Goal: Task Accomplishment & Management: Manage account settings

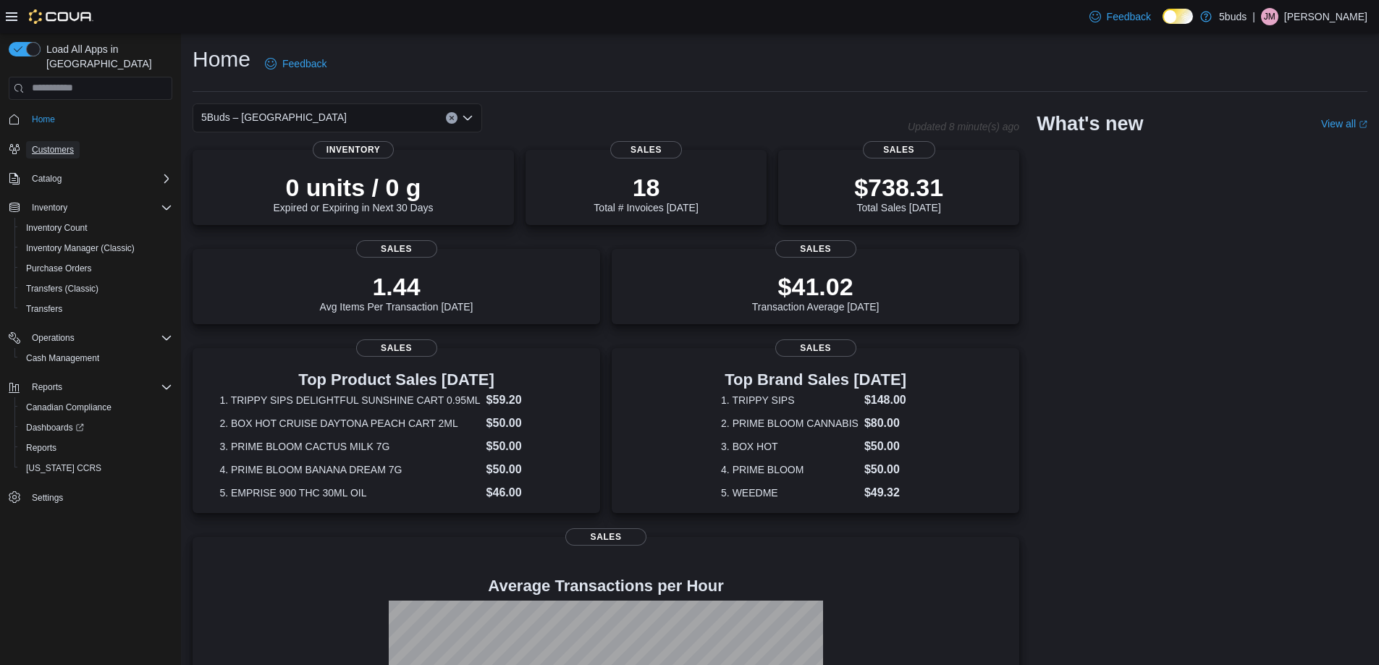
click at [56, 144] on span "Customers" at bounding box center [53, 150] width 42 height 12
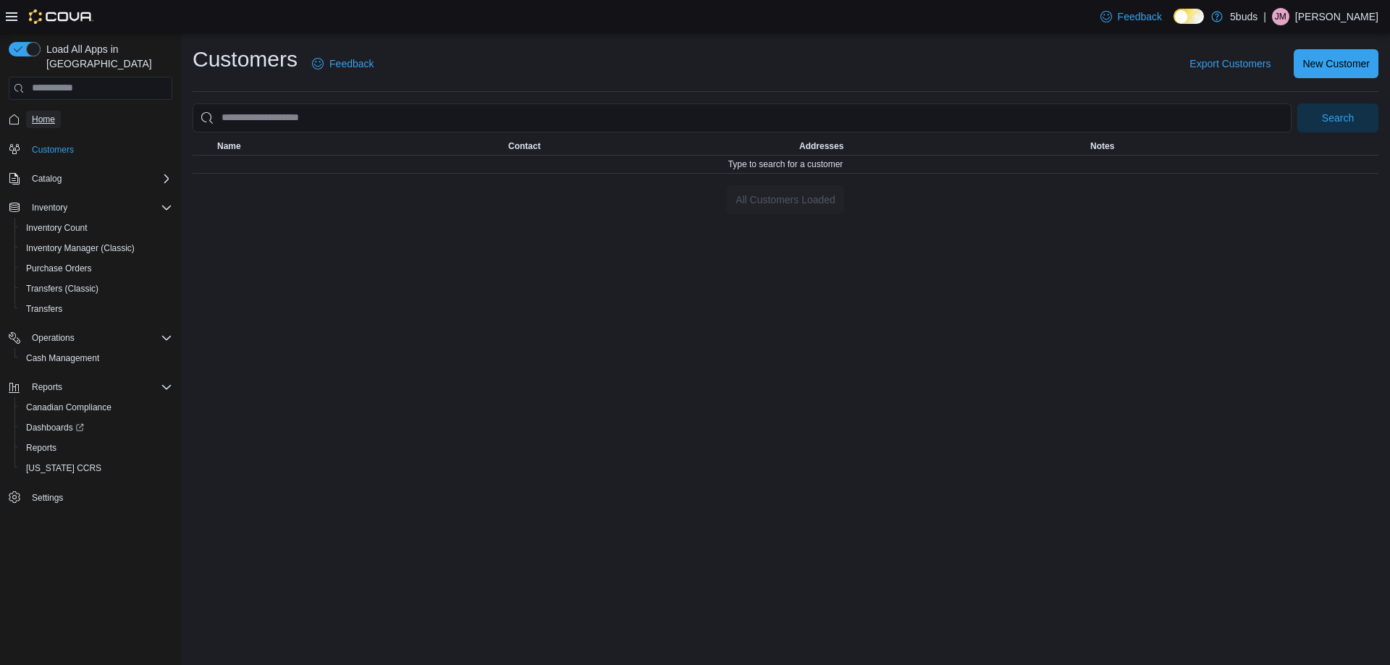
click at [48, 114] on span "Home" at bounding box center [43, 120] width 23 height 12
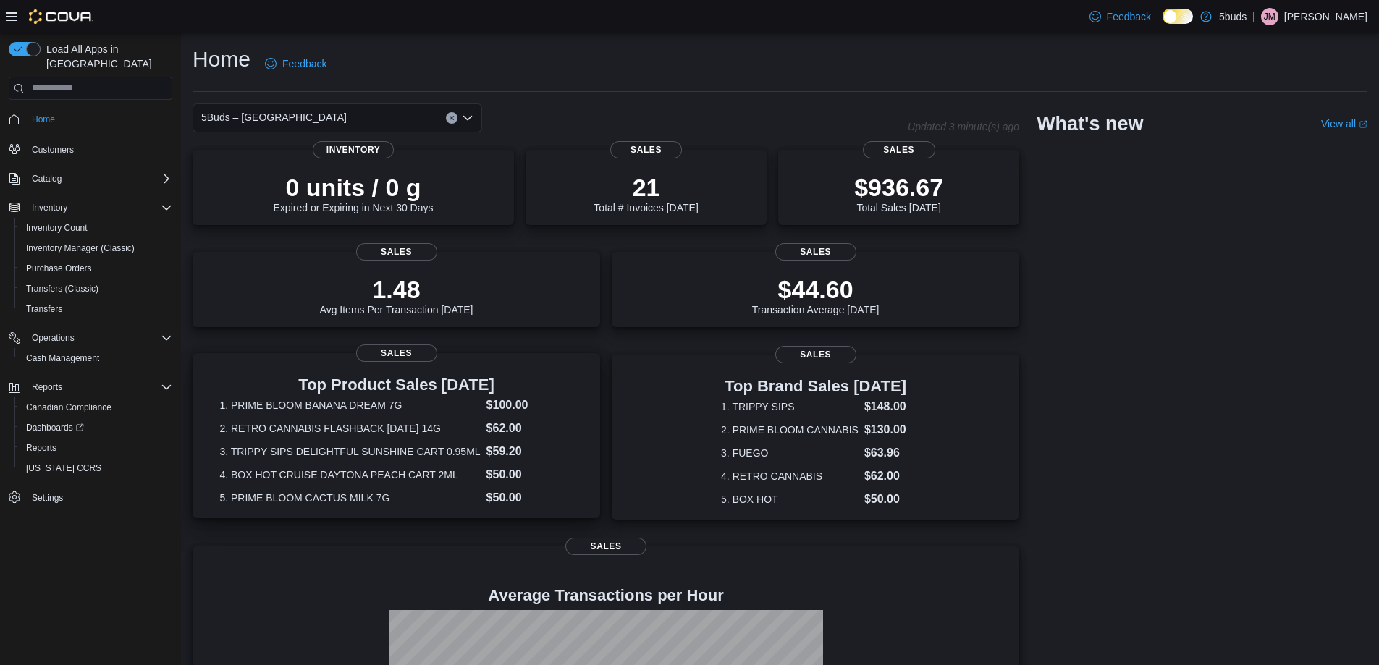
click at [394, 417] on dl "1. PRIME BLOOM BANANA DREAM 7G $100.00 2. RETRO CANNABIS FLASHBACK FRIDAY 14G $…" at bounding box center [395, 452] width 353 height 110
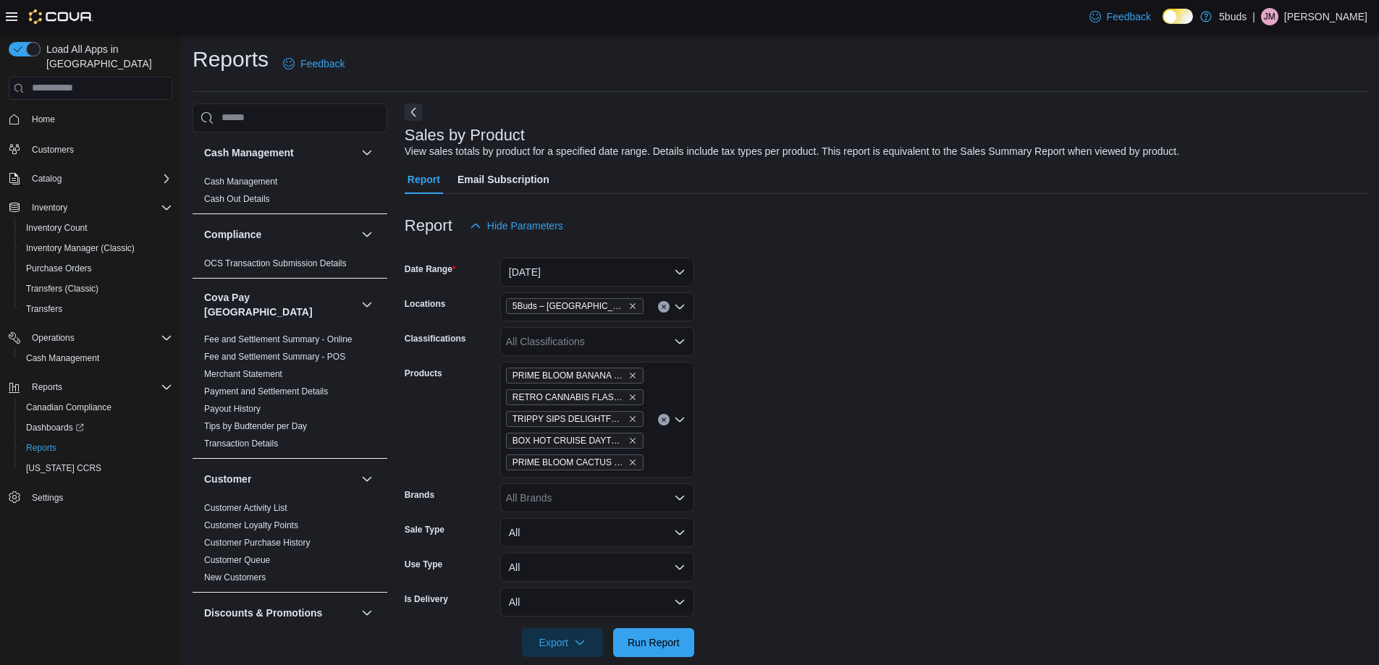
click at [661, 415] on button "Clear input" at bounding box center [664, 420] width 12 height 12
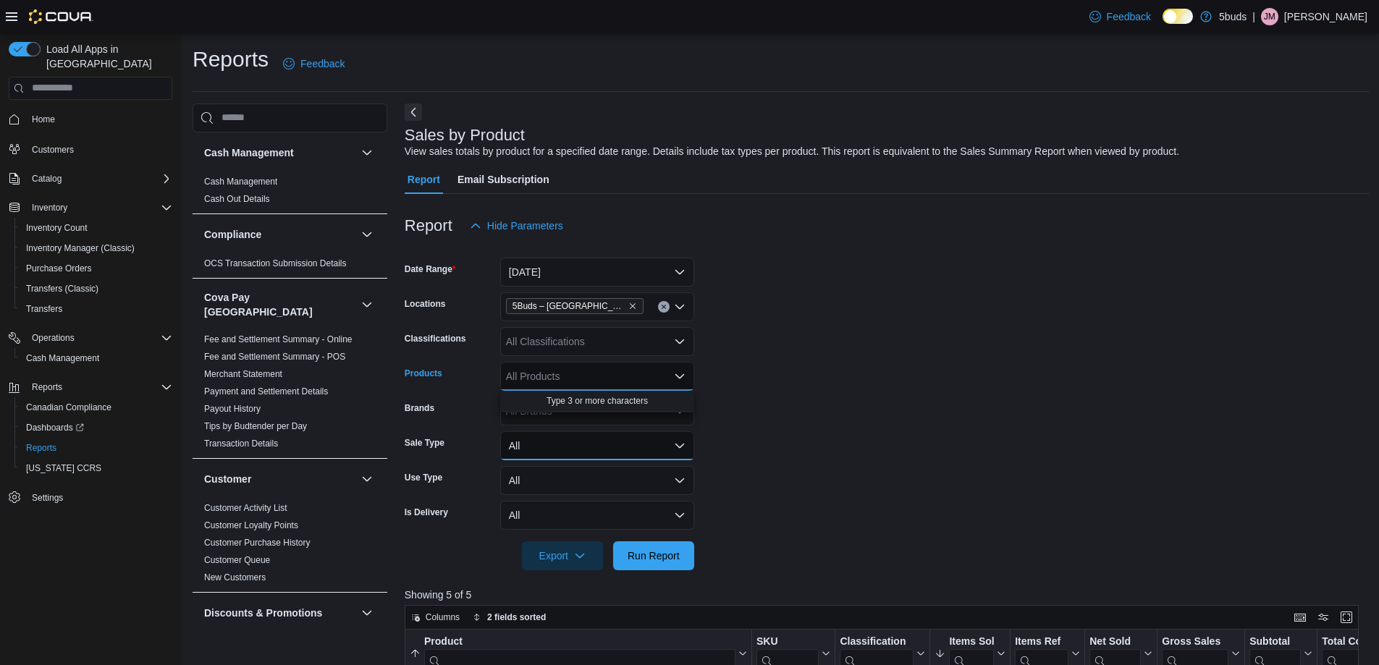
click at [676, 445] on button "All" at bounding box center [597, 445] width 194 height 29
click at [675, 450] on button "All" at bounding box center [597, 445] width 194 height 29
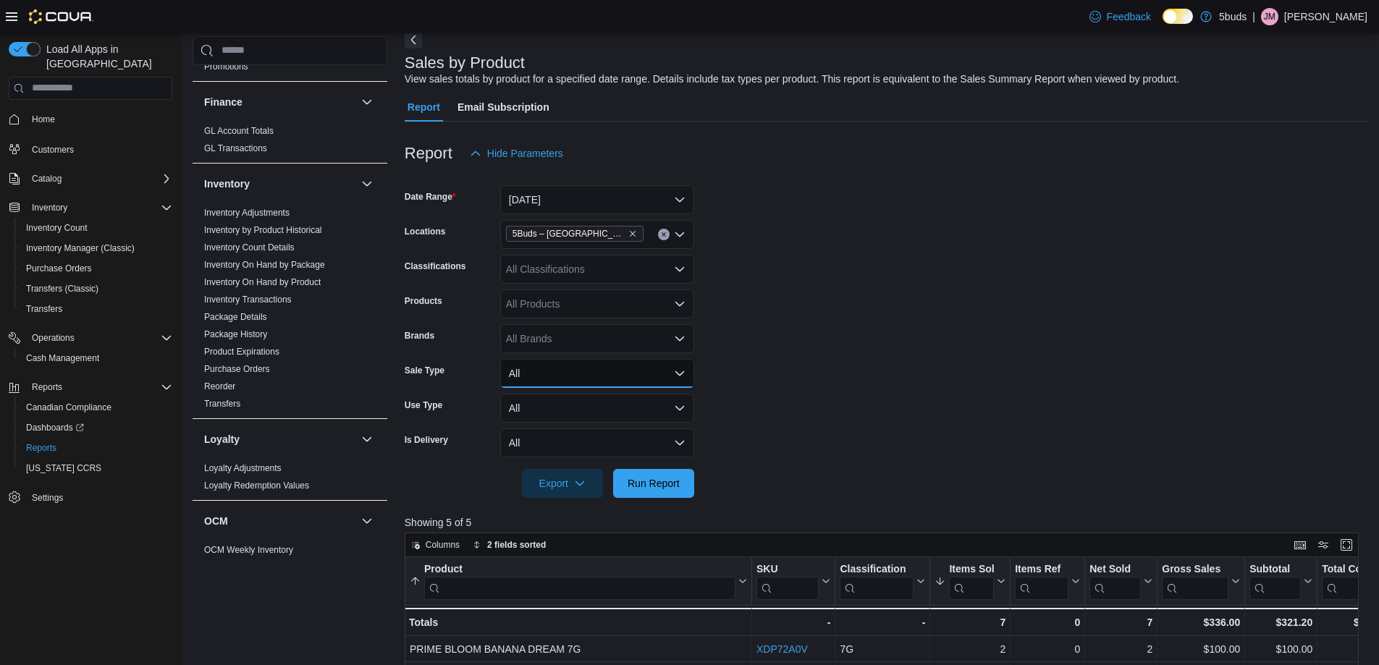
scroll to position [579, 0]
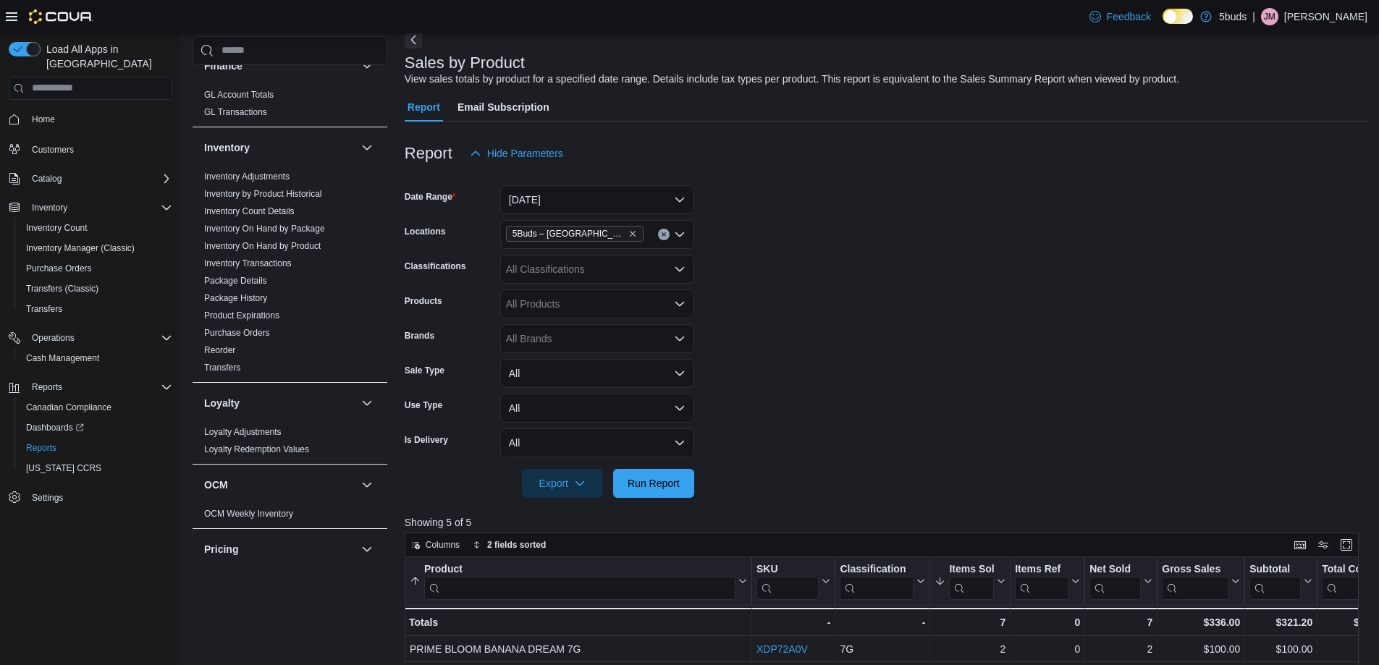
click at [1030, 357] on form "Date Range [DATE] Locations 5Buds – Humboldt Classifications All Classification…" at bounding box center [887, 333] width 964 height 330
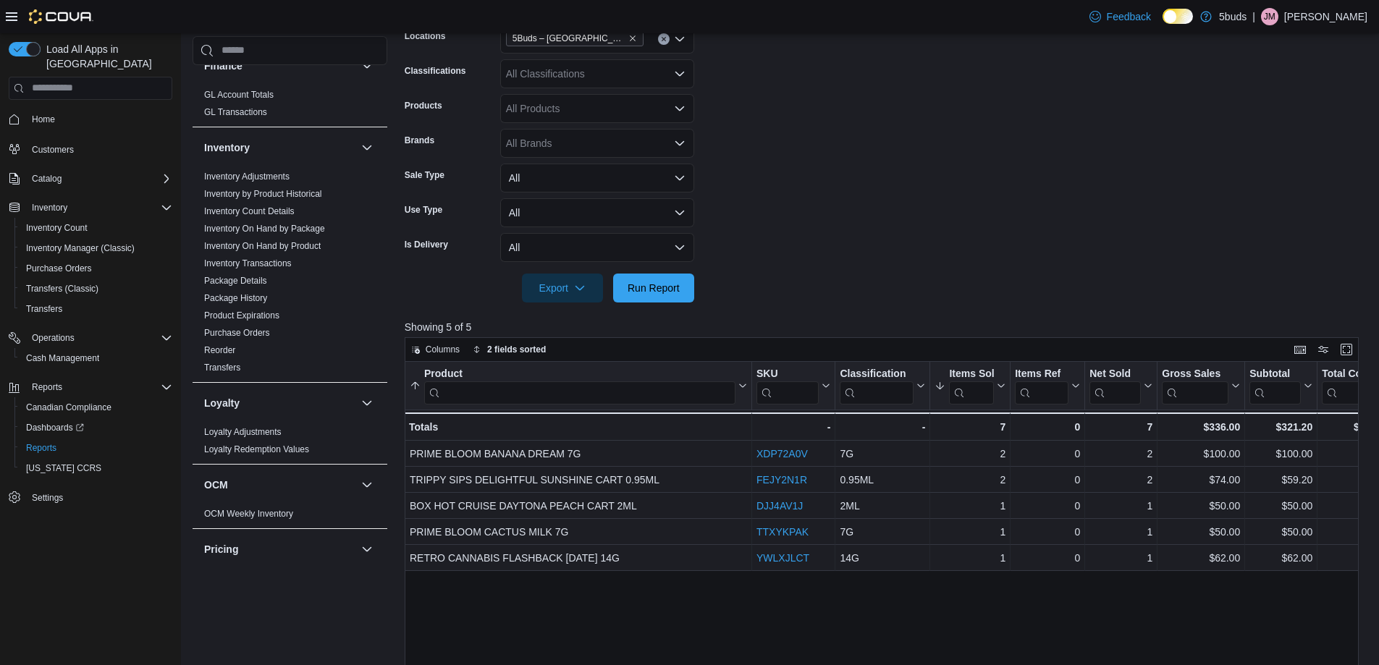
scroll to position [290, 0]
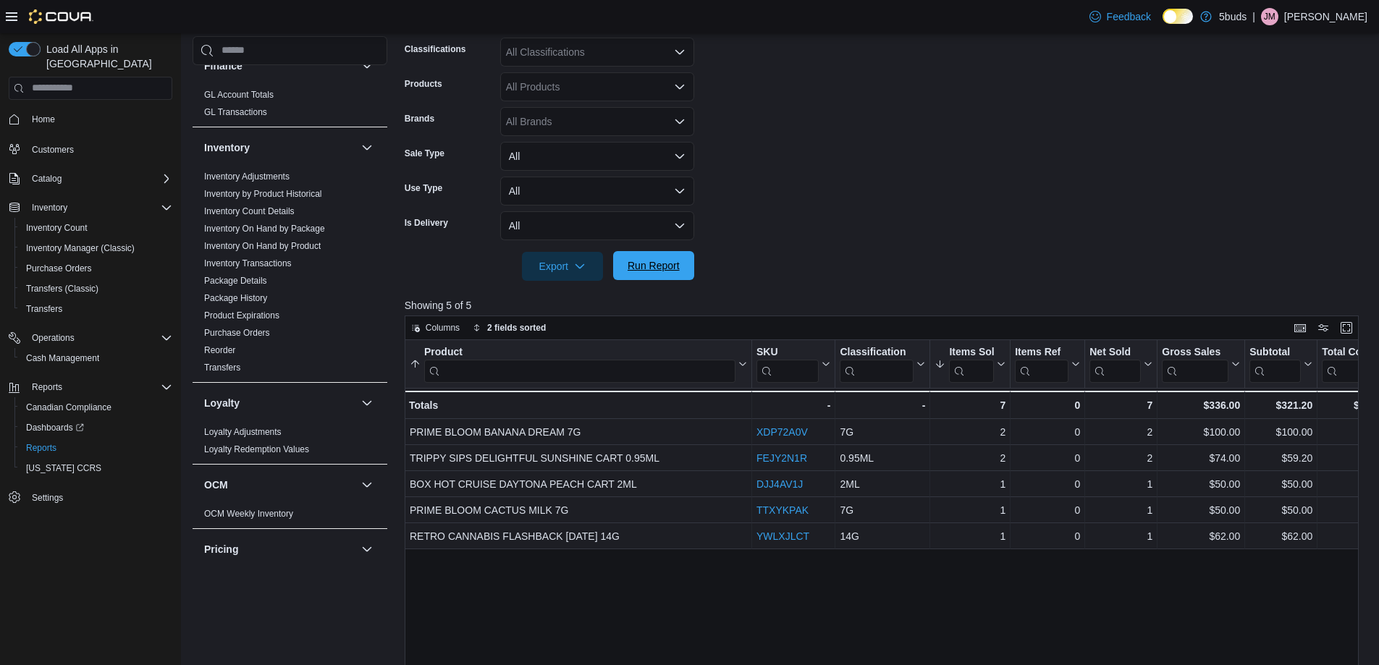
click at [642, 267] on span "Run Report" at bounding box center [654, 265] width 52 height 14
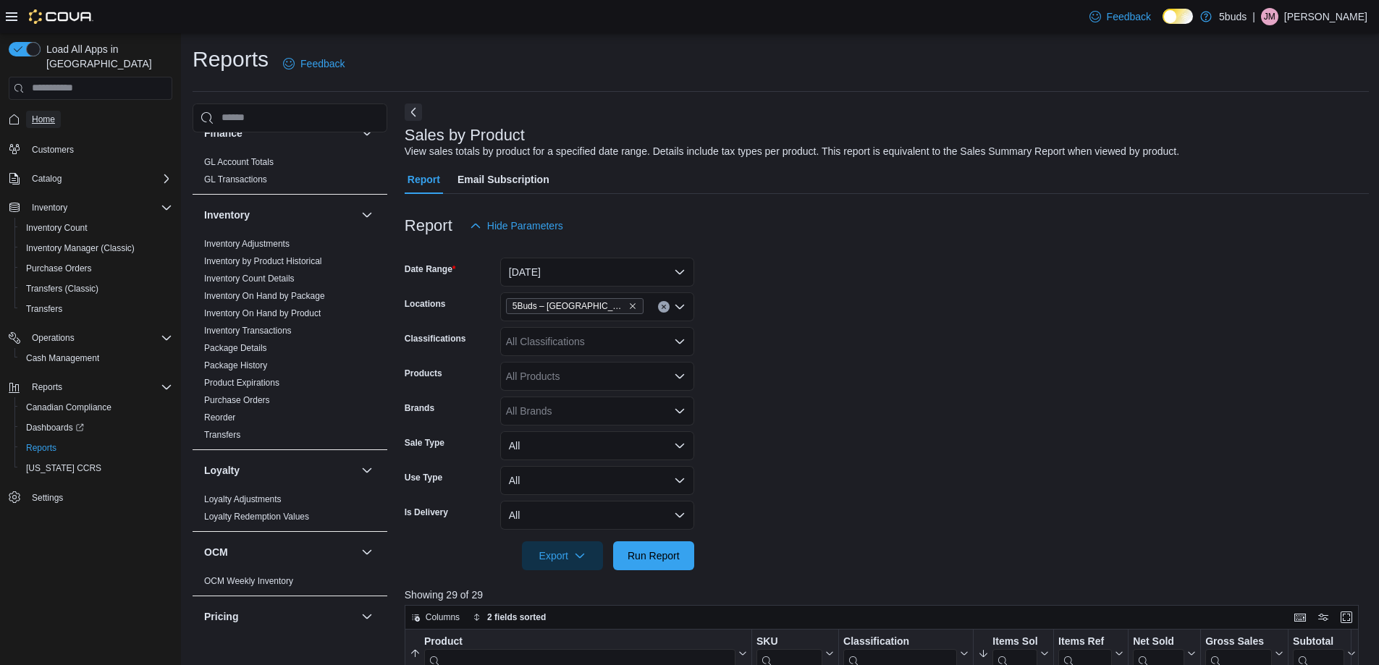
click at [43, 114] on span "Home" at bounding box center [43, 120] width 23 height 12
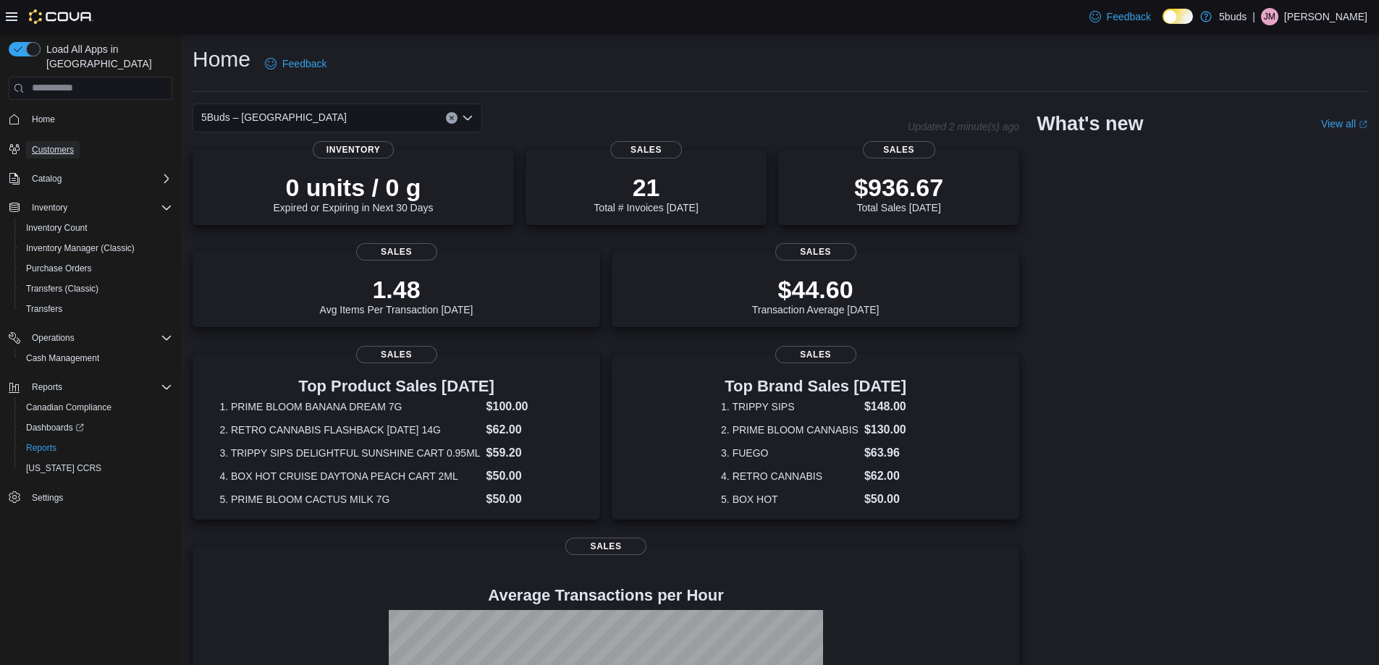
click at [52, 144] on span "Customers" at bounding box center [53, 150] width 42 height 12
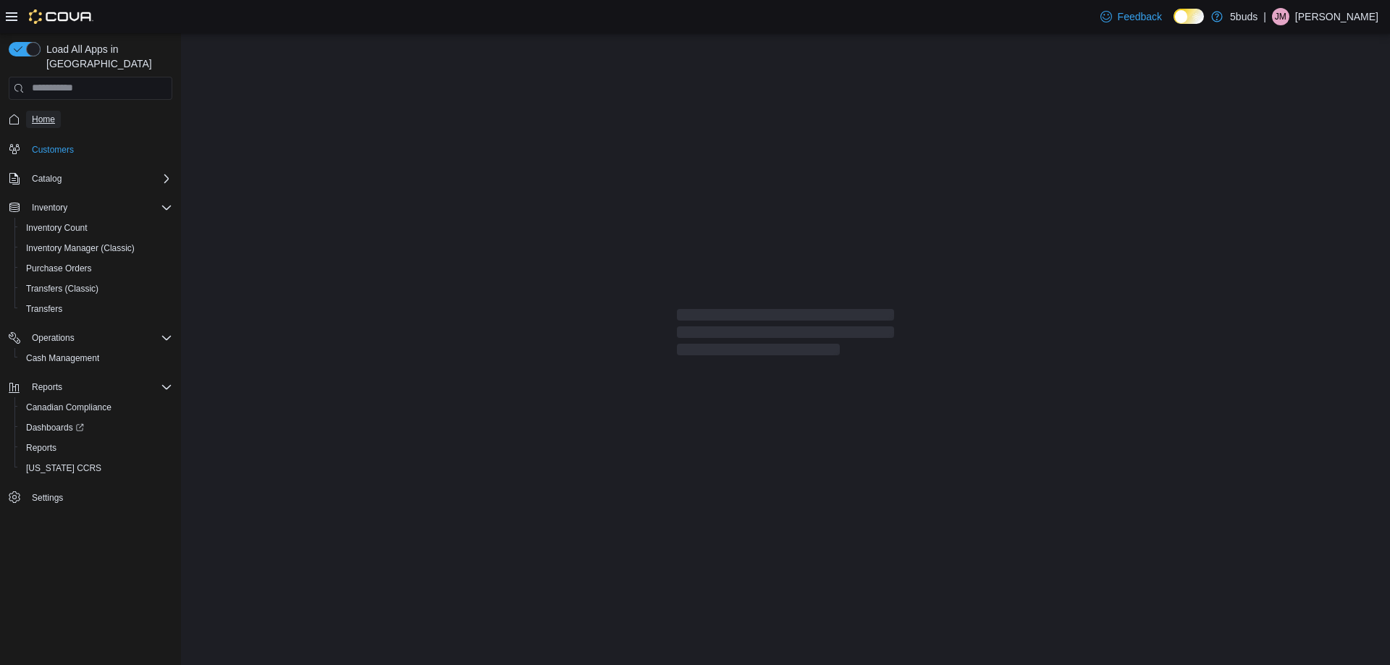
click at [49, 112] on span "Home" at bounding box center [43, 119] width 23 height 17
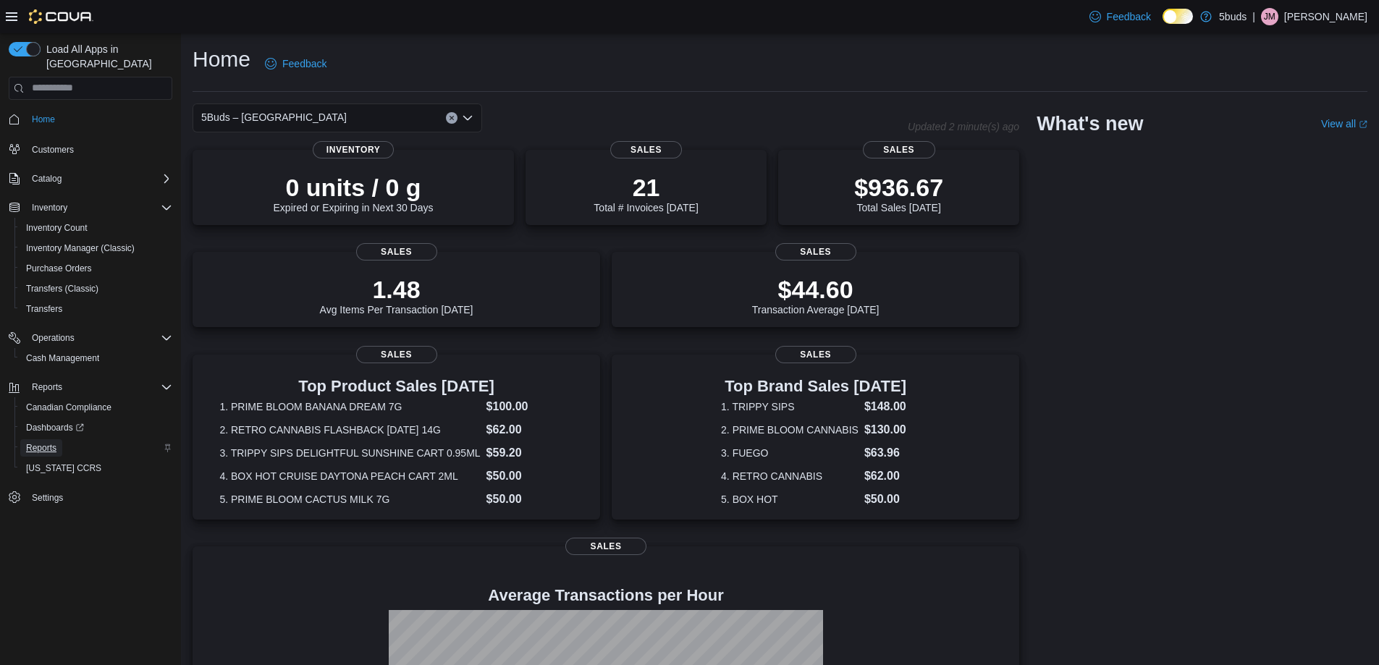
click at [41, 442] on span "Reports" at bounding box center [41, 448] width 30 height 12
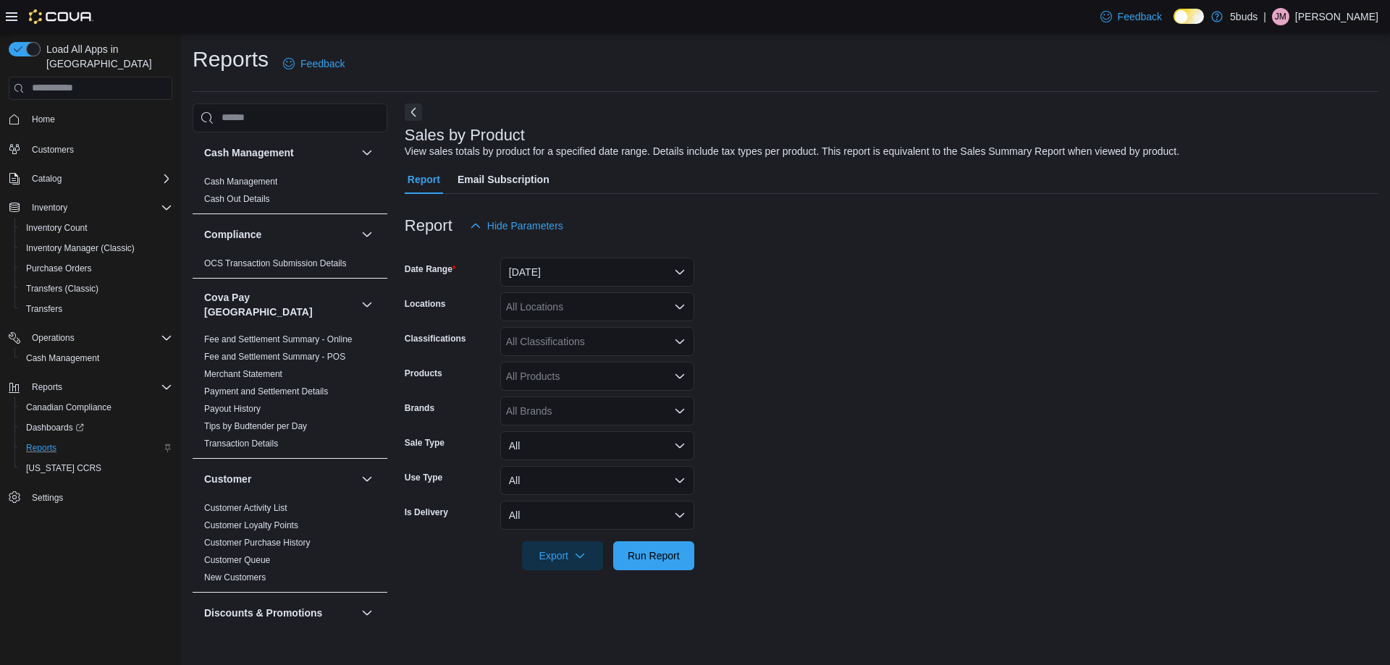
click at [1084, 287] on form "Date Range Yesterday Locations All Locations Classifications All Classification…" at bounding box center [892, 405] width 974 height 330
click at [49, 114] on span "Home" at bounding box center [43, 120] width 23 height 12
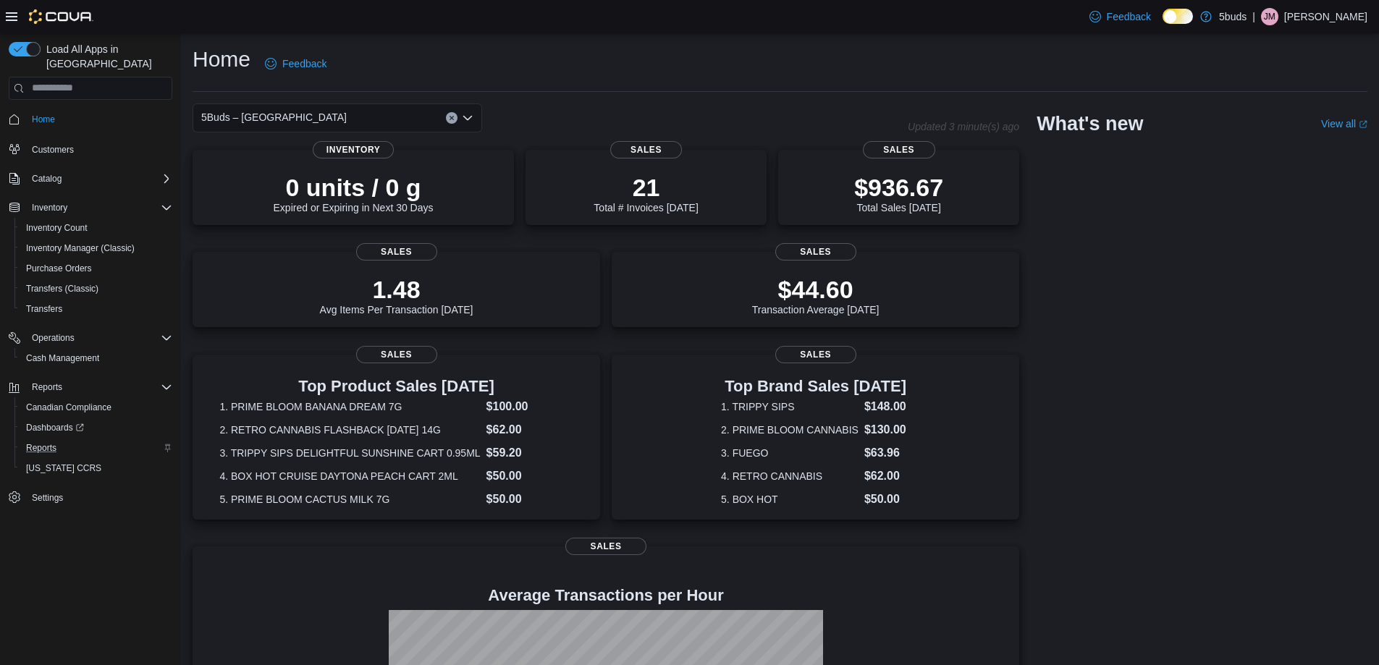
click at [1295, 333] on div "5Buds – Humboldt Updated 3 minute(s) ago 0 units / 0 g Expired or Expiring in N…" at bounding box center [780, 477] width 1175 height 746
click at [1155, 279] on div "5Buds – Humboldt Updated 3 minute(s) ago 0 units / 0 g Expired or Expiring in N…" at bounding box center [780, 477] width 1175 height 746
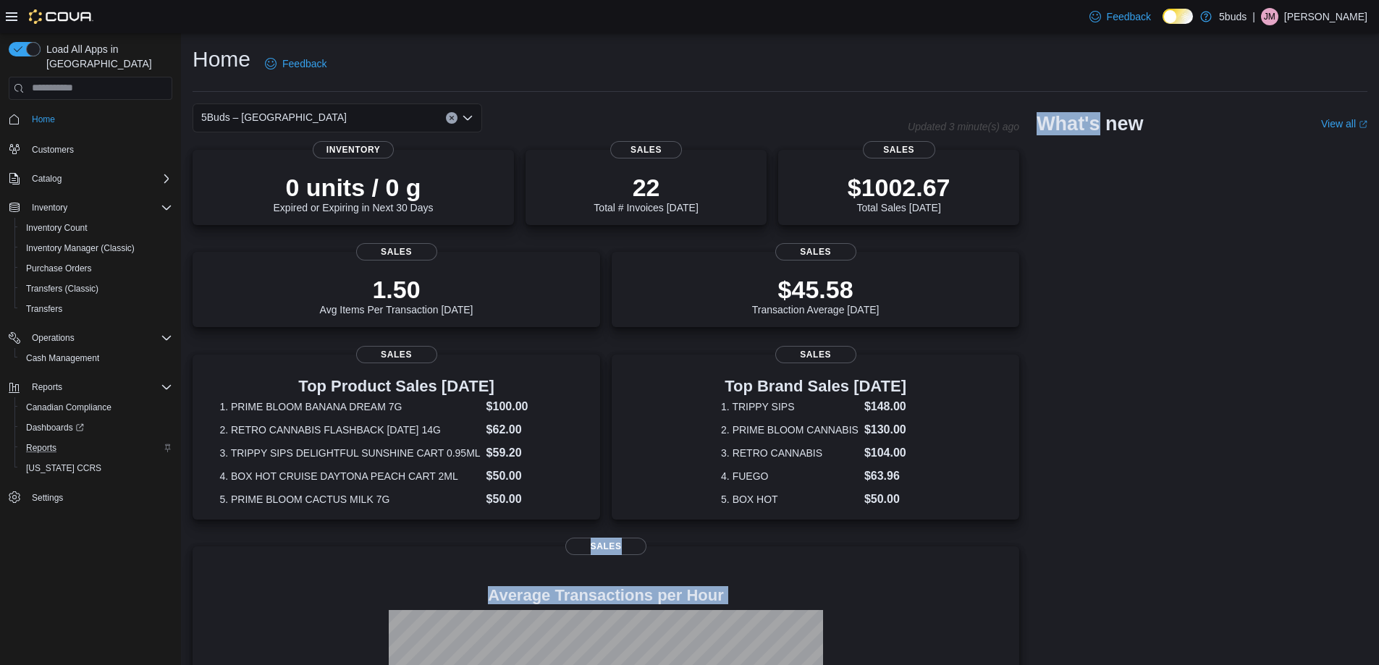
drag, startPoint x: 1106, startPoint y: 220, endPoint x: 1126, endPoint y: 409, distance: 190.0
click at [1114, 534] on div "5Buds – Humboldt Updated 3 minute(s) ago 0 units / 0 g Expired or Expiring in N…" at bounding box center [780, 477] width 1175 height 746
click at [56, 144] on span "Customers" at bounding box center [53, 150] width 42 height 12
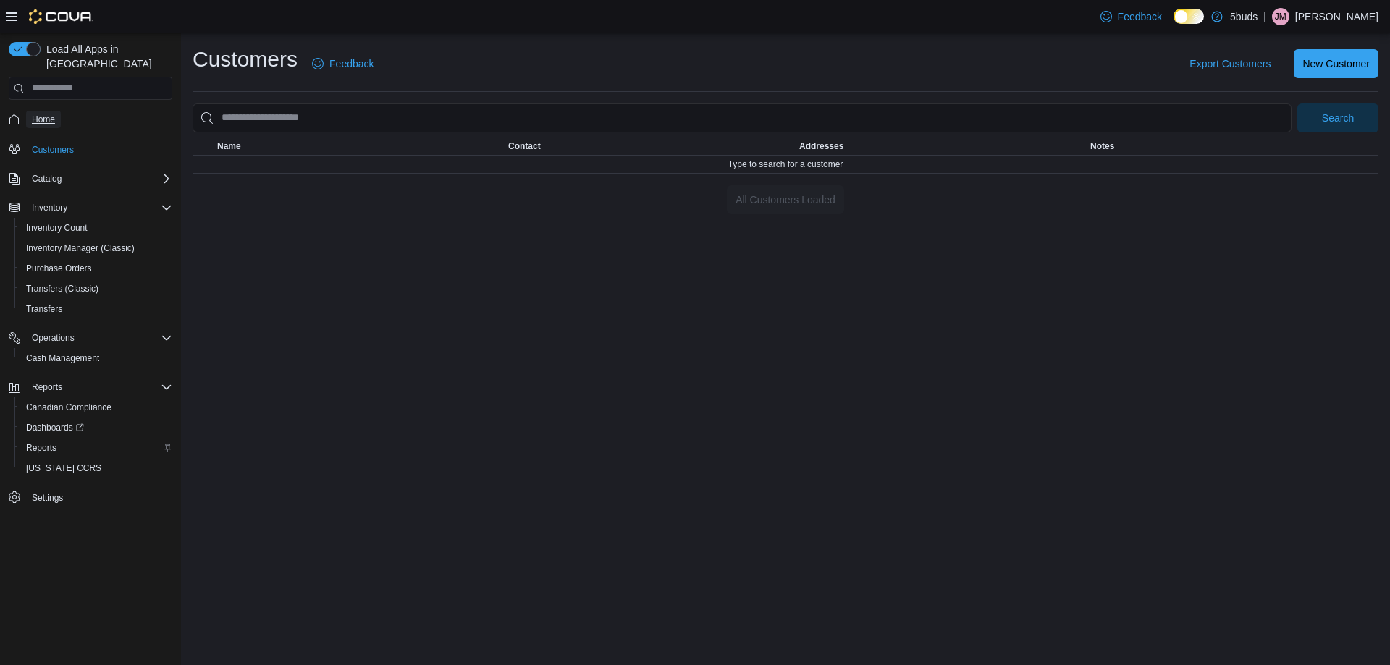
click at [49, 114] on span "Home" at bounding box center [43, 120] width 23 height 12
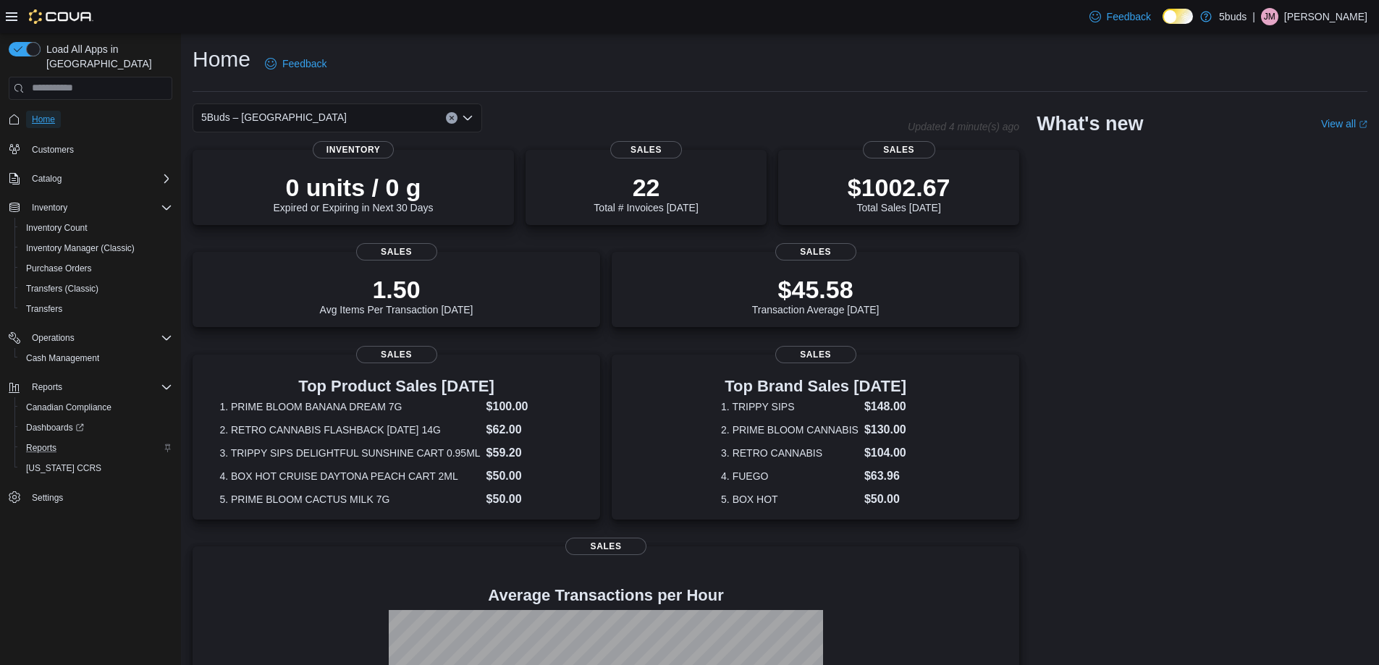
click at [54, 114] on span "Home" at bounding box center [43, 120] width 23 height 12
click at [1154, 308] on div "5Buds – Humboldt Updated 1 minute(s) ago 0 units / 0 g Expired or Expiring in N…" at bounding box center [780, 477] width 1175 height 746
click at [46, 173] on span "Catalog" at bounding box center [47, 179] width 30 height 12
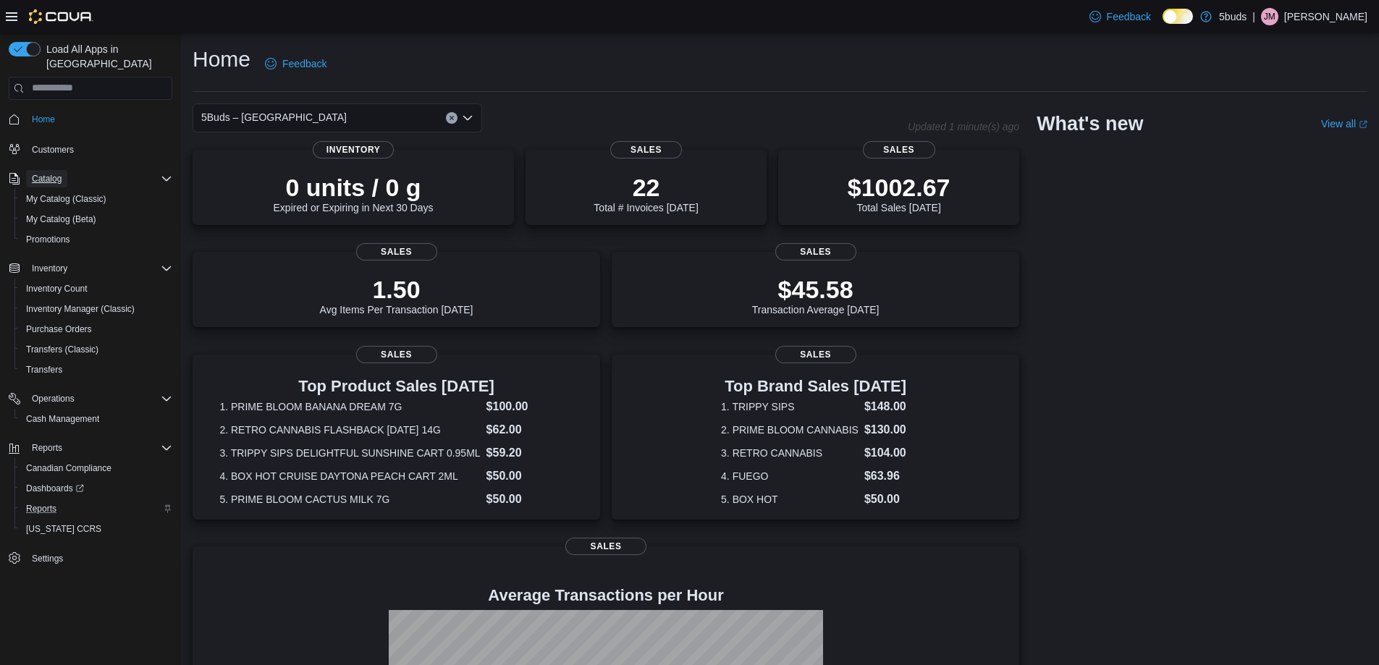
click at [46, 173] on span "Catalog" at bounding box center [47, 179] width 30 height 12
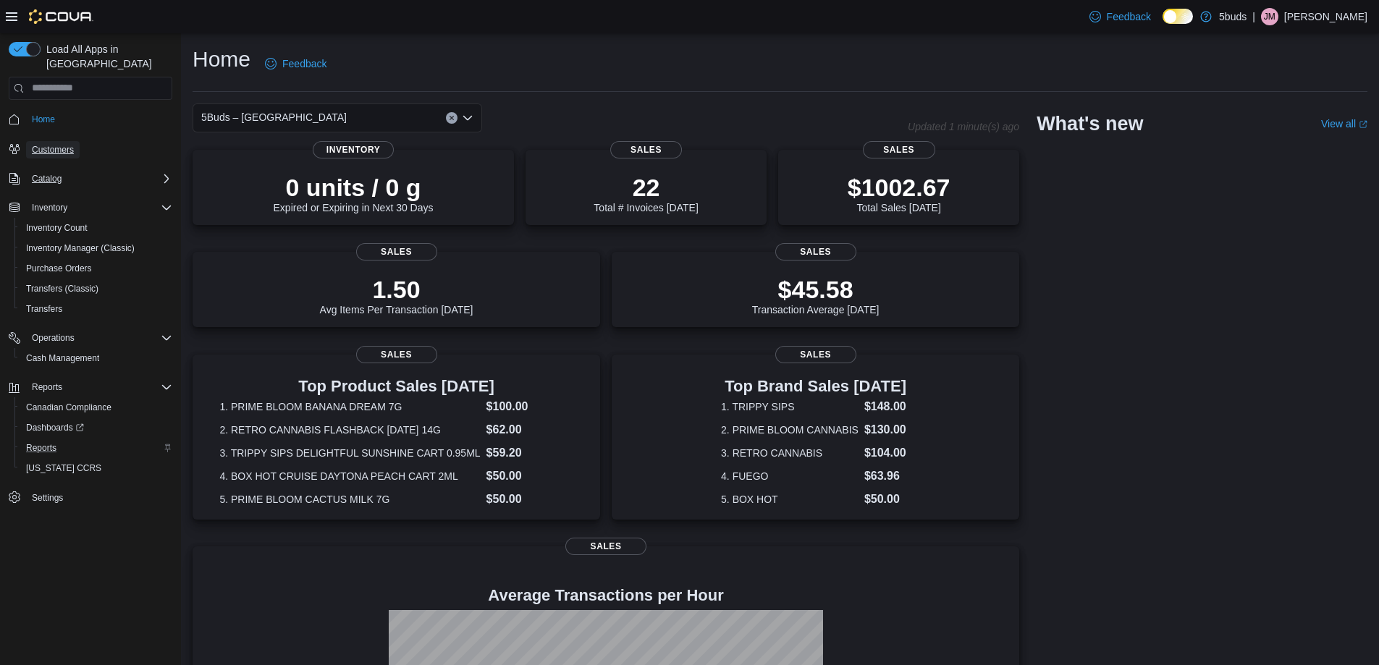
click at [48, 144] on span "Customers" at bounding box center [53, 150] width 42 height 12
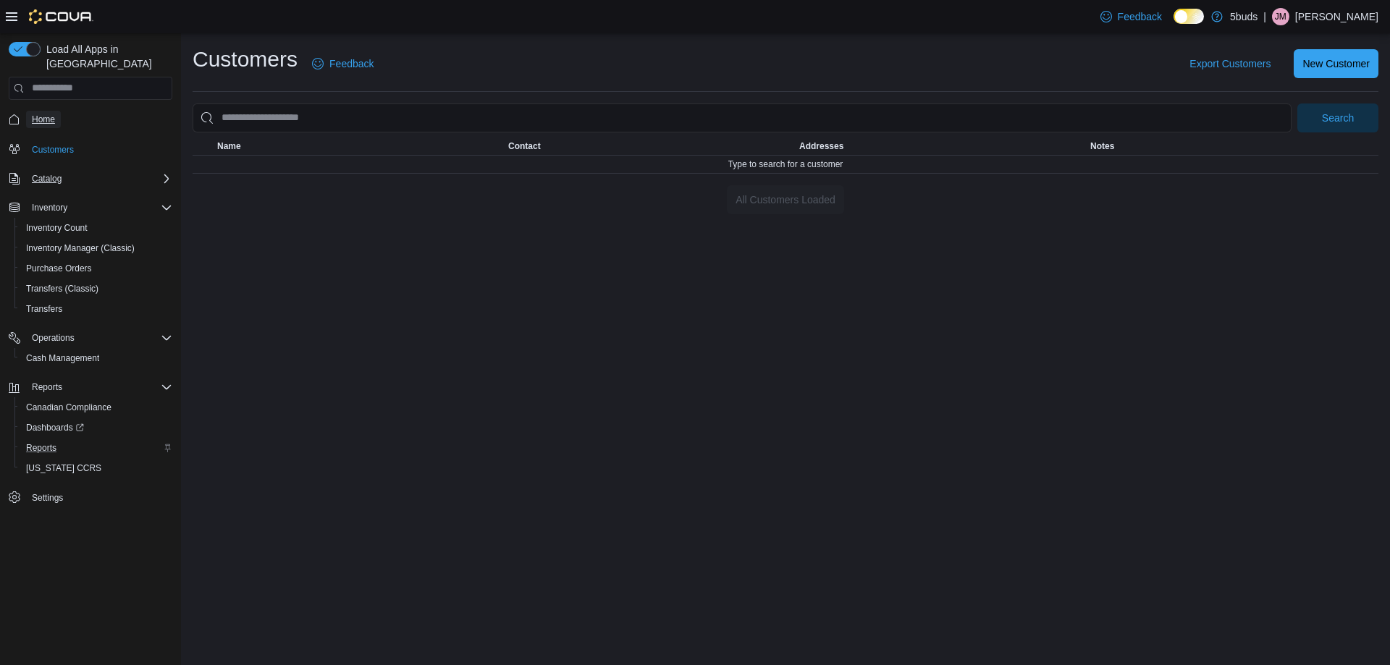
click at [51, 114] on span "Home" at bounding box center [43, 120] width 23 height 12
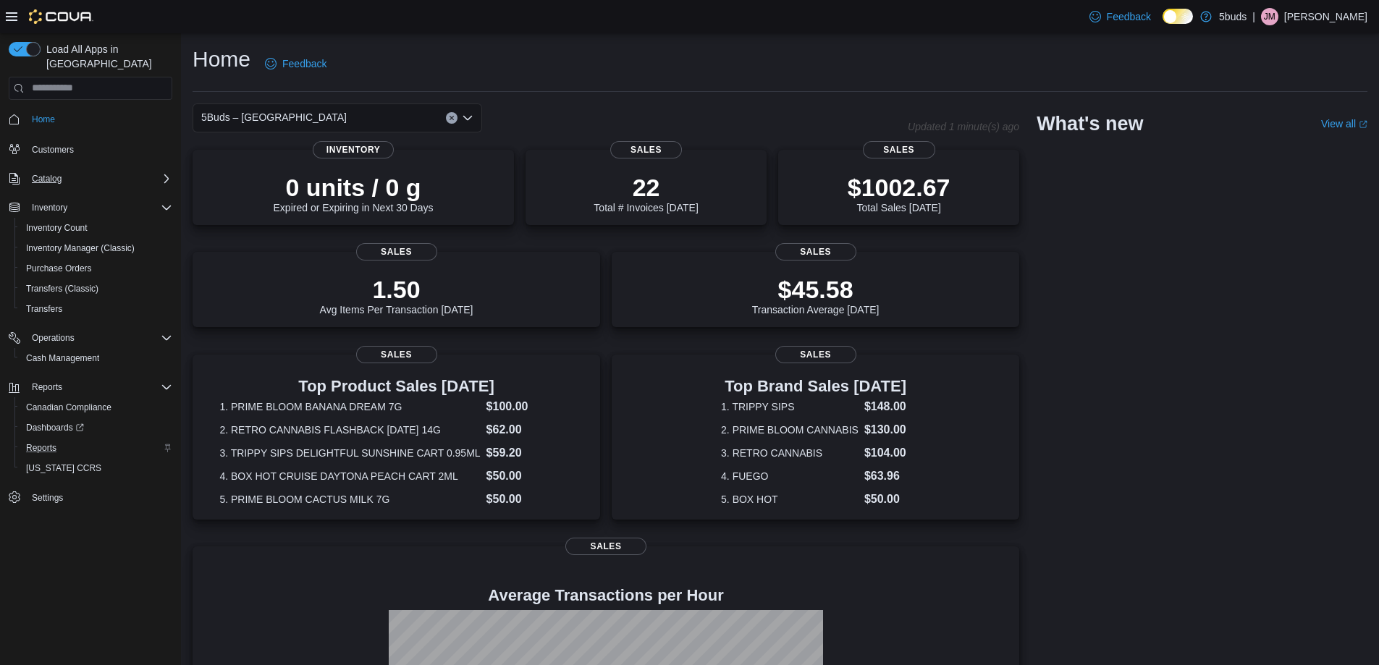
click at [1167, 282] on div "5Buds – Humboldt Updated 1 minute(s) ago 0 units / 0 g Expired or Expiring in N…" at bounding box center [780, 477] width 1175 height 746
click at [934, 198] on p "$1002.67" at bounding box center [899, 186] width 103 height 29
click at [11, 15] on icon at bounding box center [12, 17] width 12 height 12
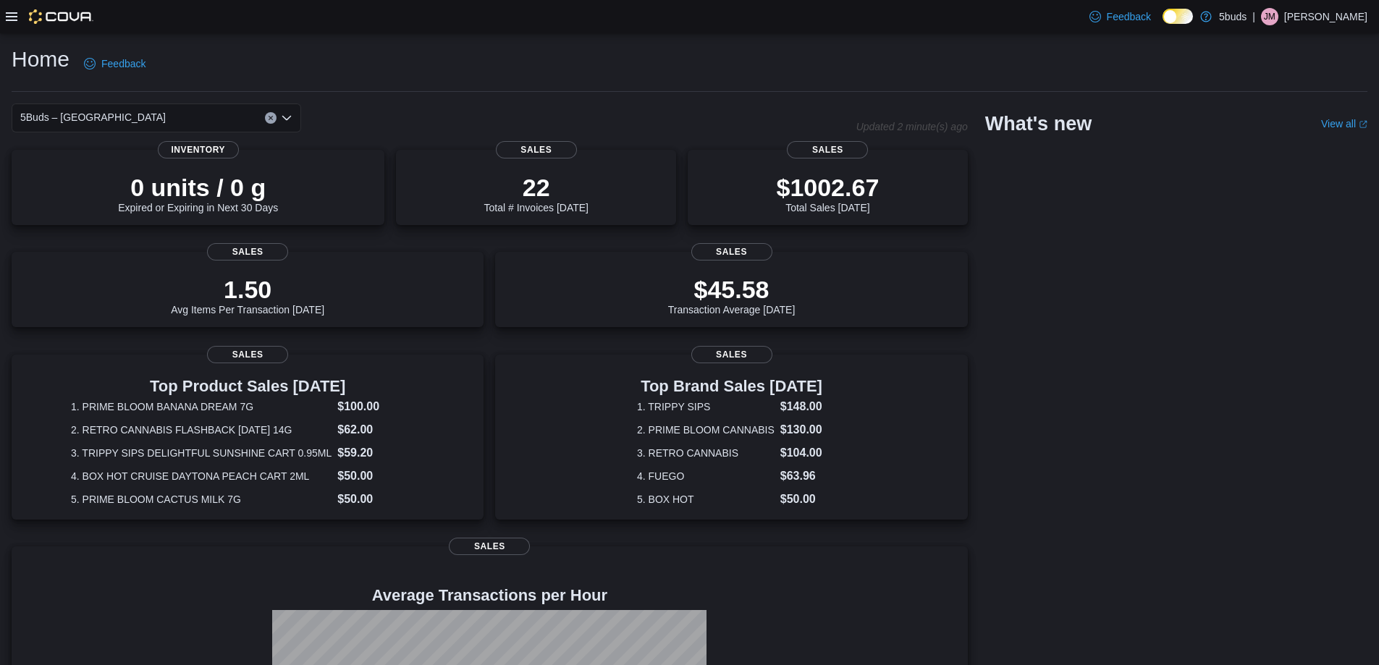
click at [11, 15] on icon at bounding box center [12, 17] width 12 height 12
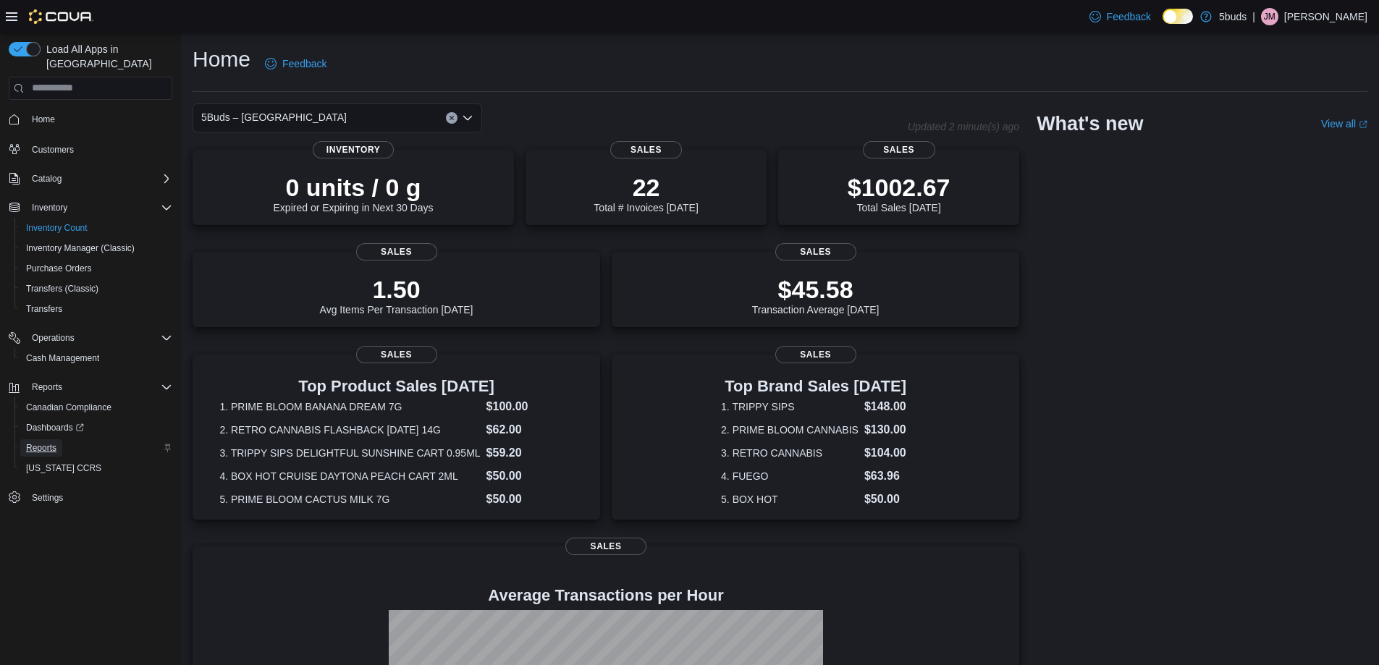
click at [43, 440] on span "Reports" at bounding box center [41, 447] width 30 height 17
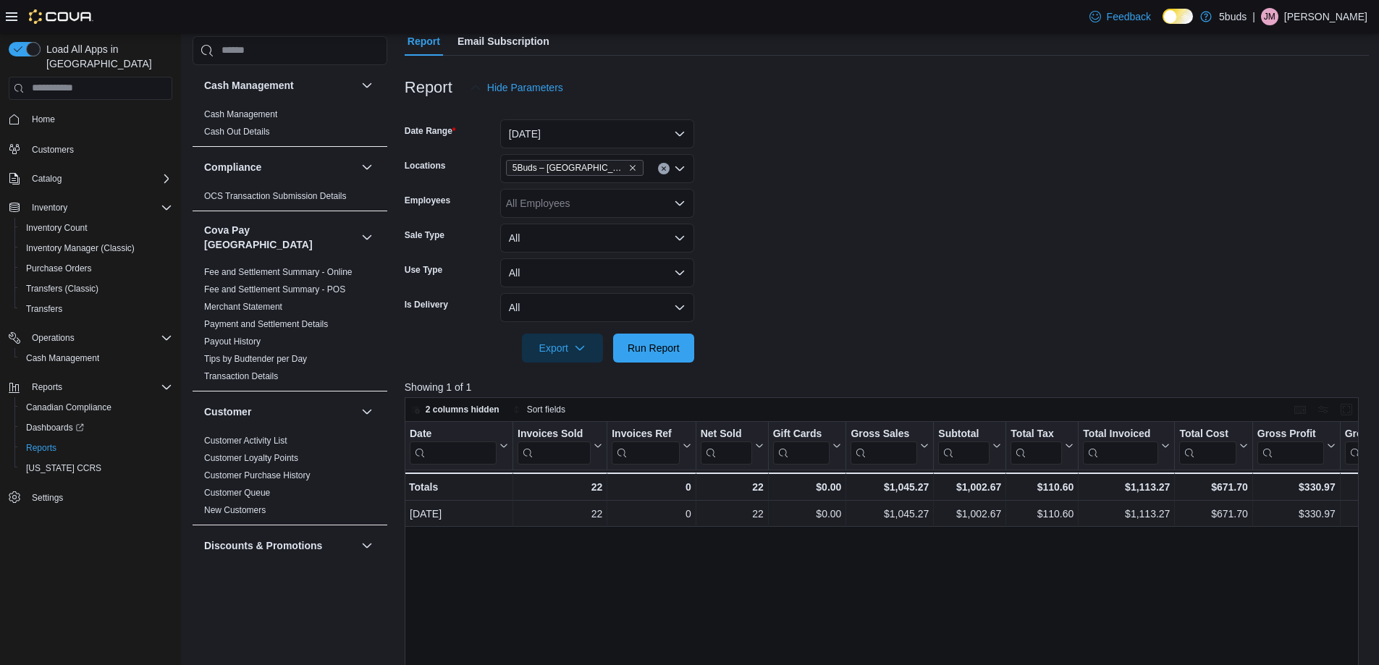
scroll to position [145, 0]
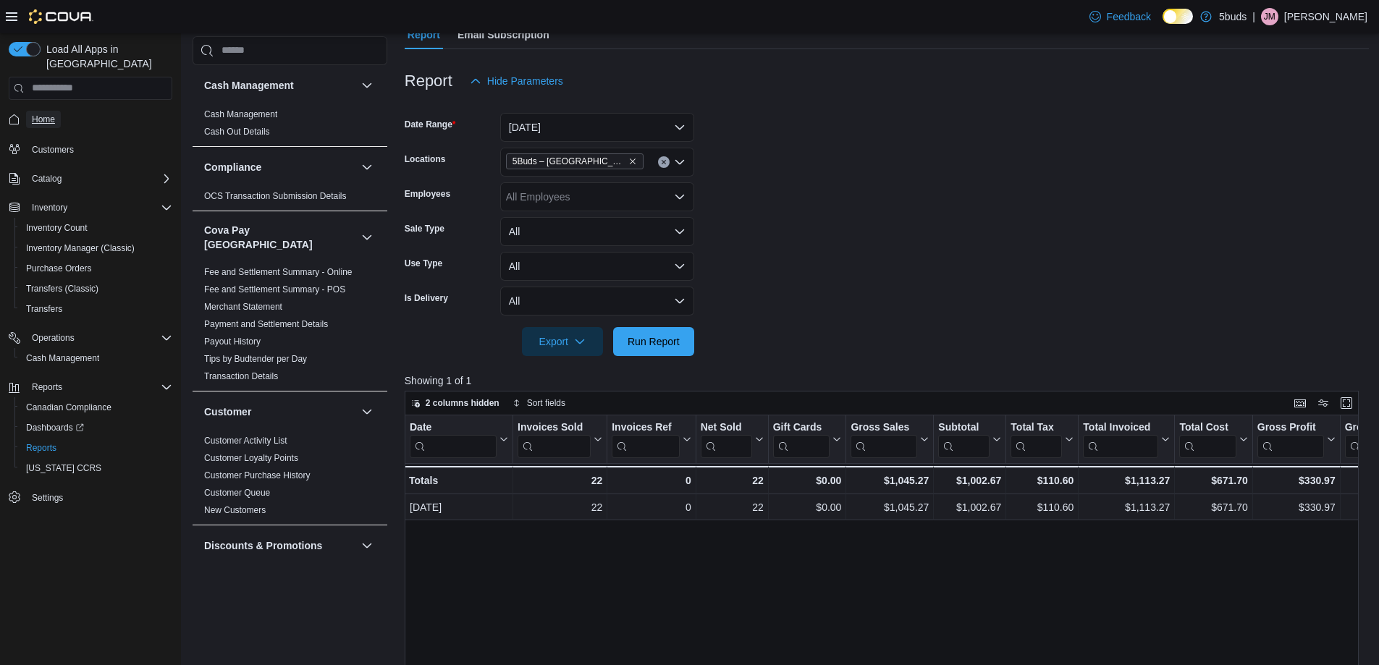
click at [40, 114] on span "Home" at bounding box center [43, 120] width 23 height 12
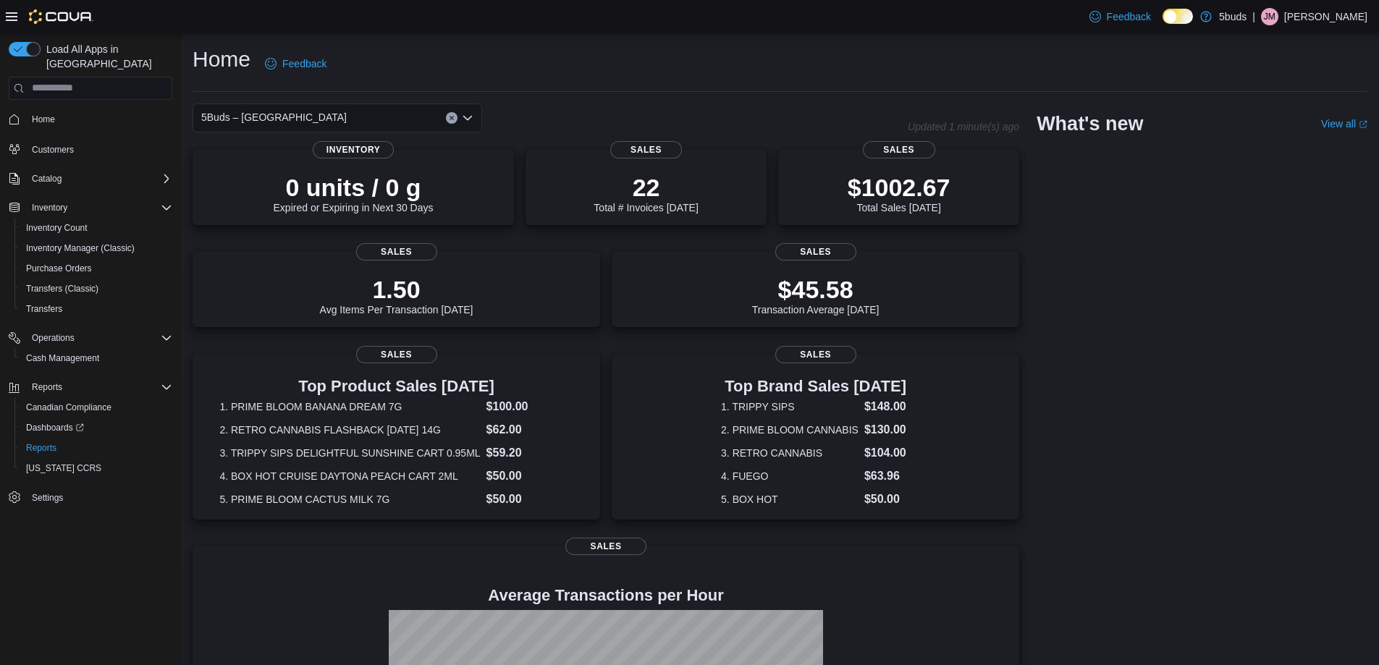
click at [1255, 274] on div "5Buds – Humboldt Updated 1 minute(s) ago 0 units / 0 g Expired or Expiring in N…" at bounding box center [780, 477] width 1175 height 746
click at [54, 144] on span "Customers" at bounding box center [53, 150] width 42 height 12
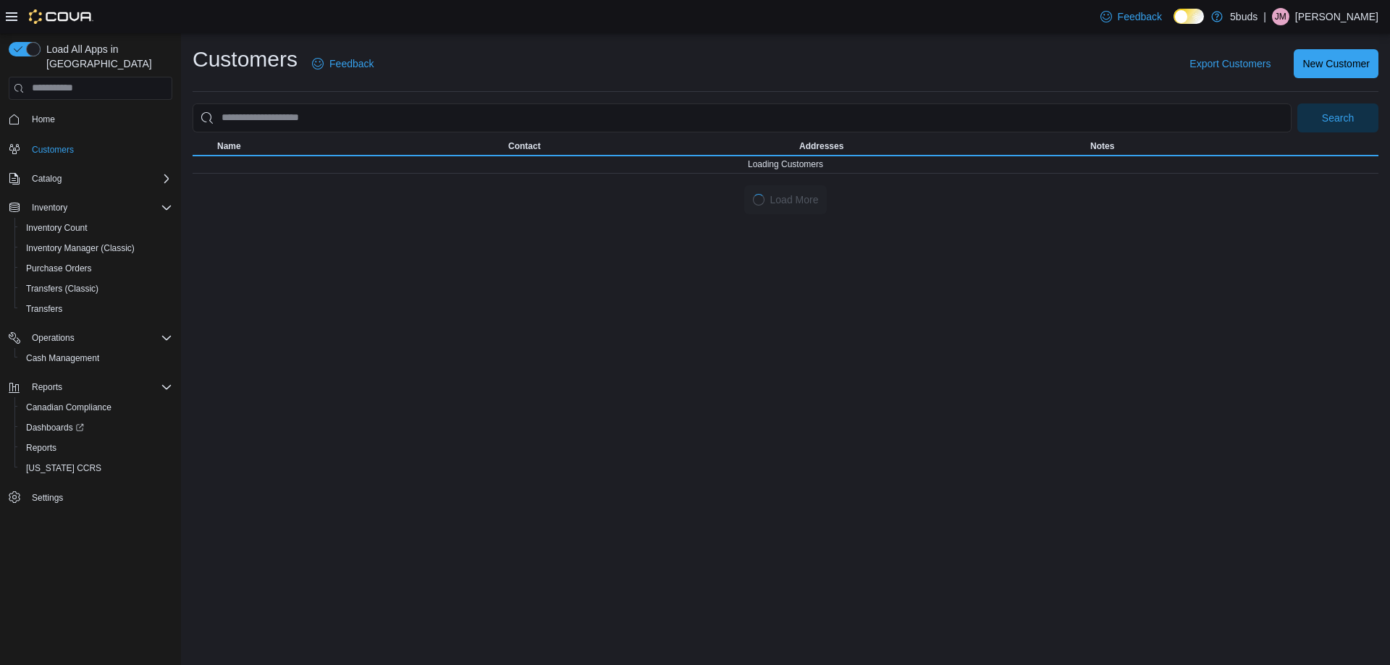
click at [12, 114] on icon "Complex example" at bounding box center [15, 120] width 12 height 12
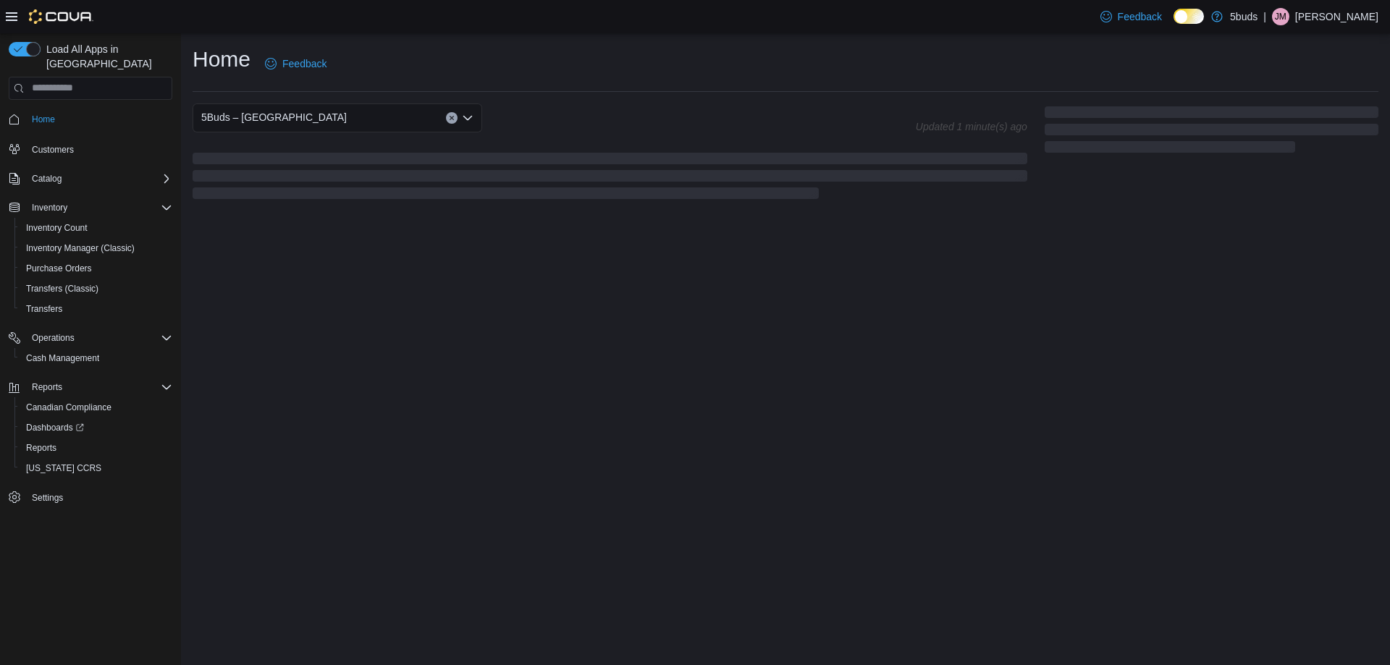
click at [12, 114] on icon "Complex example" at bounding box center [15, 120] width 12 height 12
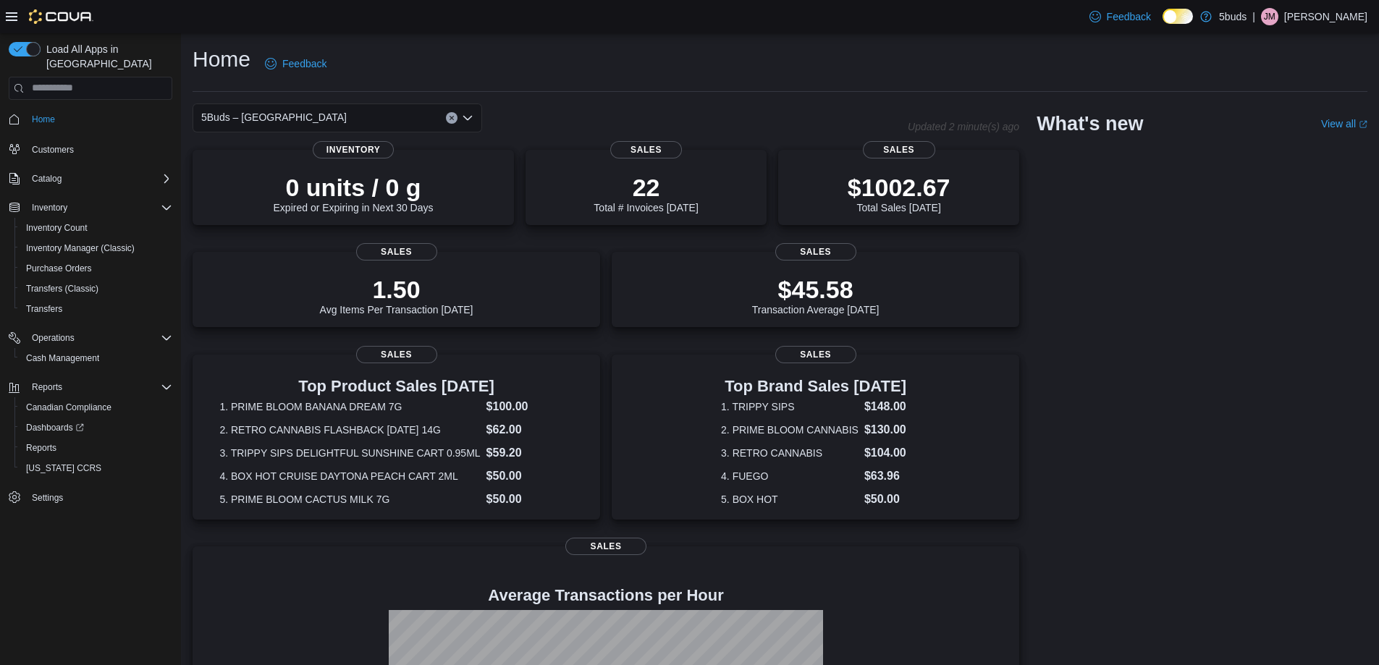
click at [1296, 319] on div "5Buds – Humboldt Updated 2 minute(s) ago 0 units / 0 g Expired or Expiring in N…" at bounding box center [780, 477] width 1175 height 746
click at [54, 114] on span "Home" at bounding box center [43, 120] width 23 height 12
click at [1306, 312] on div "5Buds – Humboldt Updated 1 minute(s) ago 0 units / 0 g Expired or Expiring in N…" at bounding box center [780, 477] width 1175 height 746
click at [51, 141] on span "Customers" at bounding box center [53, 149] width 42 height 17
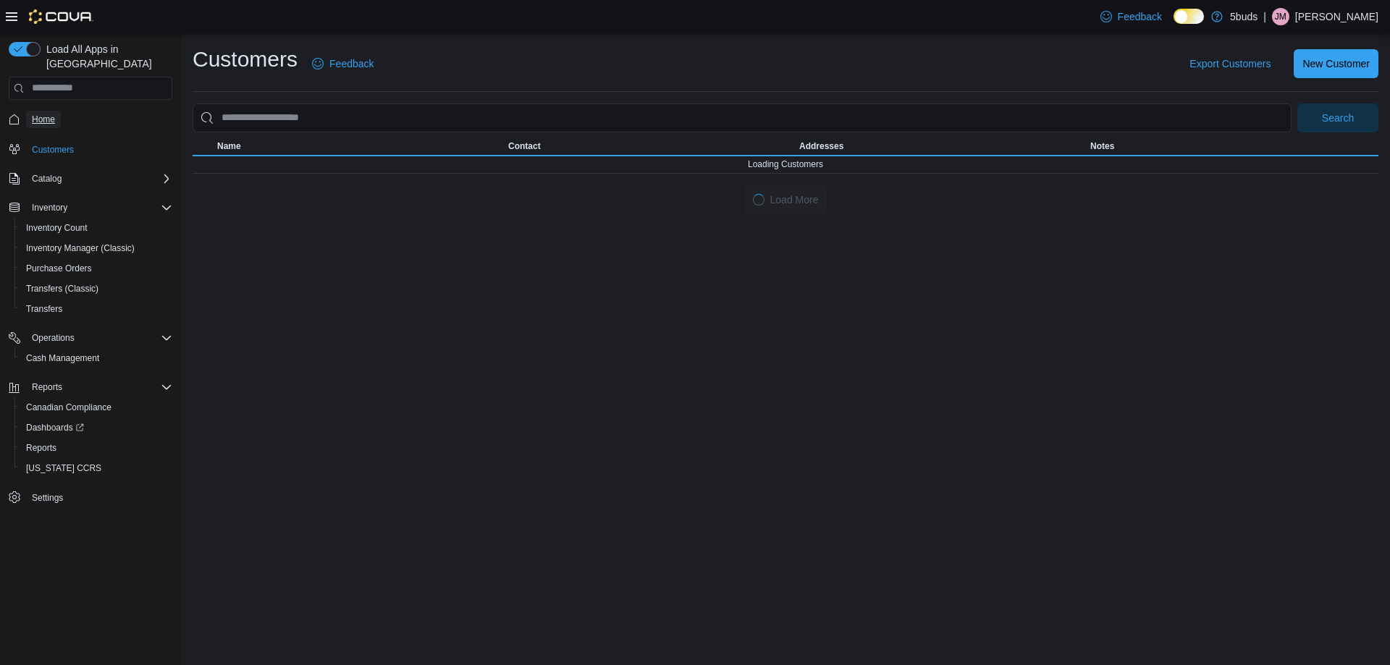
click at [51, 114] on span "Home" at bounding box center [43, 120] width 23 height 12
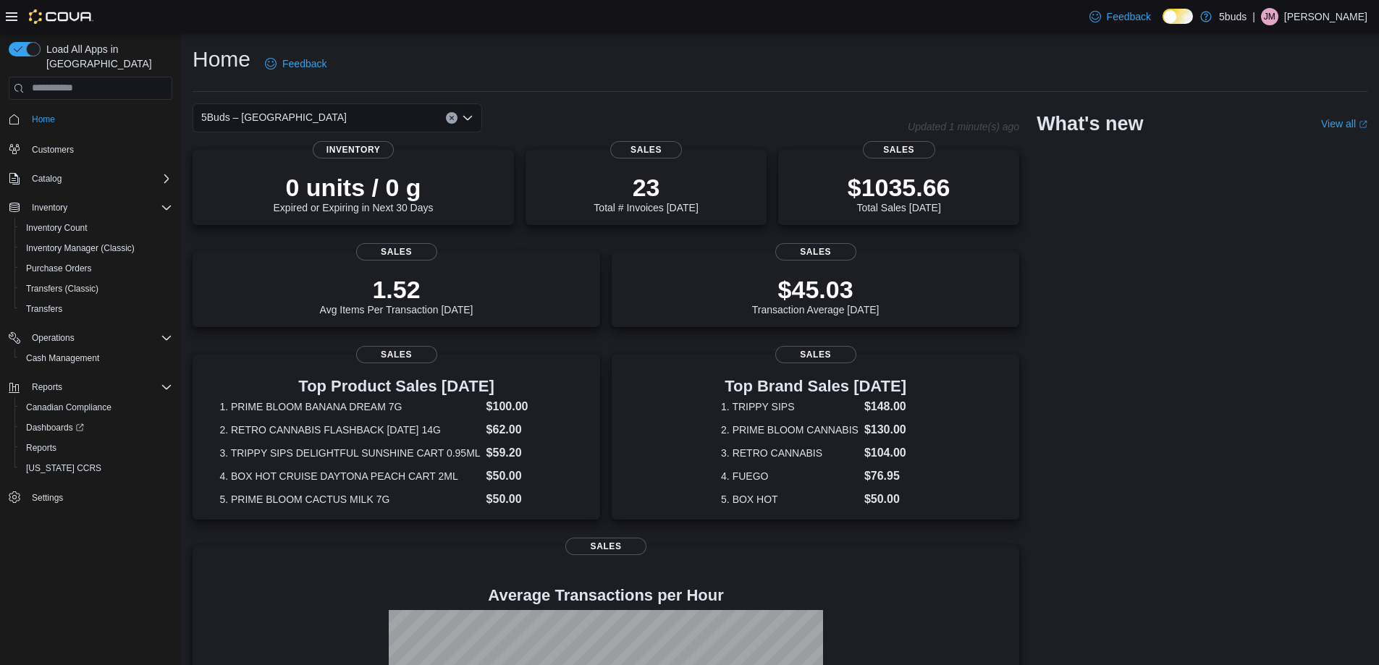
click at [1318, 316] on div "5Buds – Humboldt Updated 1 minute(s) ago 0 units / 0 g Expired or Expiring in N…" at bounding box center [780, 477] width 1175 height 746
click at [1107, 256] on div "5Buds – Humboldt Updated 3 minute(s) ago 0 units / 0 g Expired or Expiring in N…" at bounding box center [780, 477] width 1175 height 746
click at [38, 144] on span "Customers" at bounding box center [53, 150] width 42 height 12
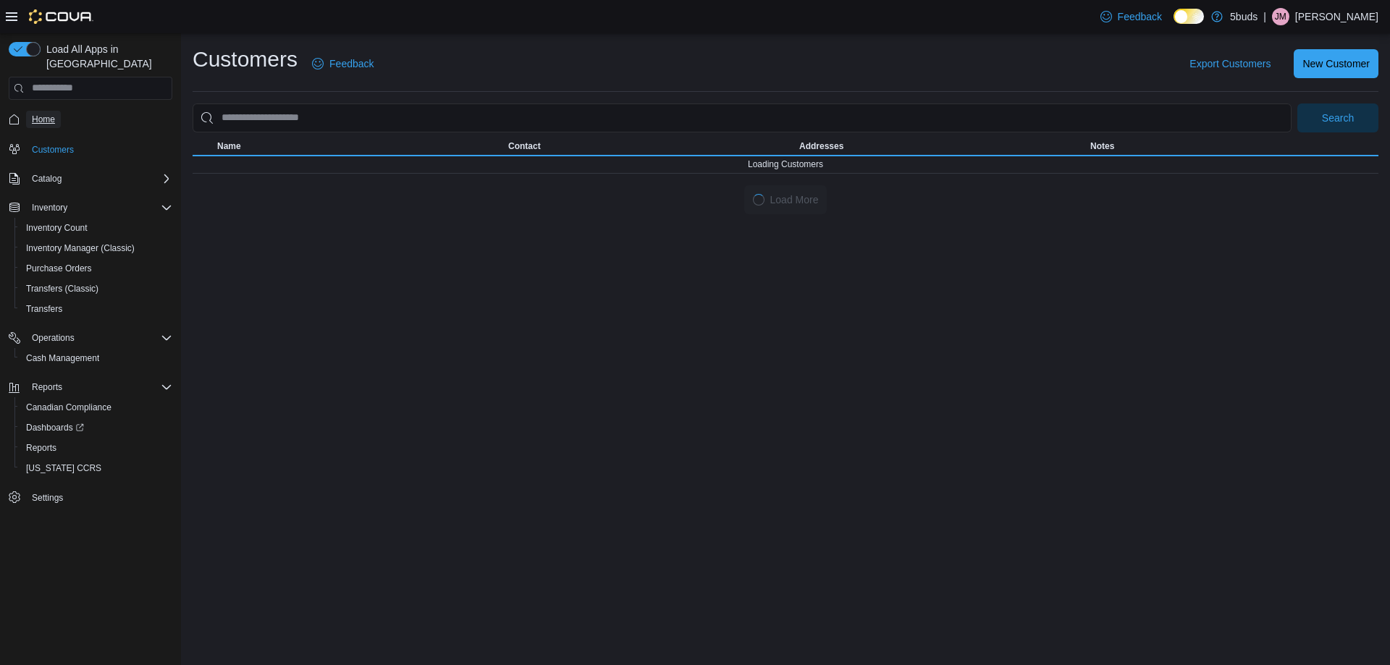
click at [46, 114] on span "Home" at bounding box center [43, 120] width 23 height 12
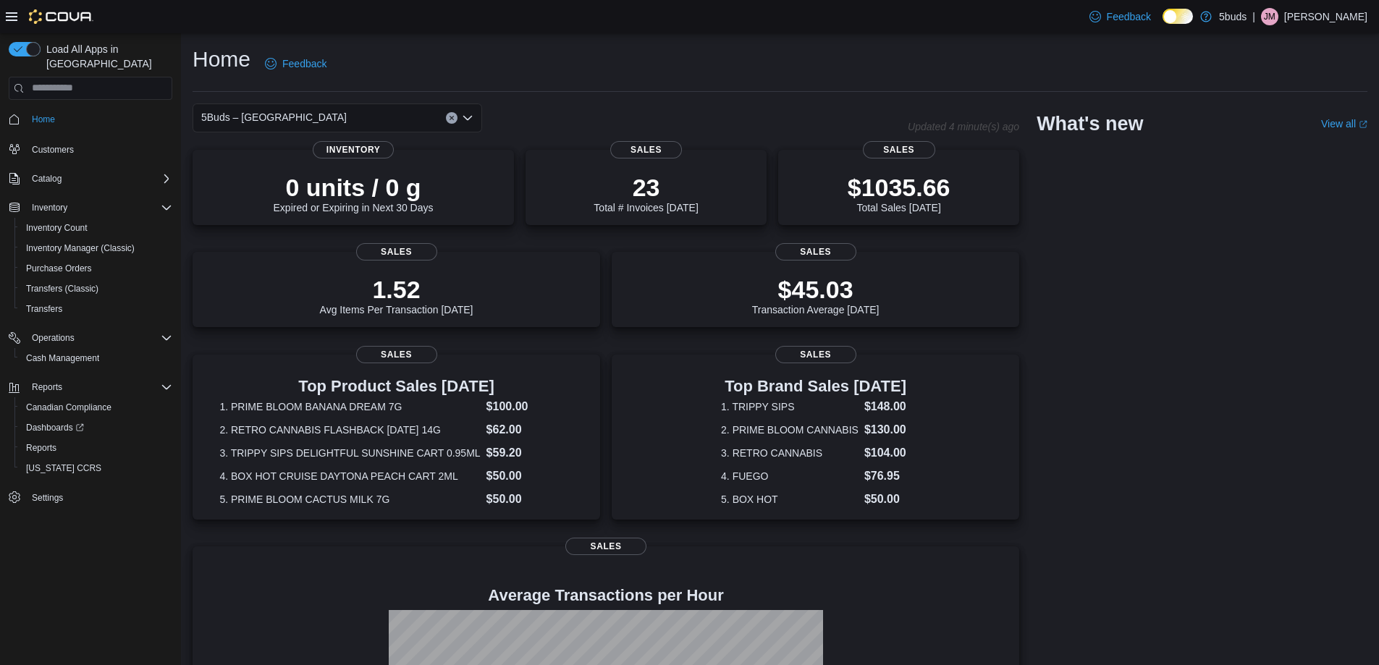
click at [1318, 363] on div "5Buds – Humboldt Updated 4 minute(s) ago 0 units / 0 g Expired or Expiring in N…" at bounding box center [780, 477] width 1175 height 746
click at [1185, 242] on div "5Buds – Humboldt Updated 1 minute(s) ago 0 units / 0 g Expired or Expiring in N…" at bounding box center [780, 477] width 1175 height 746
click at [289, 398] on dt "1. PRIME BLOOM BANANA DREAM 7G" at bounding box center [349, 405] width 261 height 14
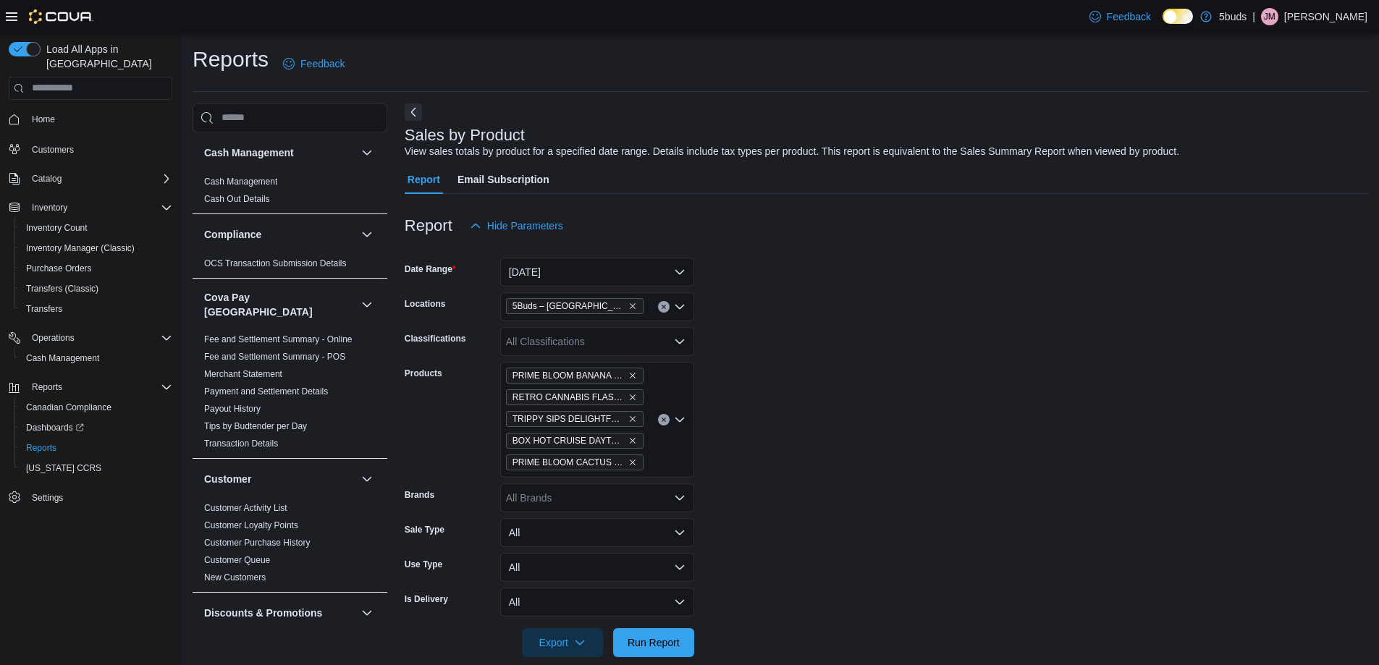
click at [664, 421] on icon "Clear input" at bounding box center [664, 420] width 4 height 4
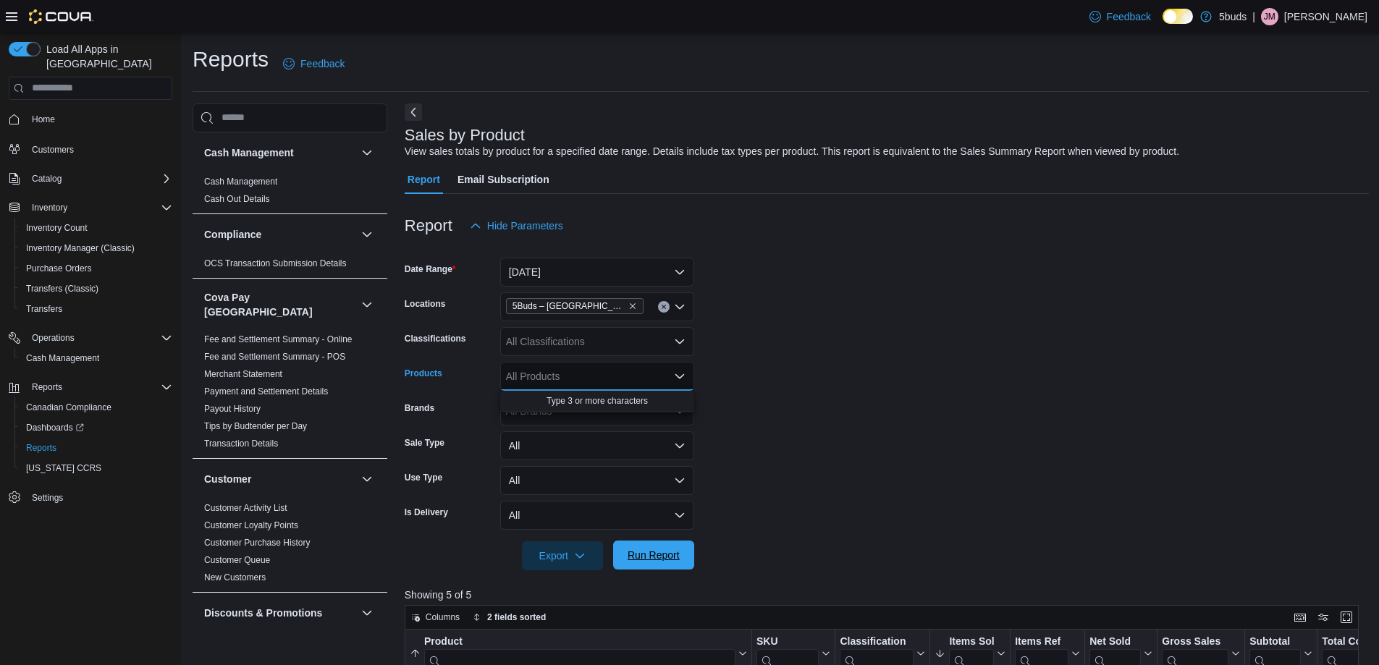
click at [657, 559] on span "Run Report" at bounding box center [654, 555] width 52 height 14
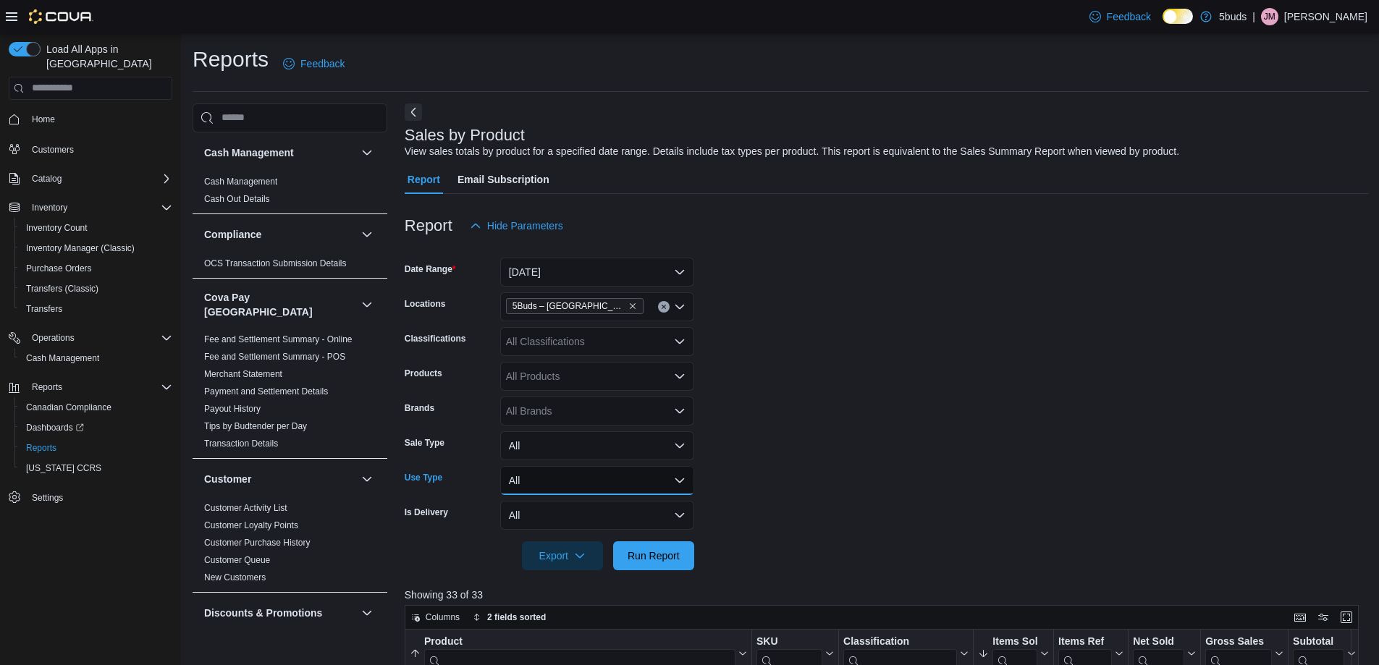
click at [677, 482] on button "All" at bounding box center [597, 480] width 194 height 29
click at [680, 450] on button "All" at bounding box center [597, 445] width 194 height 29
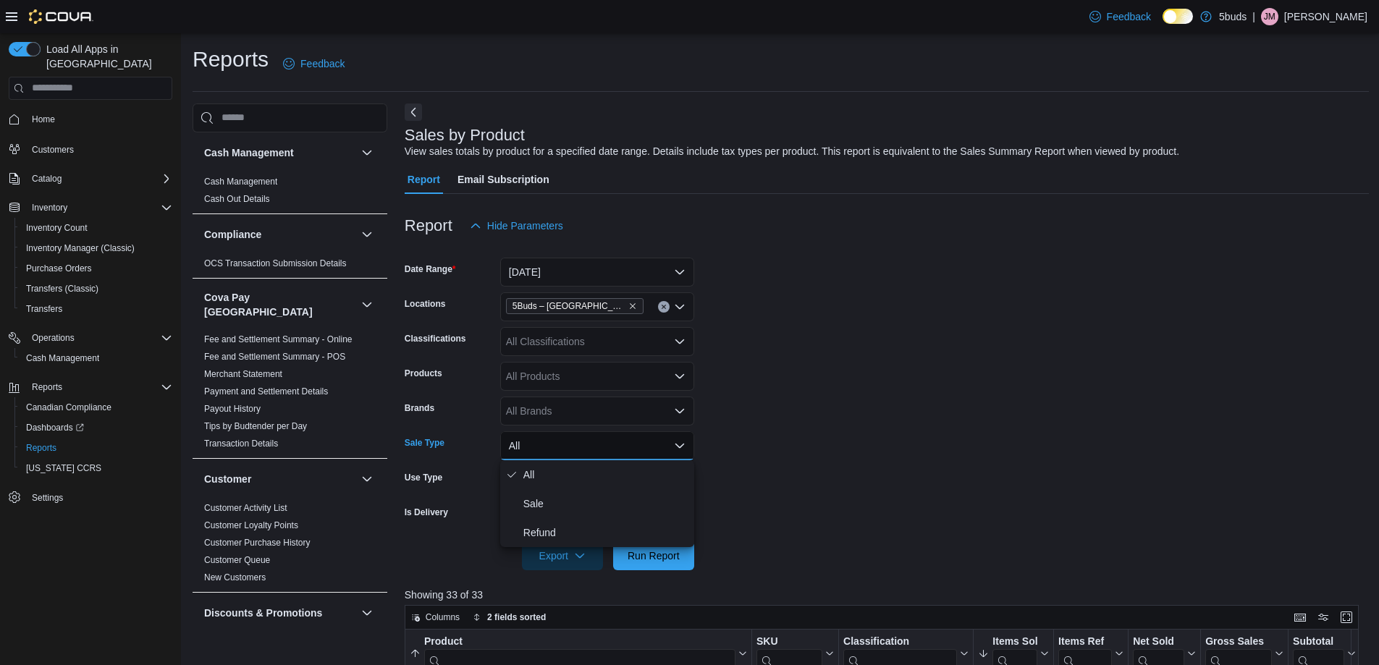
click at [683, 423] on div "All Brands" at bounding box center [597, 411] width 194 height 29
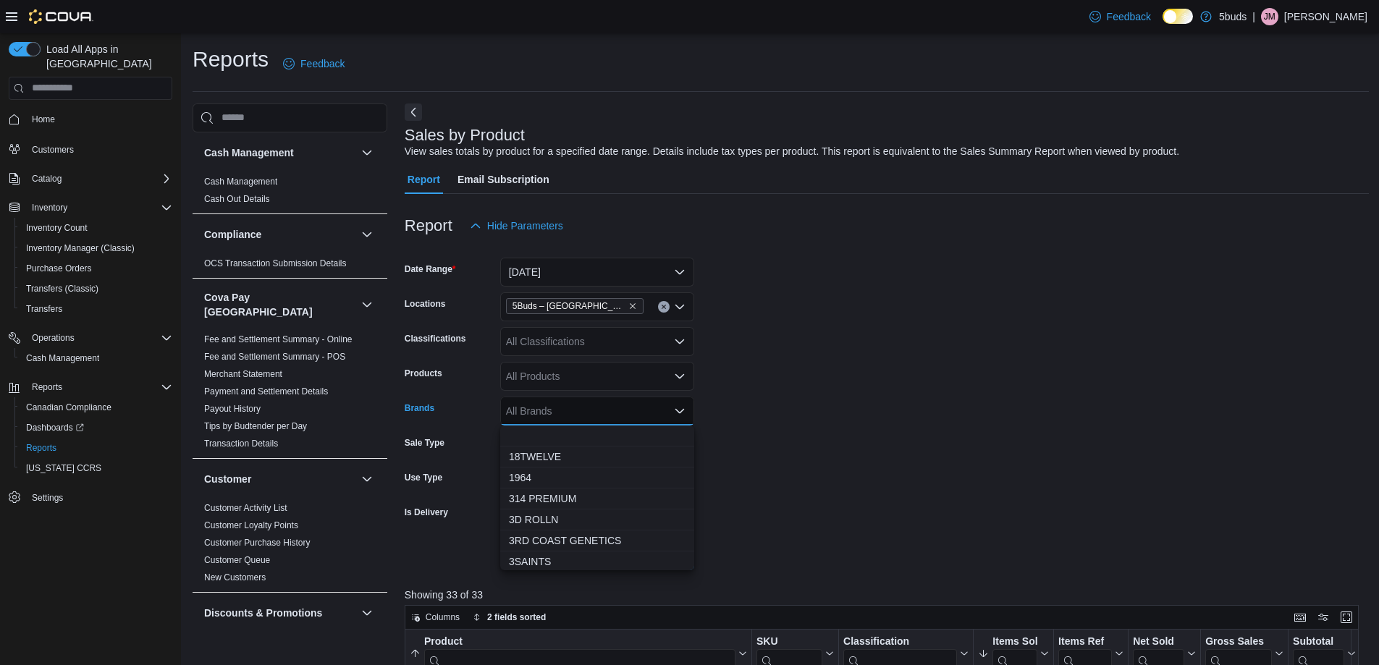
click at [679, 382] on div "All Products" at bounding box center [597, 376] width 194 height 29
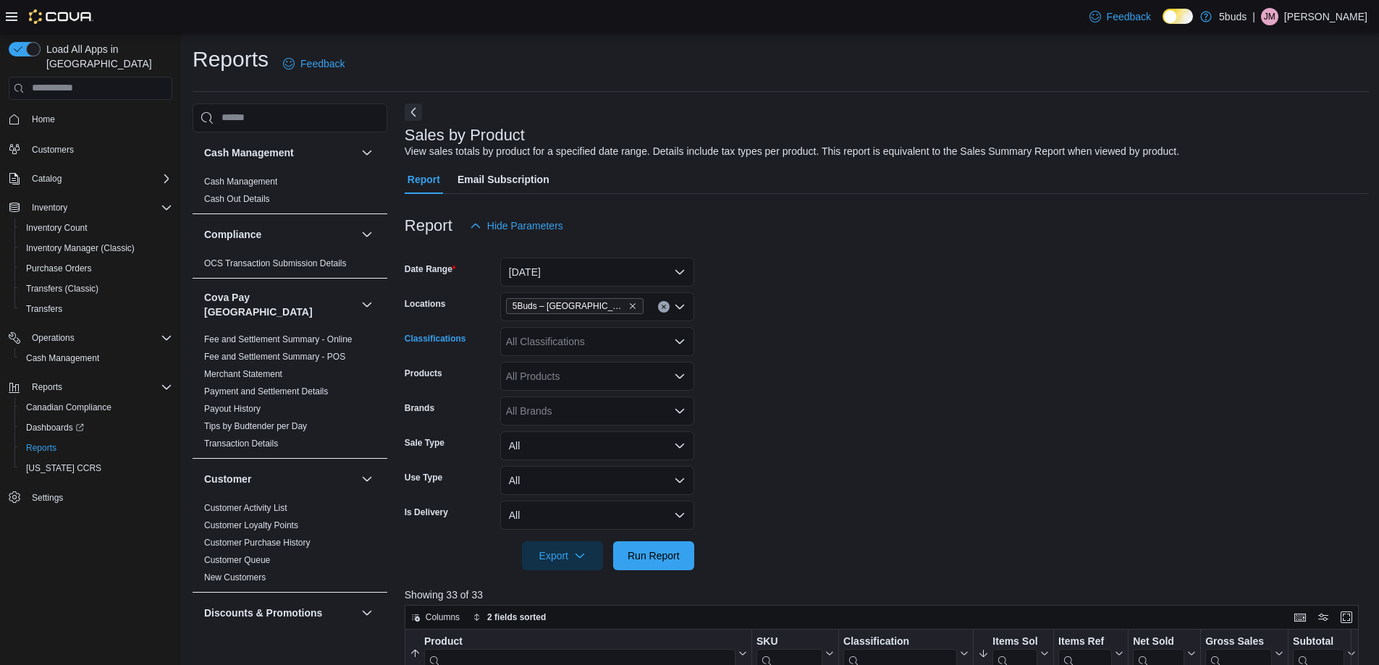
click at [675, 345] on icon "Open list of options" at bounding box center [680, 342] width 12 height 12
click at [892, 346] on form "Date Range Today Locations 5Buds – Humboldt Classifications All Classifications…" at bounding box center [887, 405] width 964 height 330
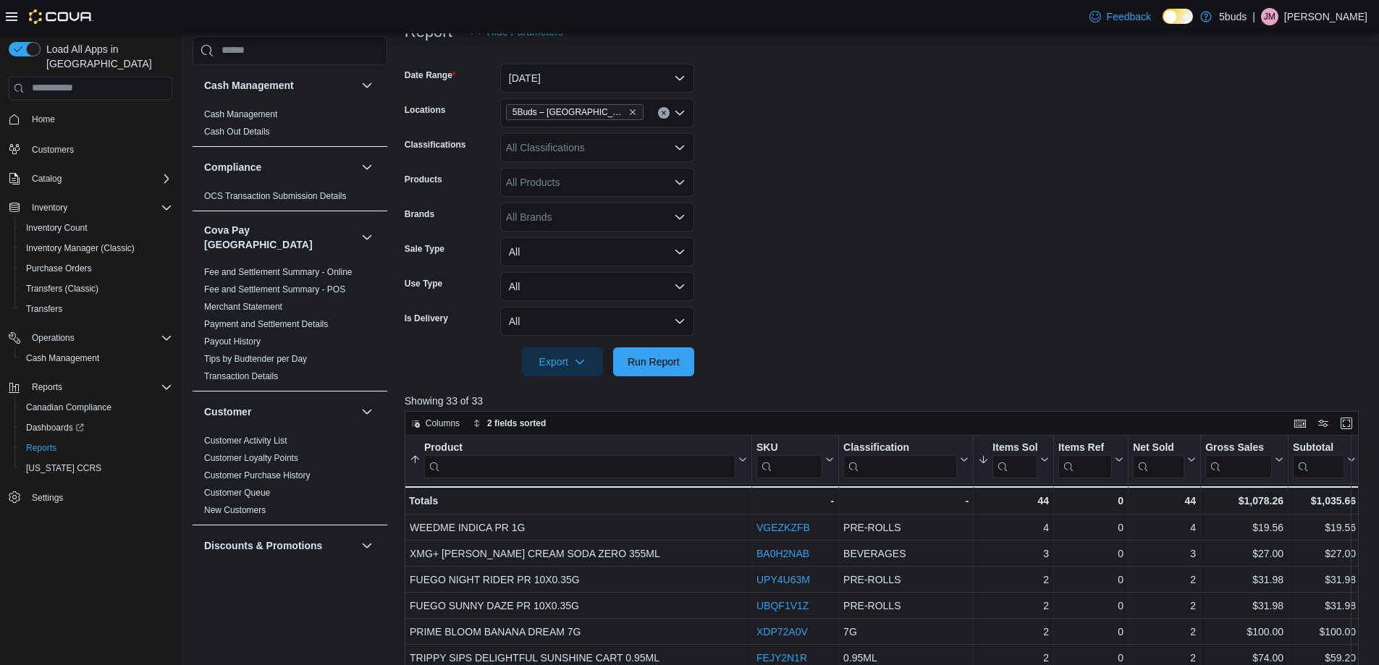
click at [949, 150] on form "Date Range Today Locations 5Buds – Humboldt Classifications All Classifications…" at bounding box center [887, 211] width 964 height 330
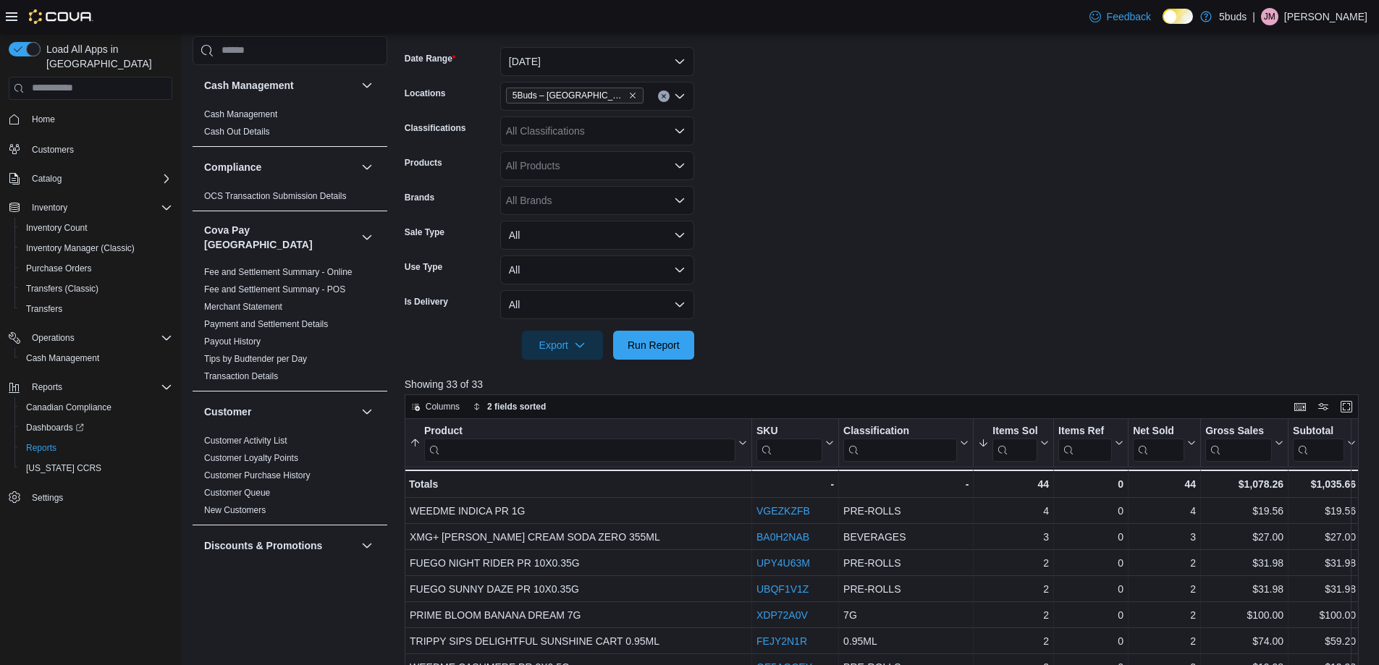
scroll to position [217, 0]
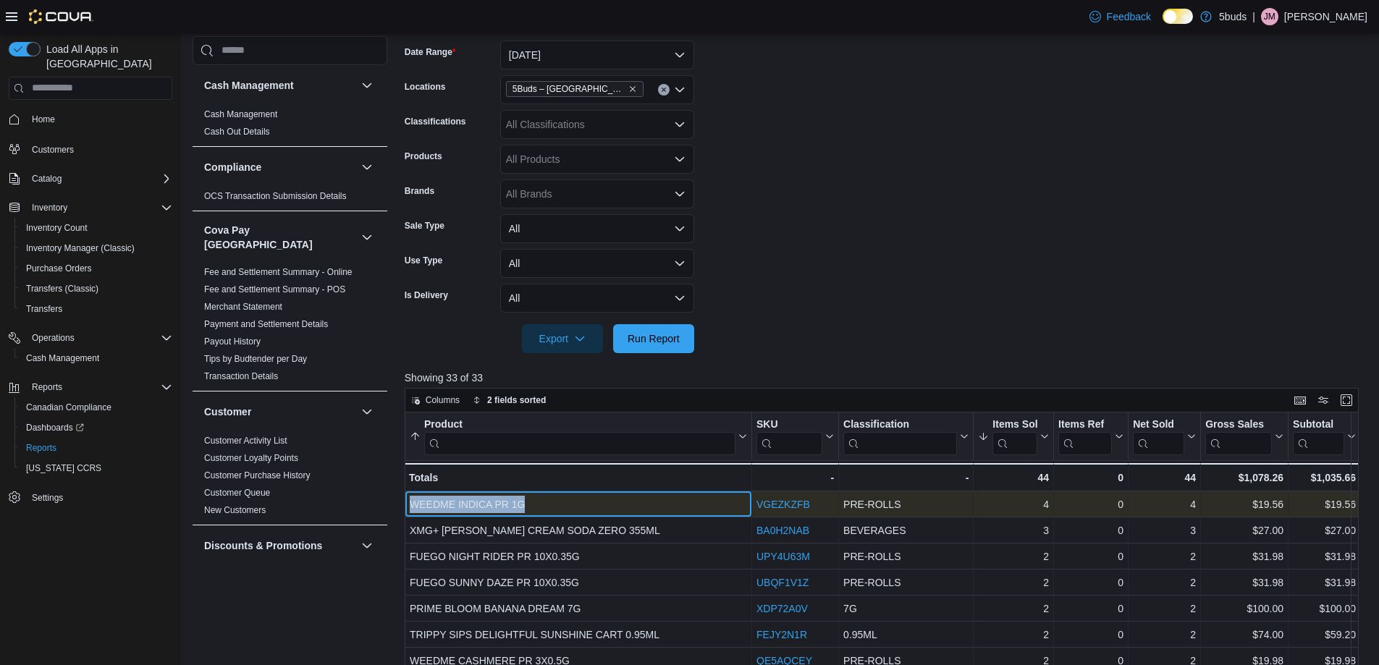
drag, startPoint x: 410, startPoint y: 503, endPoint x: 538, endPoint y: 504, distance: 128.1
click at [538, 504] on div "WEEDME INDICA PR 1G" at bounding box center [578, 504] width 337 height 17
copy div "WEEDME INDICA PR 1G"
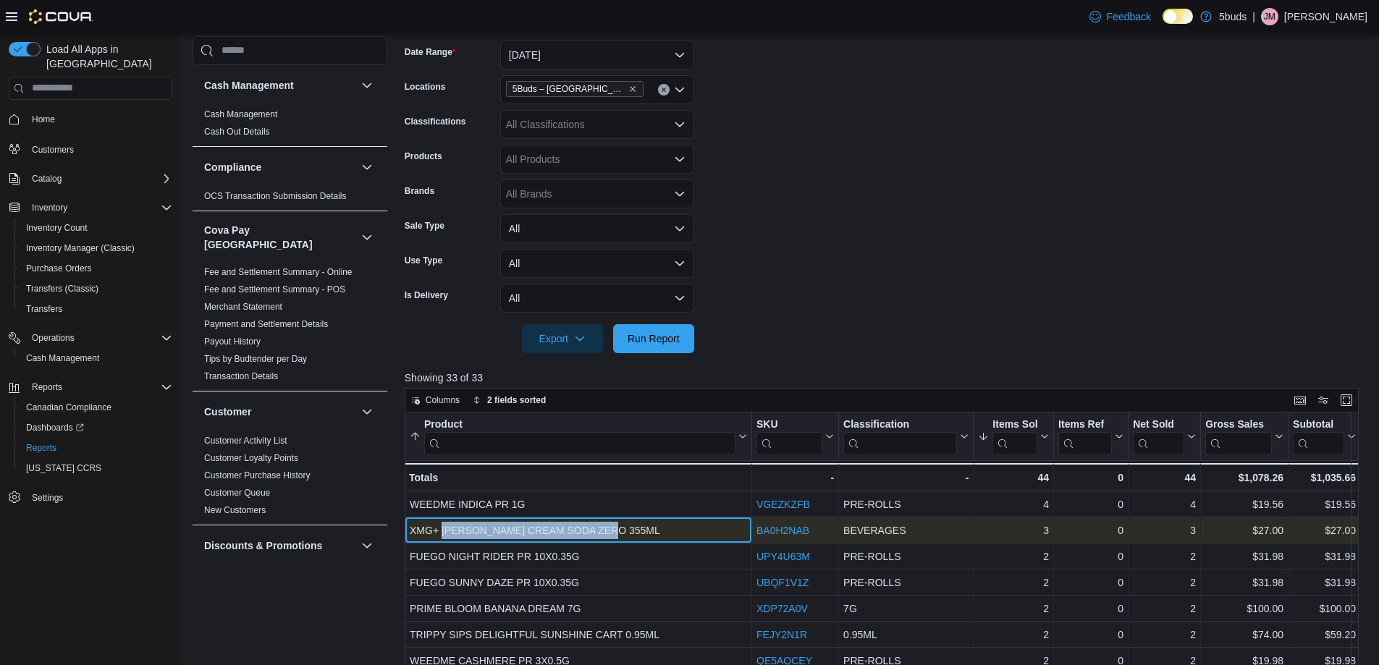
drag, startPoint x: 618, startPoint y: 532, endPoint x: 444, endPoint y: 528, distance: 173.8
click at [444, 528] on div "XMG+ DR KUSH CREAM SODA ZERO 355ML" at bounding box center [578, 530] width 337 height 17
drag, startPoint x: 410, startPoint y: 528, endPoint x: 637, endPoint y: 534, distance: 227.4
click at [637, 534] on div "XMG+ DR KUSH CREAM SODA ZERO 355ML" at bounding box center [578, 530] width 337 height 17
copy div "XMG+ DR KUSH CREAM SODA ZERO 355ML"
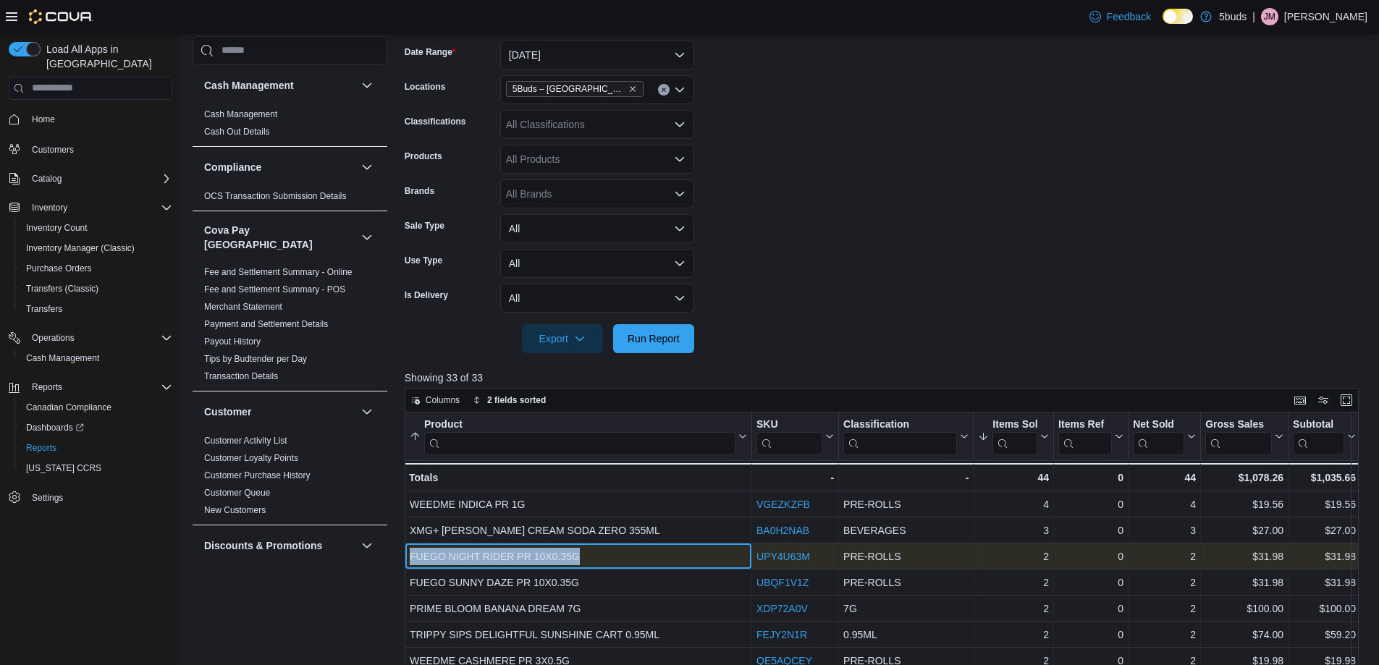
drag, startPoint x: 409, startPoint y: 557, endPoint x: 581, endPoint y: 557, distance: 172.3
click at [581, 557] on div "FUEGO NIGHT RIDER PR 10X0.35G - Product, column 1, row 3" at bounding box center [578, 557] width 347 height 26
copy div "FUEGO NIGHT RIDER PR 10X0.35G"
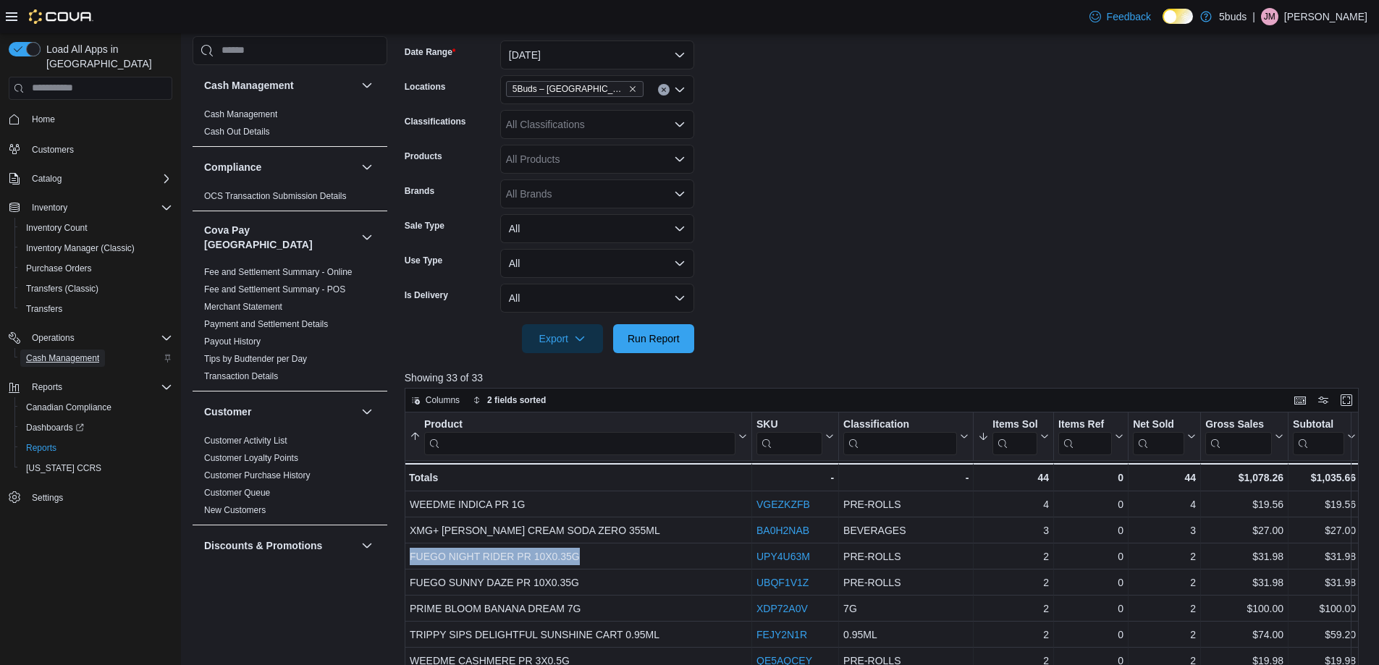
click at [51, 353] on span "Cash Management" at bounding box center [62, 359] width 73 height 12
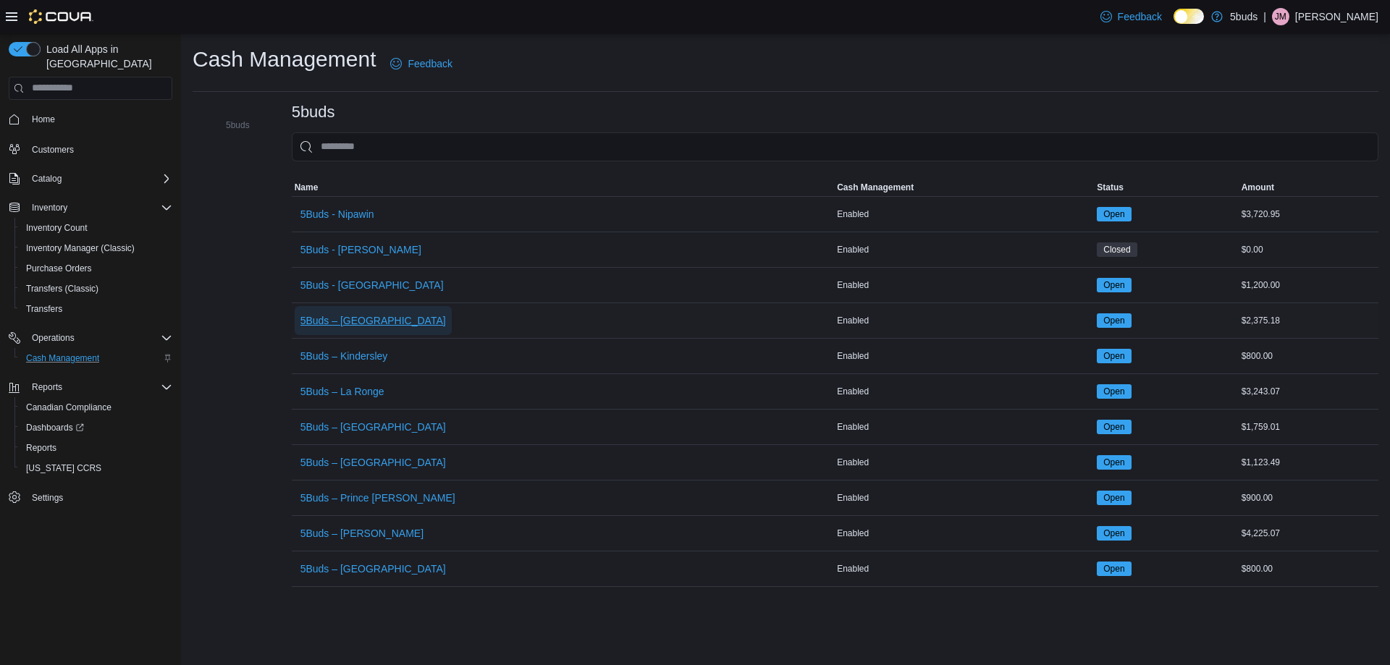
click at [367, 318] on span "5Buds – [GEOGRAPHIC_DATA]" at bounding box center [372, 320] width 145 height 14
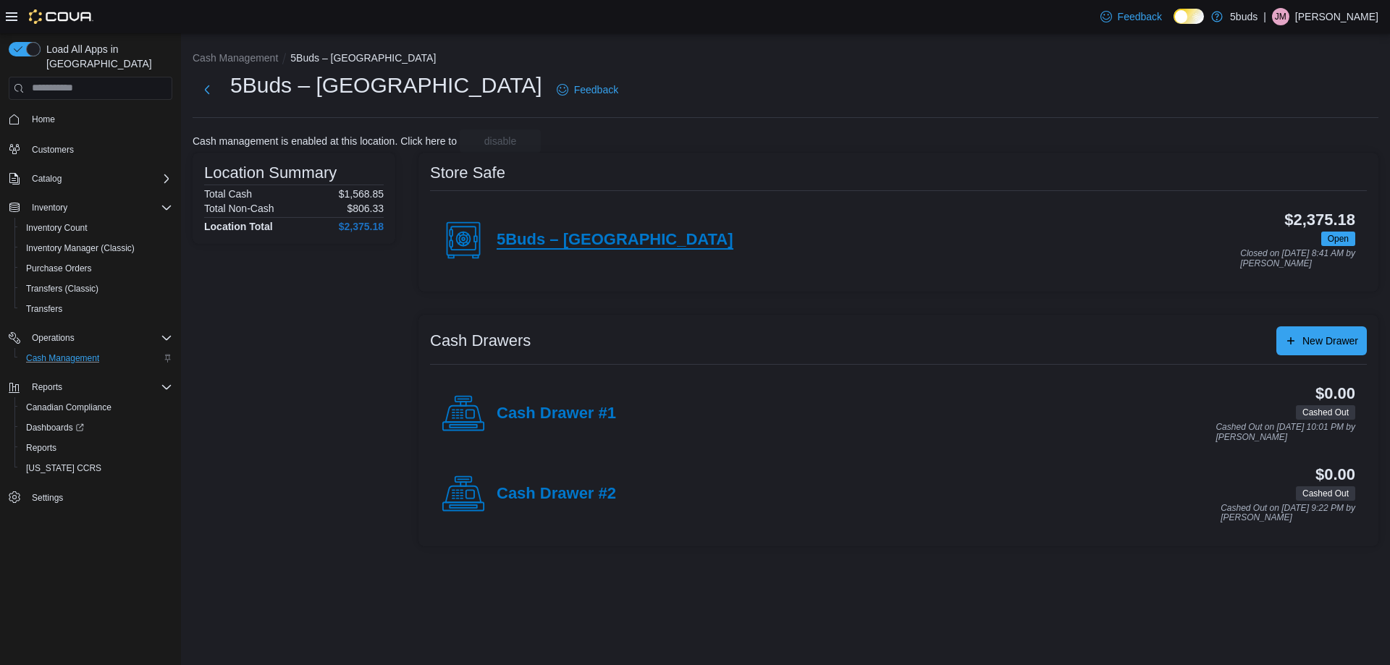
click at [602, 246] on h4 "5Buds – [GEOGRAPHIC_DATA]" at bounding box center [615, 240] width 237 height 19
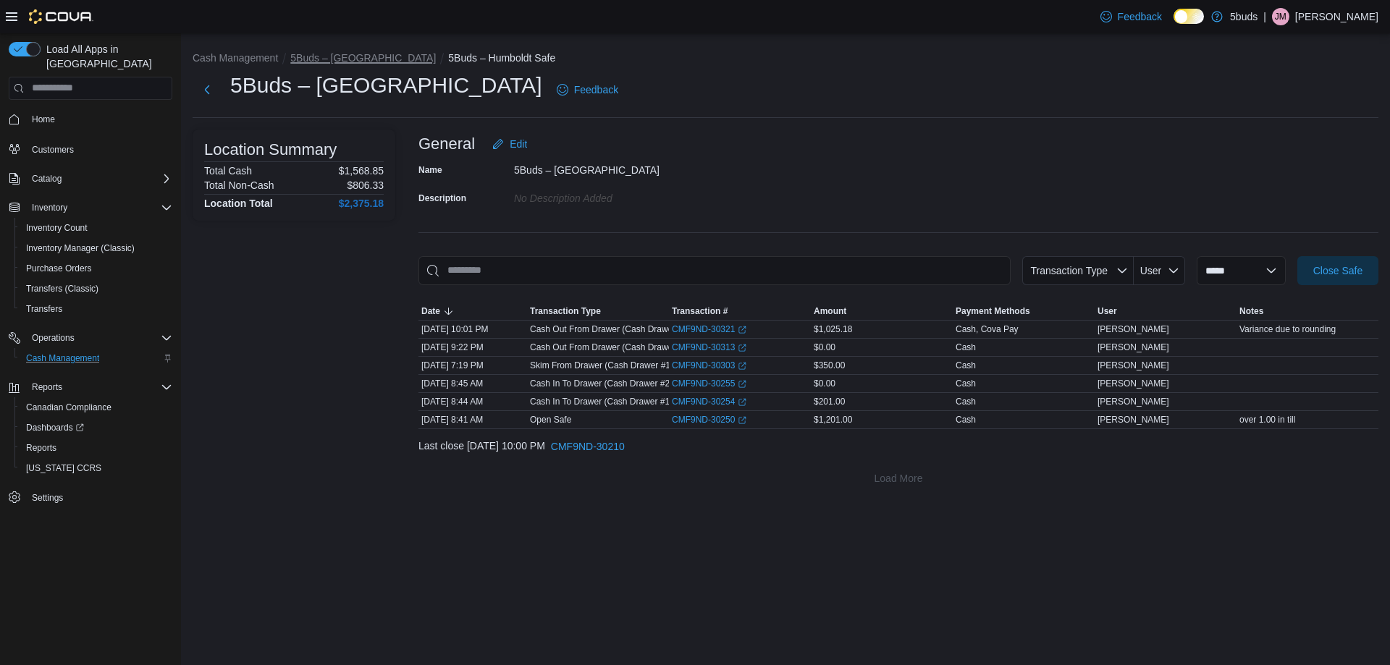
click at [348, 58] on button "5Buds – [GEOGRAPHIC_DATA]" at bounding box center [362, 58] width 145 height 12
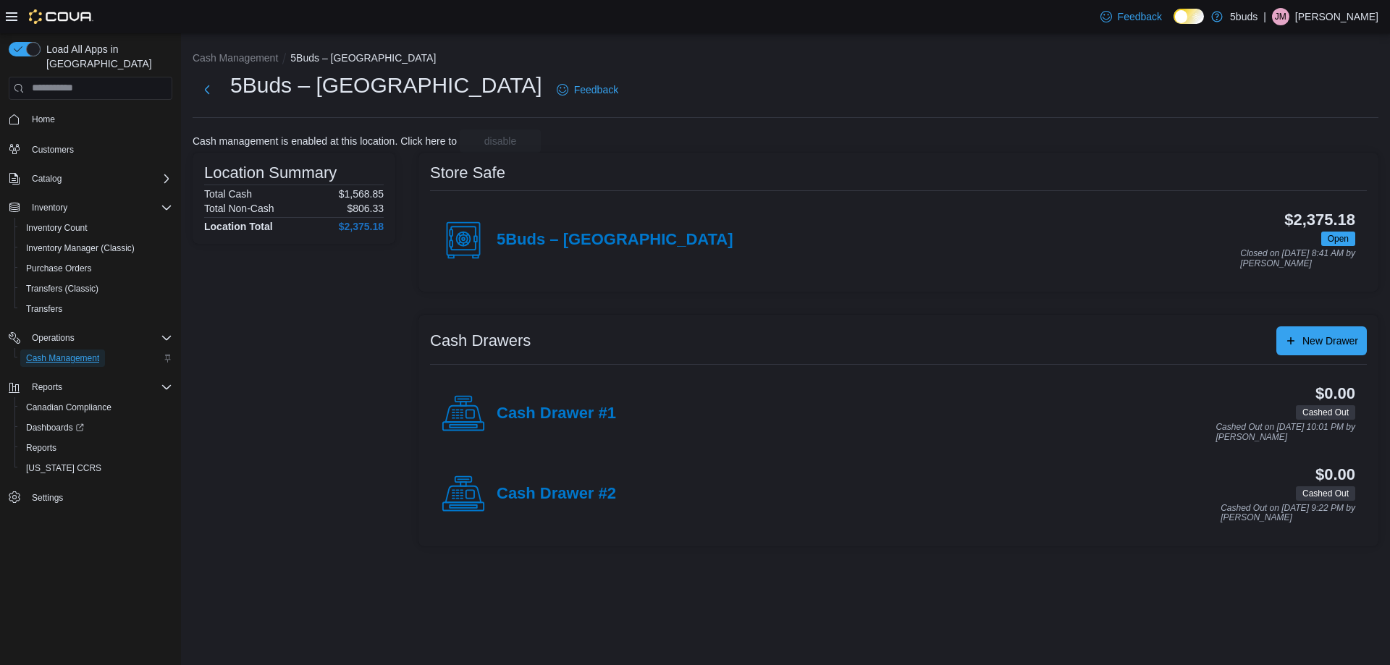
click at [68, 353] on span "Cash Management" at bounding box center [62, 359] width 73 height 12
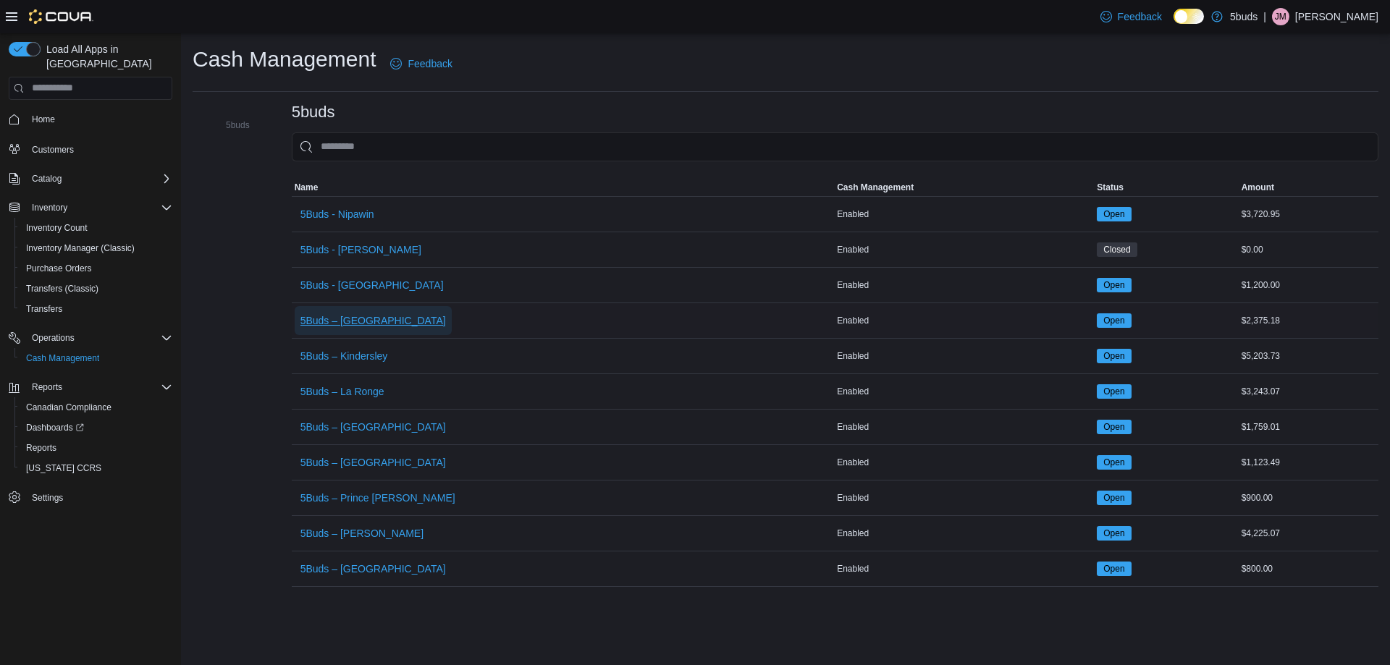
click at [342, 322] on span "5Buds – [GEOGRAPHIC_DATA]" at bounding box center [372, 320] width 145 height 14
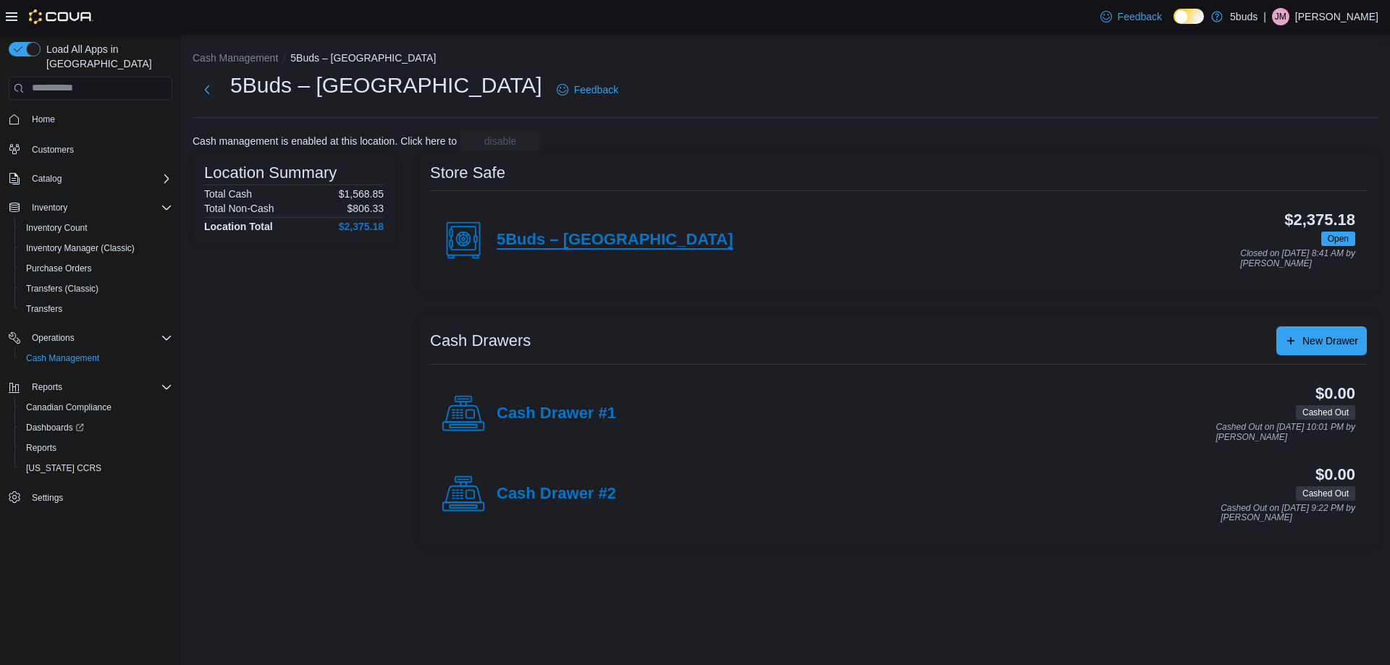
click at [589, 241] on h4 "5Buds – [GEOGRAPHIC_DATA]" at bounding box center [615, 240] width 237 height 19
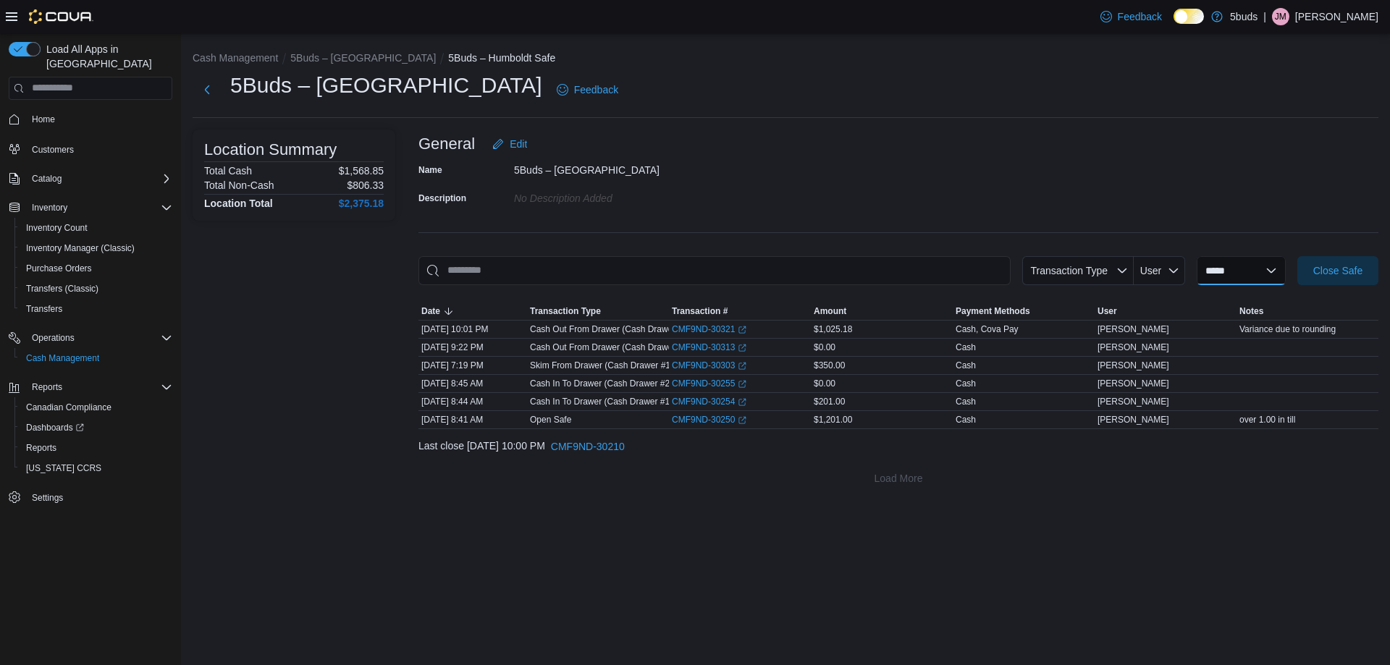
click at [1227, 271] on select "**********" at bounding box center [1240, 270] width 89 height 29
select select "**********"
click at [1196, 256] on select "**********" at bounding box center [1240, 270] width 89 height 29
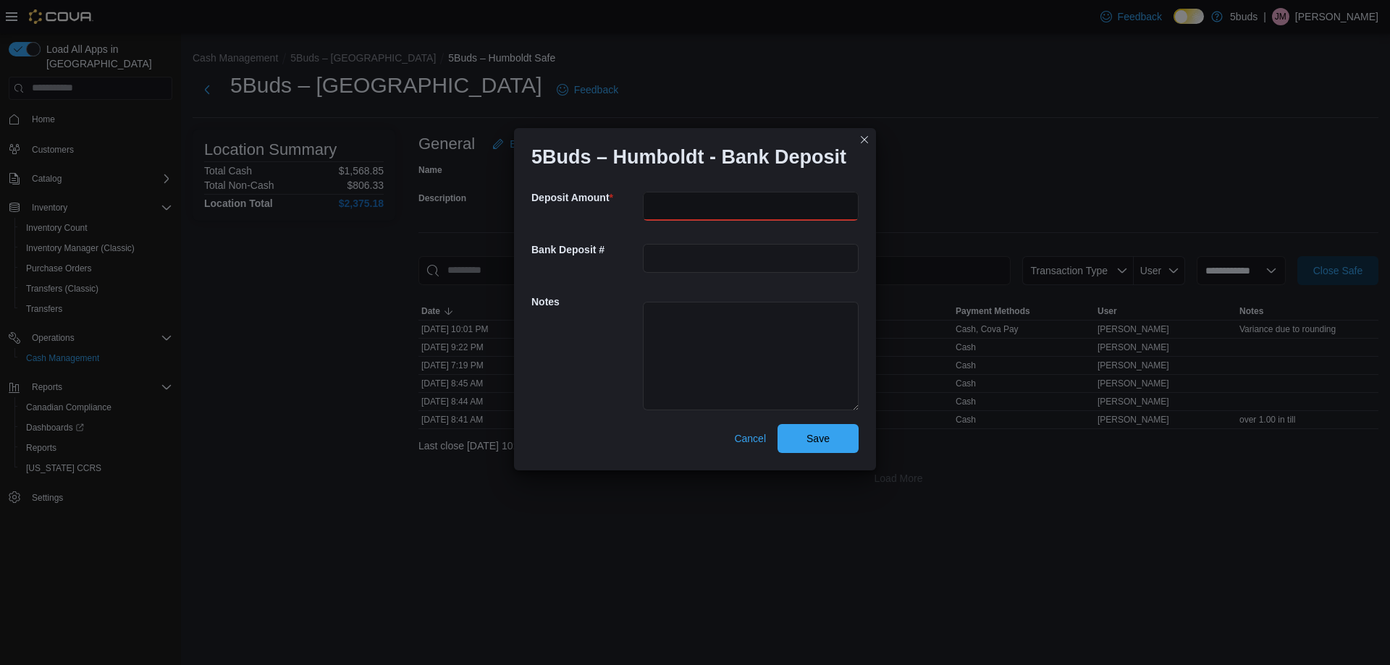
click at [691, 211] on input "number" at bounding box center [751, 206] width 216 height 29
type input "***"
click at [692, 313] on textarea at bounding box center [751, 356] width 216 height 109
type textarea "**********"
click at [817, 435] on span "Save" at bounding box center [817, 438] width 23 height 14
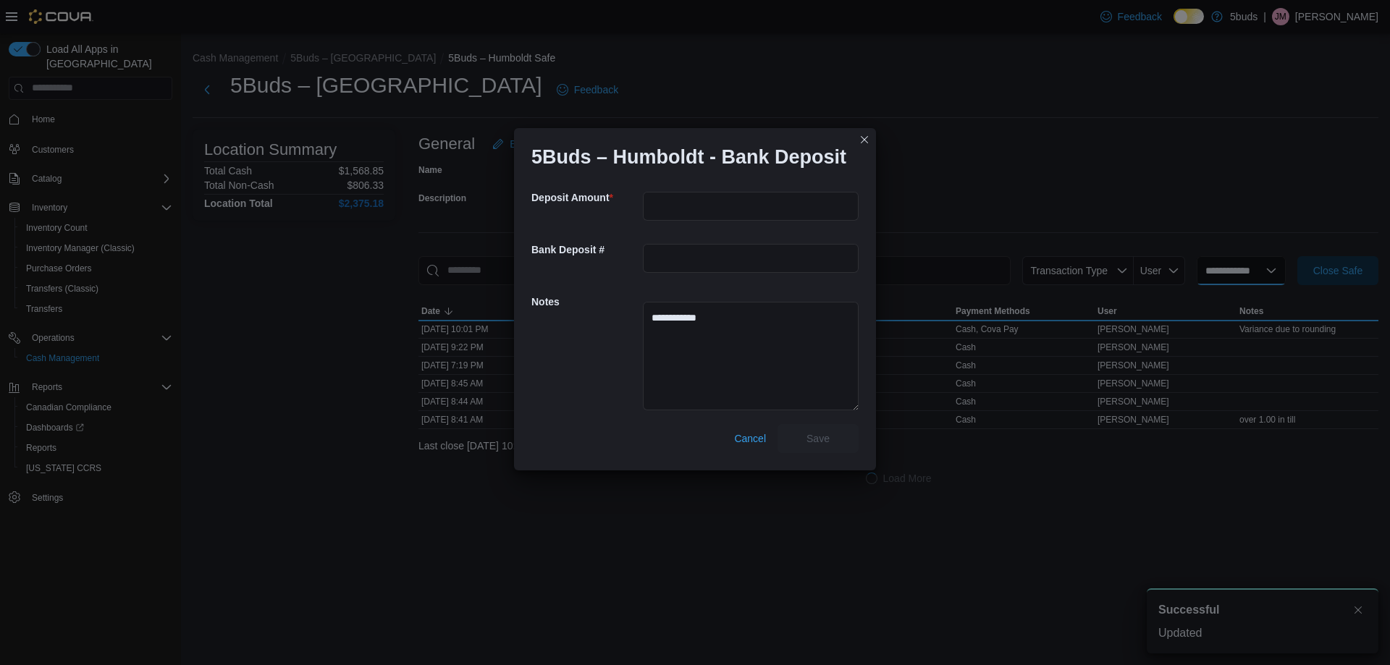
select select
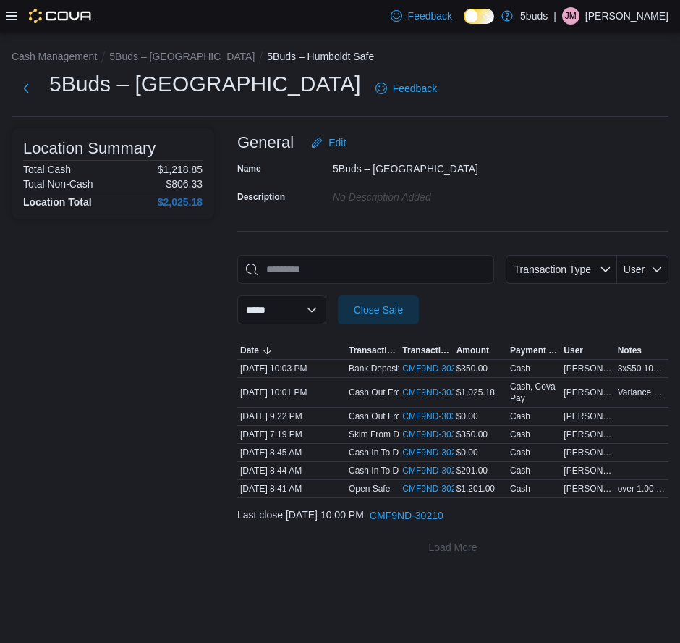
click at [653, 300] on div "**********" at bounding box center [452, 289] width 431 height 69
drag, startPoint x: 610, startPoint y: 565, endPoint x: 240, endPoint y: 578, distance: 370.1
click at [240, 578] on div "**********" at bounding box center [340, 337] width 680 height 611
click at [576, 613] on div "**********" at bounding box center [340, 337] width 680 height 611
click at [590, 635] on div "**********" at bounding box center [340, 337] width 680 height 611
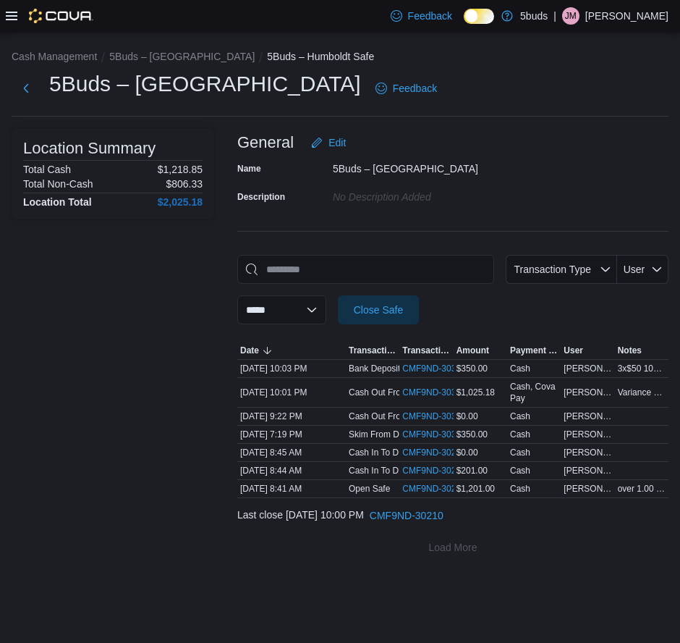
drag, startPoint x: 182, startPoint y: 392, endPoint x: 127, endPoint y: 384, distance: 56.2
drag, startPoint x: 127, startPoint y: 384, endPoint x: 568, endPoint y: 177, distance: 487.7
click at [568, 177] on div "Name 5Buds – Humboldt Description No Description added" at bounding box center [452, 182] width 431 height 51
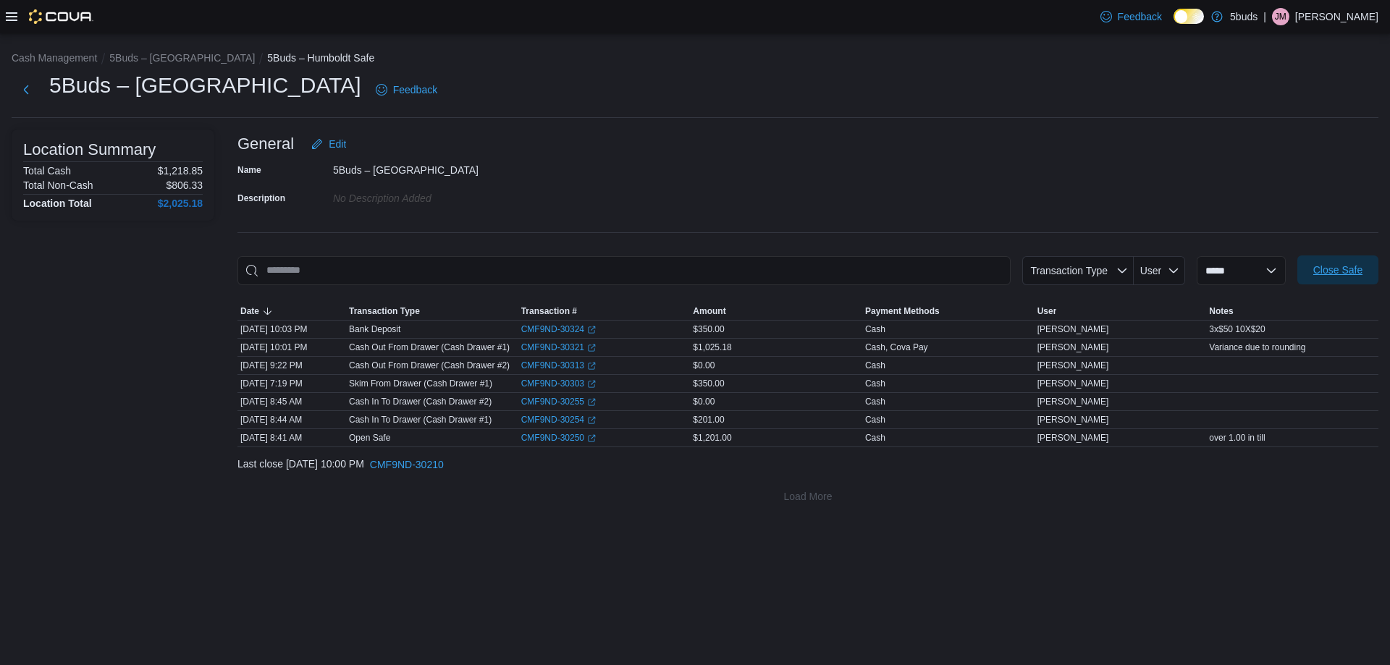
click at [1323, 271] on span "Close Safe" at bounding box center [1337, 270] width 49 height 14
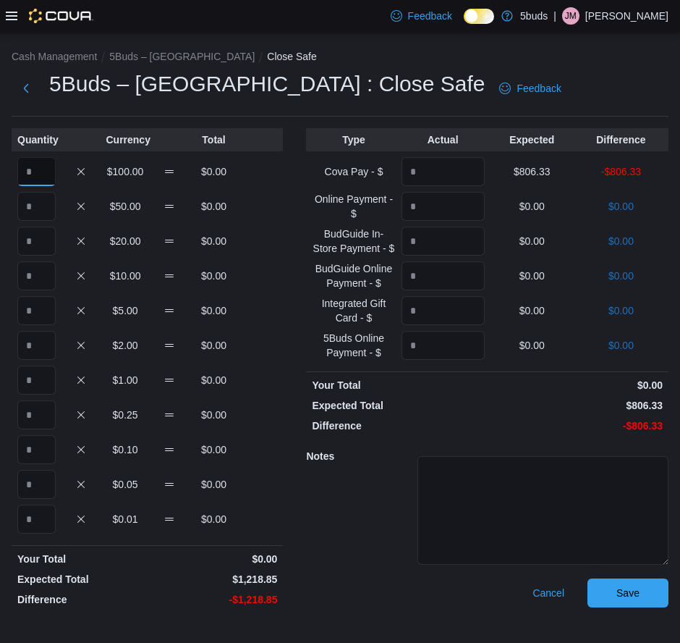
click at [46, 171] on input "Quantity" at bounding box center [36, 171] width 38 height 29
type input "*"
drag, startPoint x: 44, startPoint y: 195, endPoint x: 52, endPoint y: 201, distance: 10.3
click at [44, 195] on input "Quantity" at bounding box center [36, 206] width 38 height 29
type input "*"
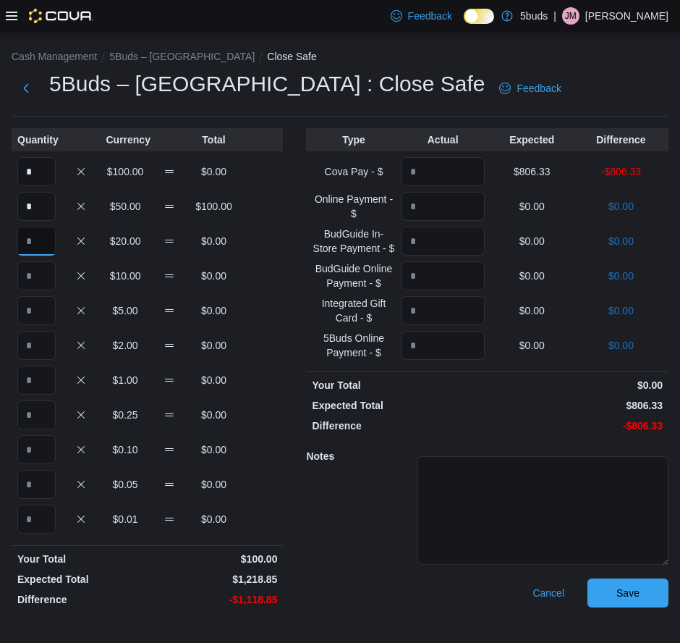
click at [34, 235] on input "Quantity" at bounding box center [36, 241] width 38 height 29
type input "**"
click at [32, 273] on input "Quantity" at bounding box center [36, 275] width 38 height 29
type input "*"
click at [43, 317] on input "Quantity" at bounding box center [36, 310] width 38 height 29
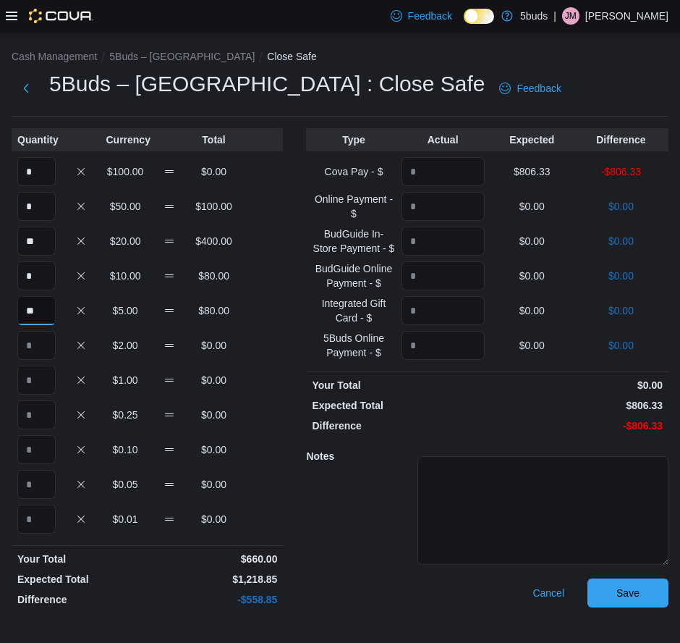
type input "**"
click at [39, 347] on input "Quantity" at bounding box center [36, 345] width 38 height 29
type input "***"
click at [31, 381] on input "Quantity" at bounding box center [36, 380] width 38 height 29
type input "***"
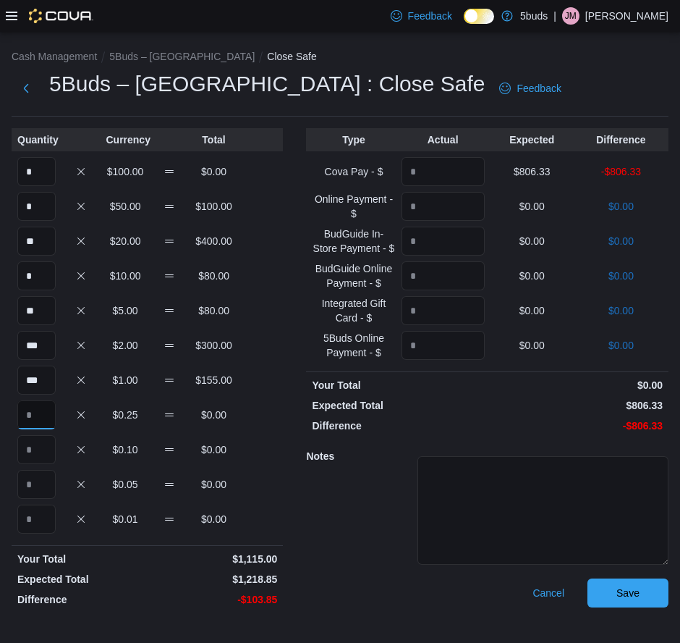
click at [36, 410] on input "Quantity" at bounding box center [36, 414] width 38 height 29
type input "***"
click at [48, 454] on input "Quantity" at bounding box center [36, 449] width 38 height 29
type input "***"
click at [44, 484] on input "Quantity" at bounding box center [36, 484] width 38 height 29
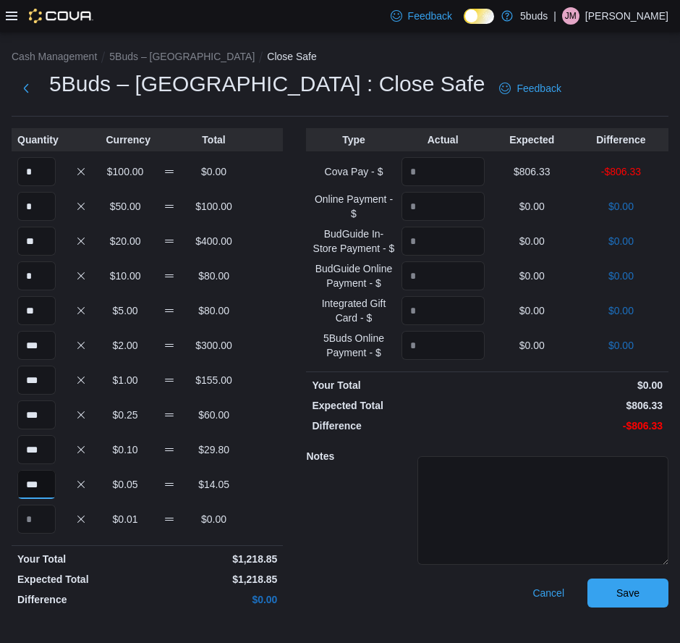
type input "***"
click at [442, 174] on input "Quantity" at bounding box center [443, 171] width 83 height 29
type input "******"
click at [500, 234] on p "$0.00" at bounding box center [532, 241] width 83 height 14
click at [643, 595] on span "Save" at bounding box center [628, 592] width 64 height 29
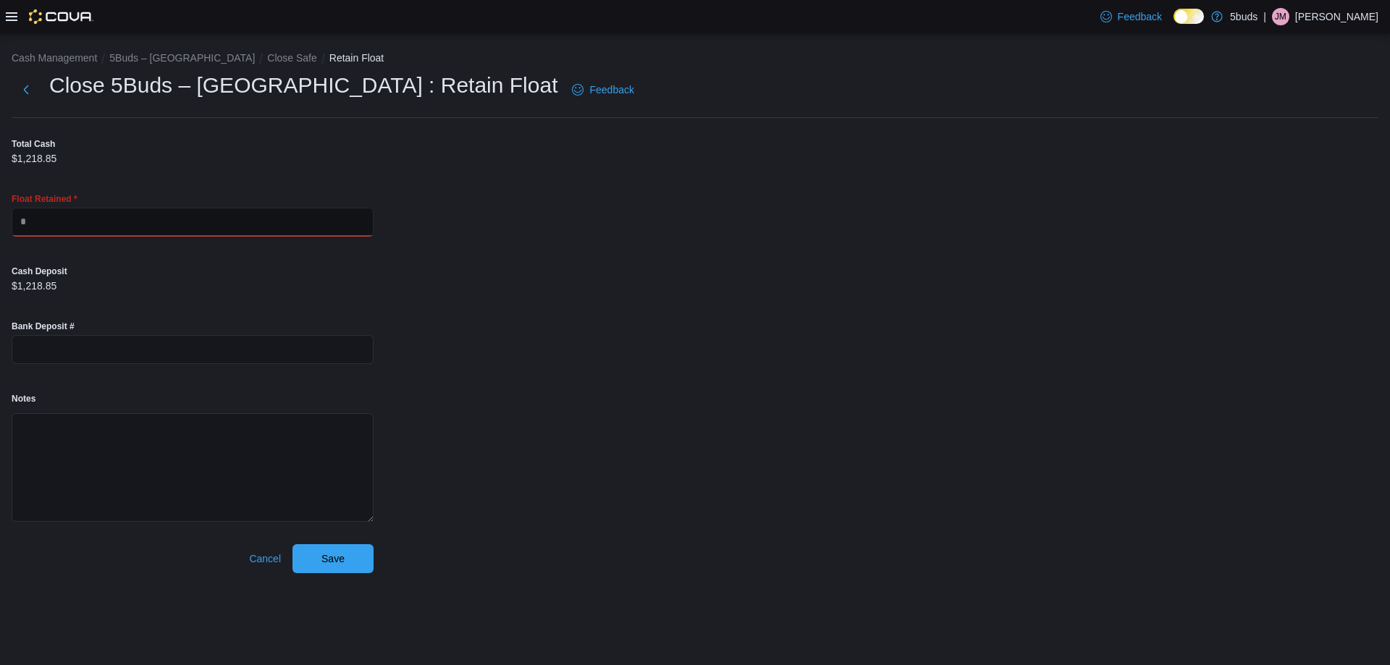
click at [63, 224] on input "text" at bounding box center [193, 222] width 362 height 29
type input "****"
click at [429, 321] on div "Cash Management 5Buds – Humboldt Close Safe Retain Float Close 5Buds – Humboldt…" at bounding box center [695, 309] width 1390 height 552
click at [67, 350] on input "text" at bounding box center [193, 349] width 362 height 29
type input "**********"
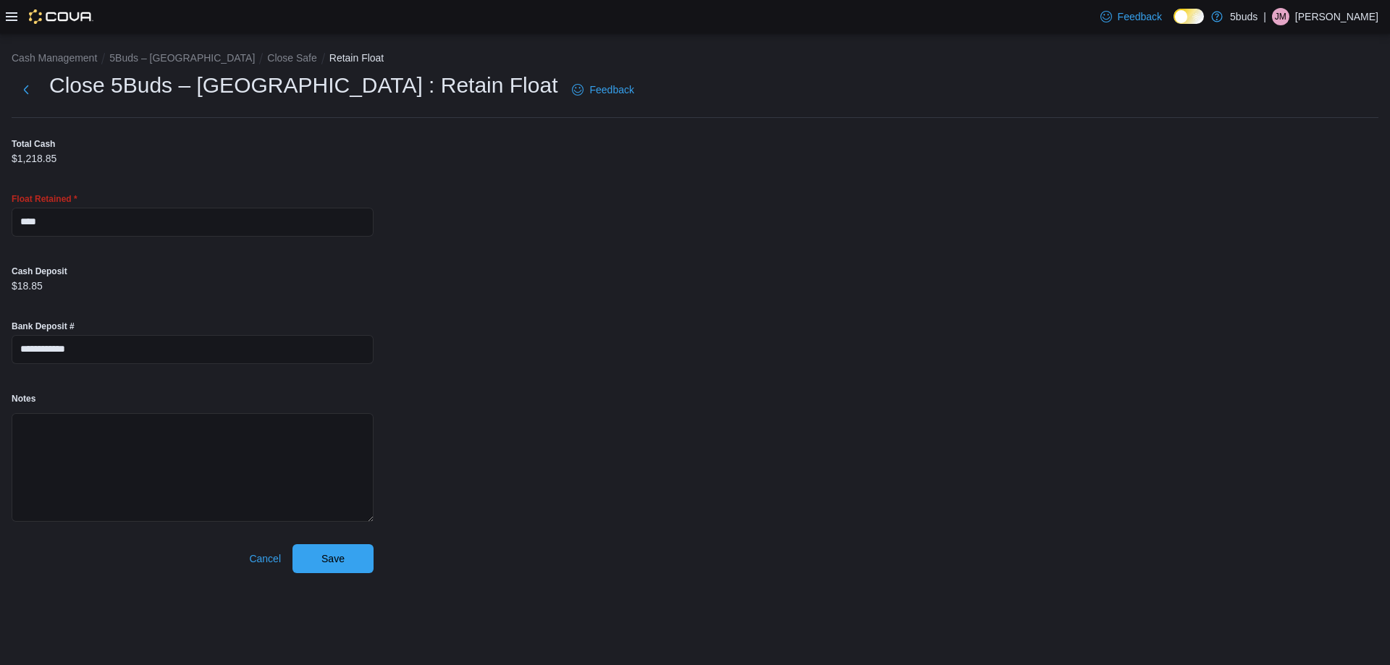
click at [475, 479] on div "**********" at bounding box center [695, 309] width 1390 height 552
click at [44, 438] on textarea "Notes" at bounding box center [193, 467] width 362 height 109
click at [17, 489] on textarea "***** **** **** **** ****** ******" at bounding box center [193, 467] width 362 height 109
click at [17, 505] on textarea "***** **** **** **** ******* ******" at bounding box center [193, 467] width 362 height 109
type textarea "***** **** **** **** ******* *******"
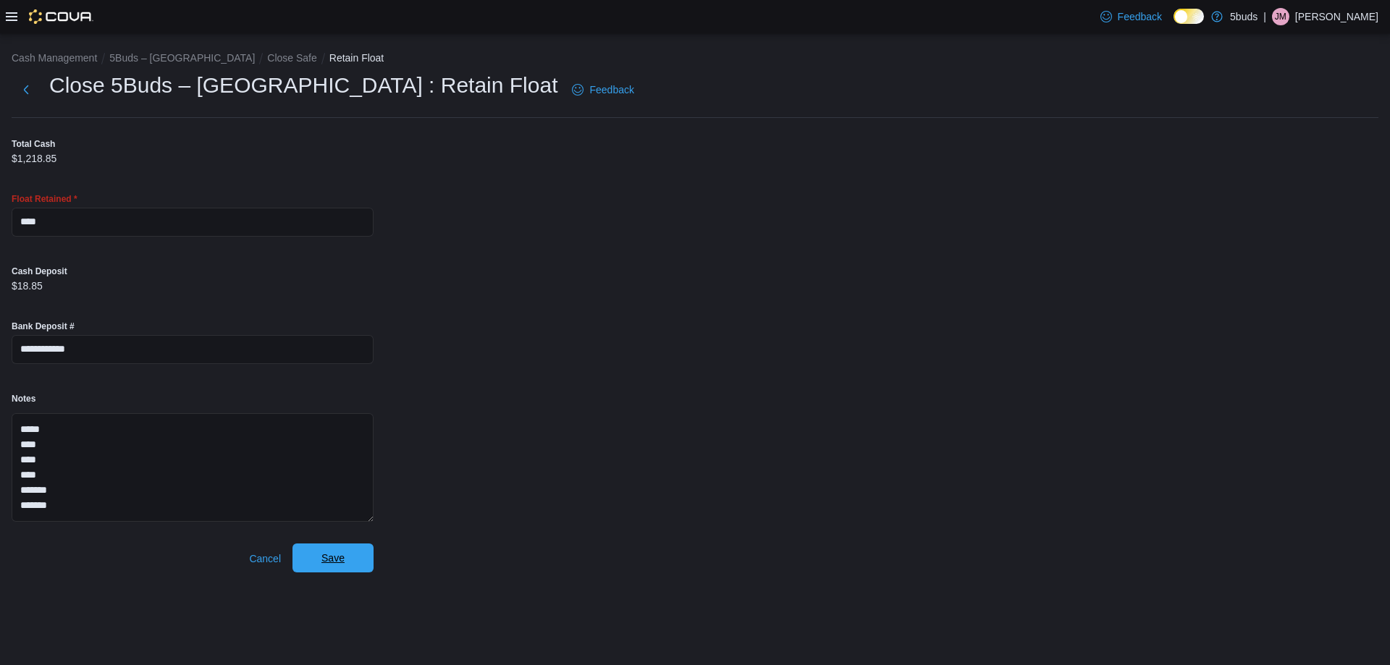
click at [329, 567] on span "Save" at bounding box center [333, 558] width 64 height 29
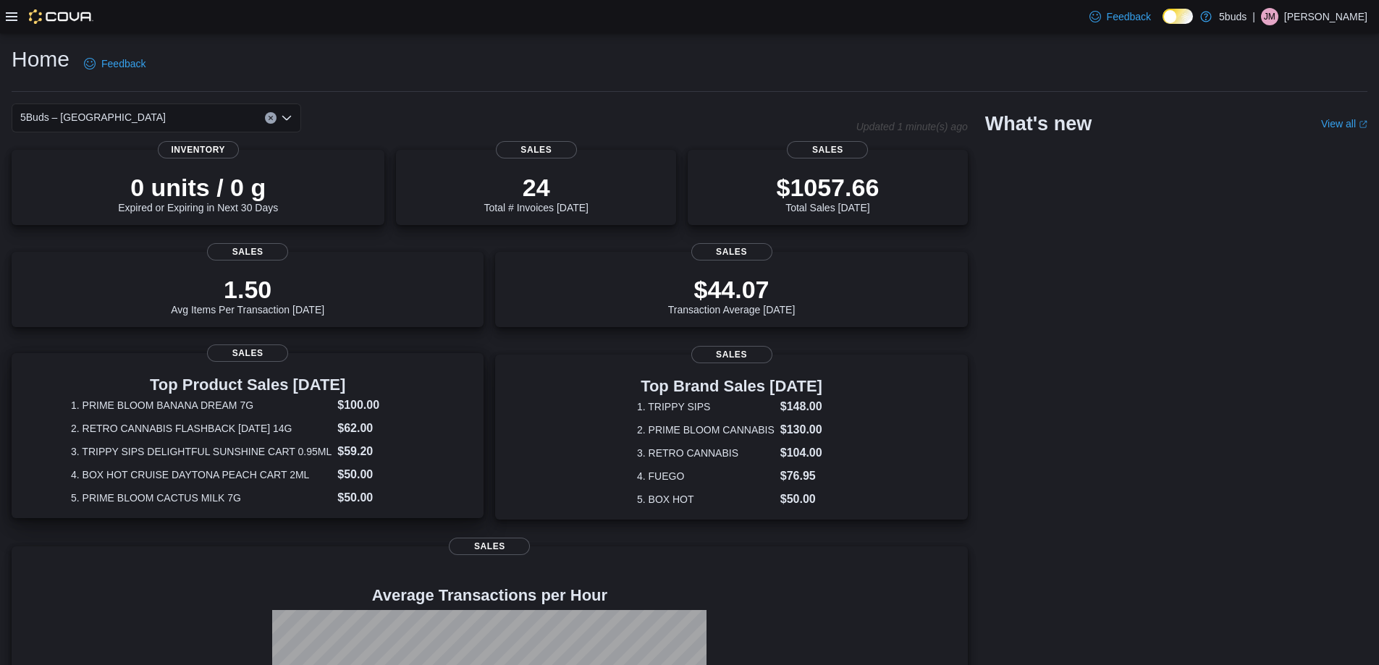
click at [261, 431] on dt "2. RETRO CANNABIS FLASHBACK [DATE] 14G" at bounding box center [201, 428] width 261 height 14
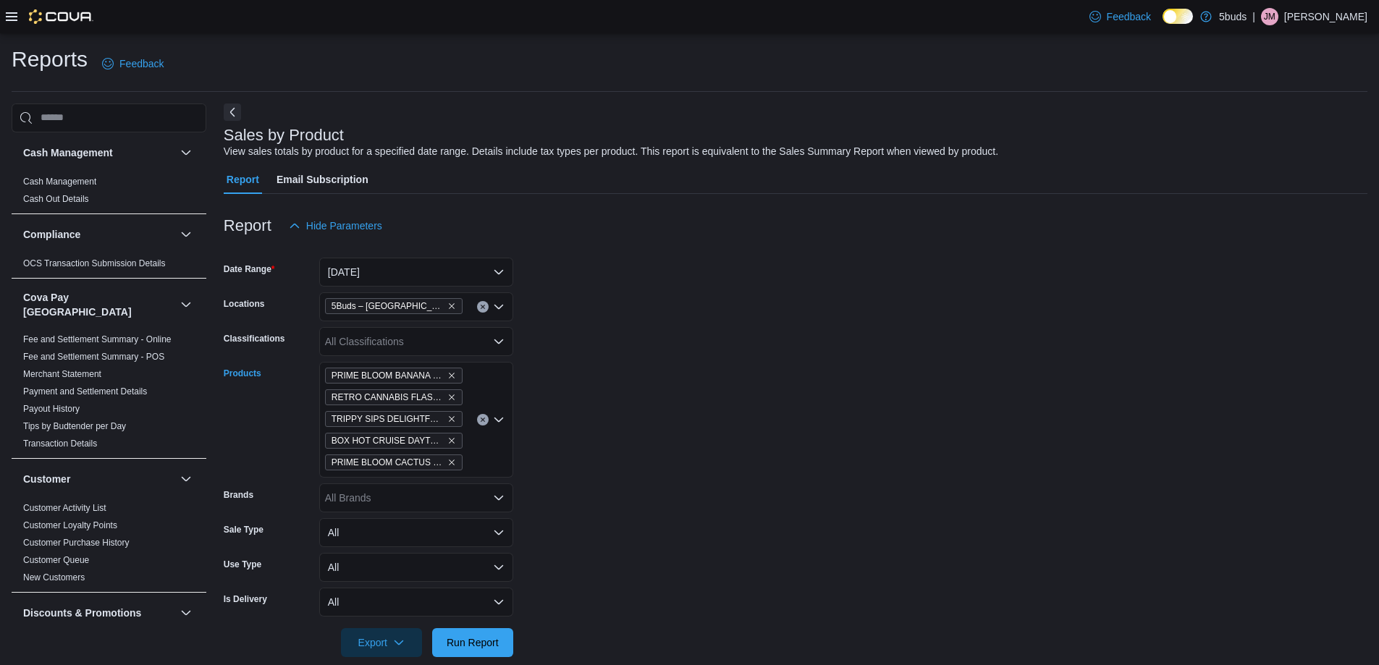
click at [481, 421] on icon "Clear input" at bounding box center [483, 420] width 6 height 6
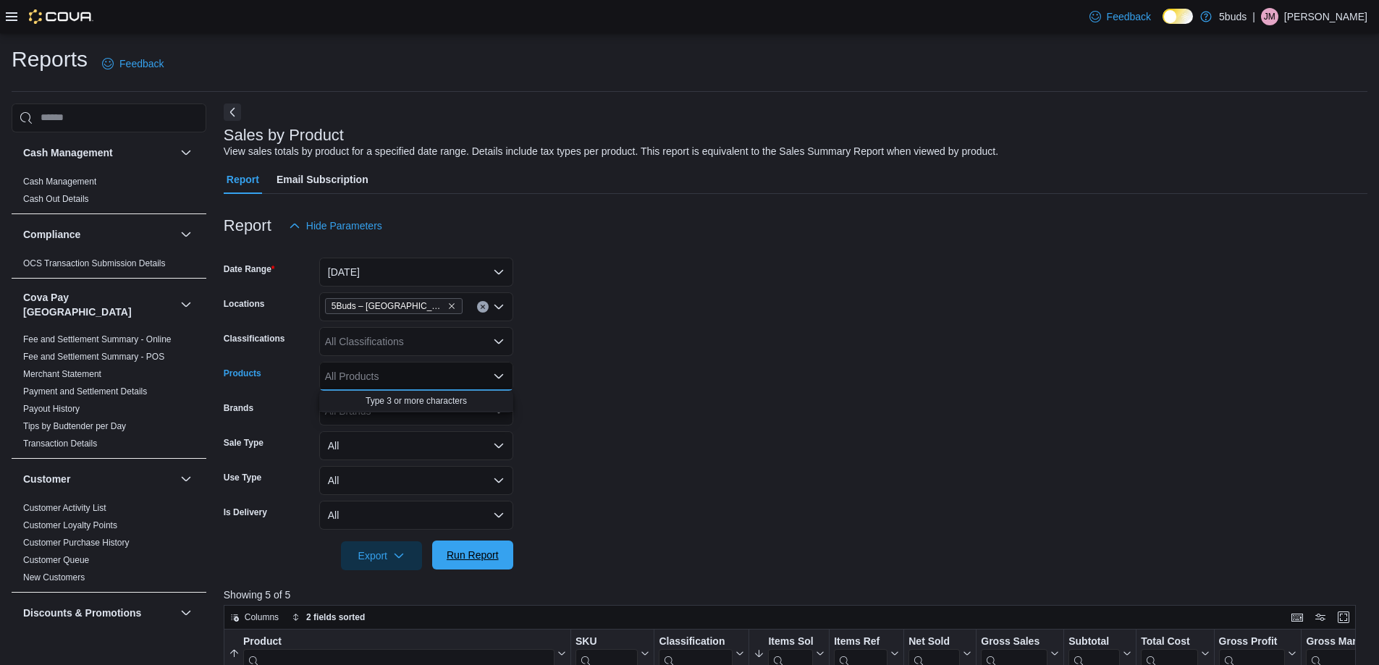
click at [465, 554] on span "Run Report" at bounding box center [473, 555] width 52 height 14
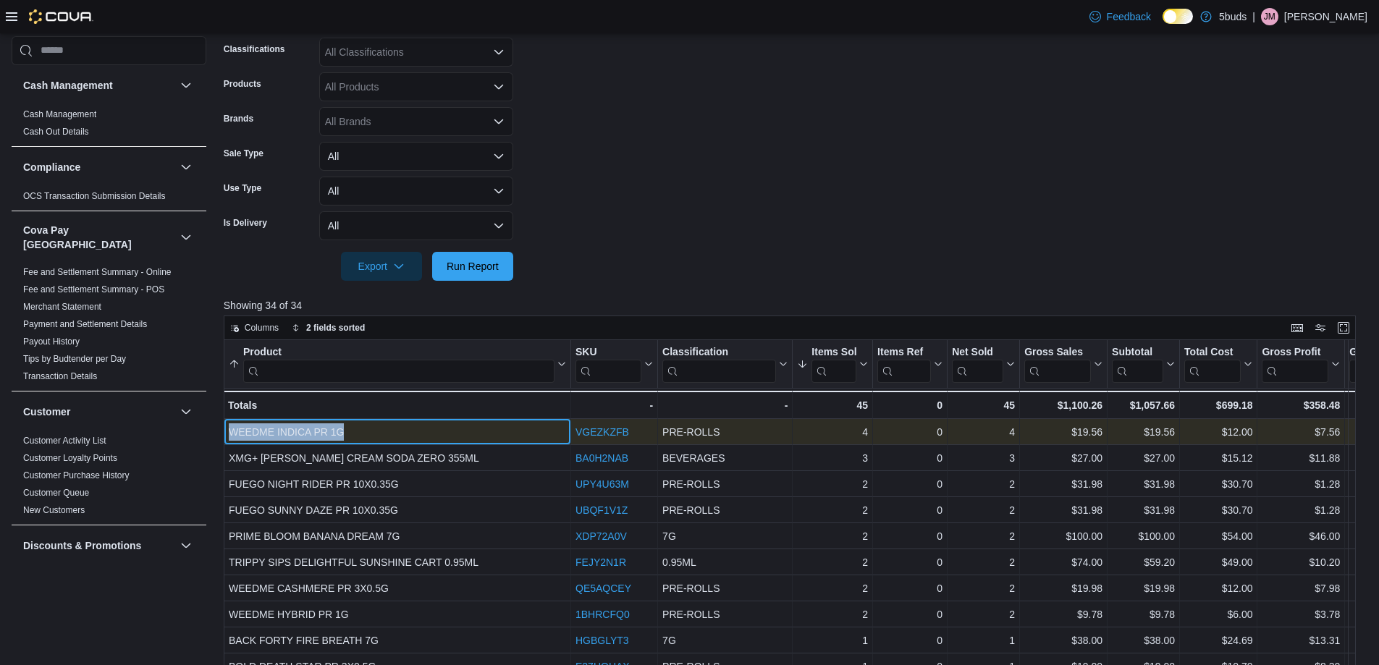
drag, startPoint x: 345, startPoint y: 429, endPoint x: 227, endPoint y: 436, distance: 117.5
click at [227, 436] on div "WEEDME INDICA PR 1G - Product, column 1, row 1" at bounding box center [397, 432] width 347 height 26
copy div "WEEDME INDICA PR 1G"
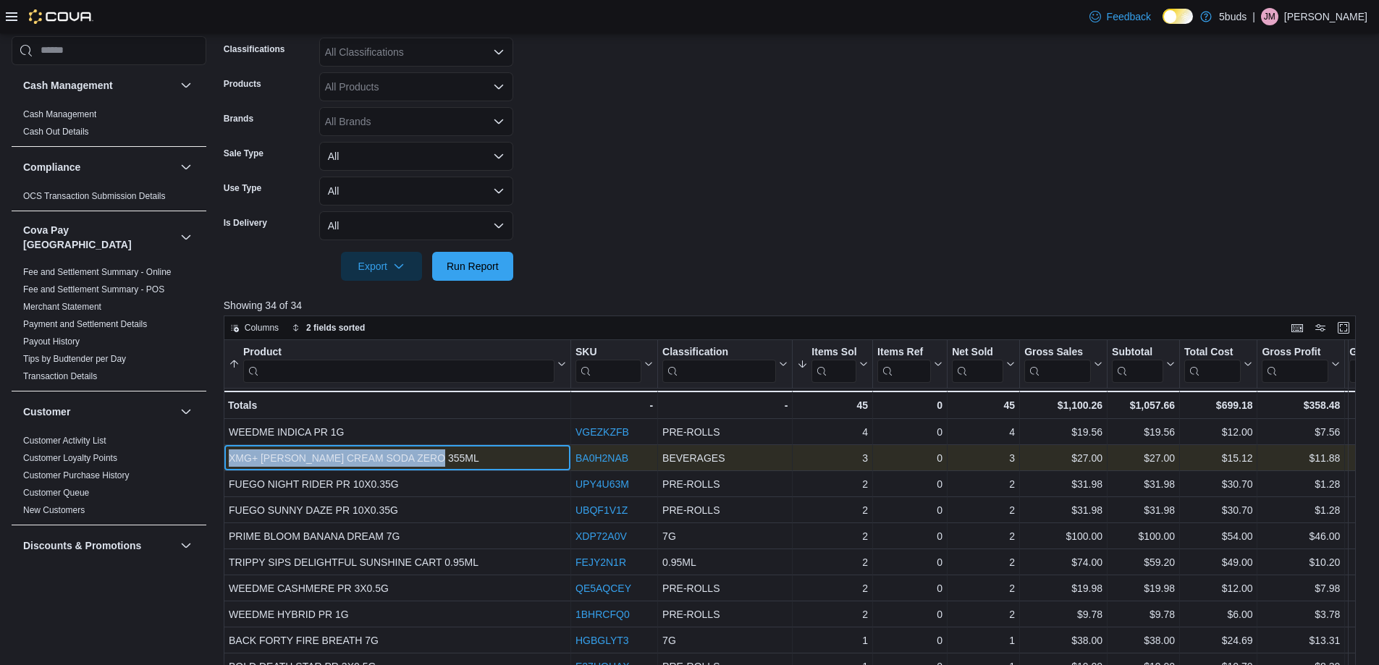
drag, startPoint x: 439, startPoint y: 458, endPoint x: 228, endPoint y: 457, distance: 210.6
click at [228, 457] on div "XMG+ DR KUSH CREAM SODA ZERO 355ML - Product, column 1, row 2" at bounding box center [397, 458] width 347 height 26
copy div "XMG+ DR KUSH CREAM SODA ZERO 355ML"
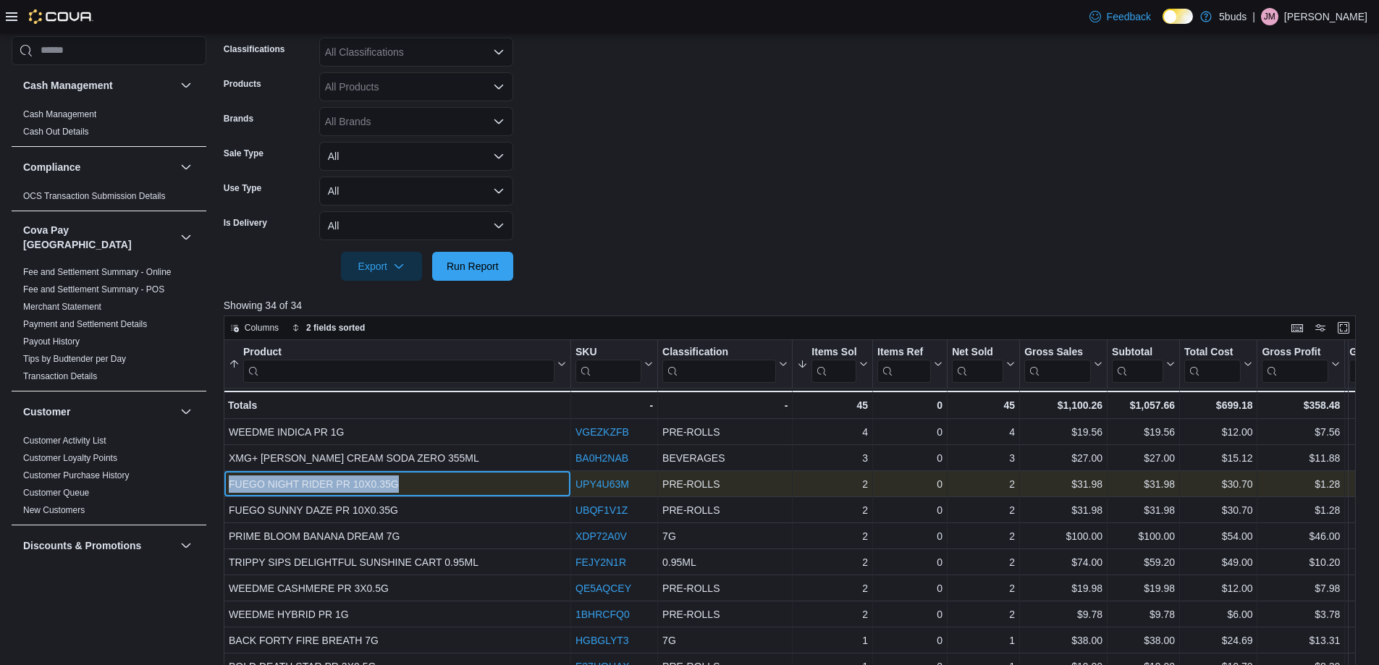
drag, startPoint x: 398, startPoint y: 481, endPoint x: 228, endPoint y: 484, distance: 170.1
click at [228, 484] on div "FUEGO NIGHT RIDER PR 10X0.35G - Product, column 1, row 3" at bounding box center [397, 484] width 347 height 26
copy div "FUEGO NIGHT RIDER PR 10X0.35G"
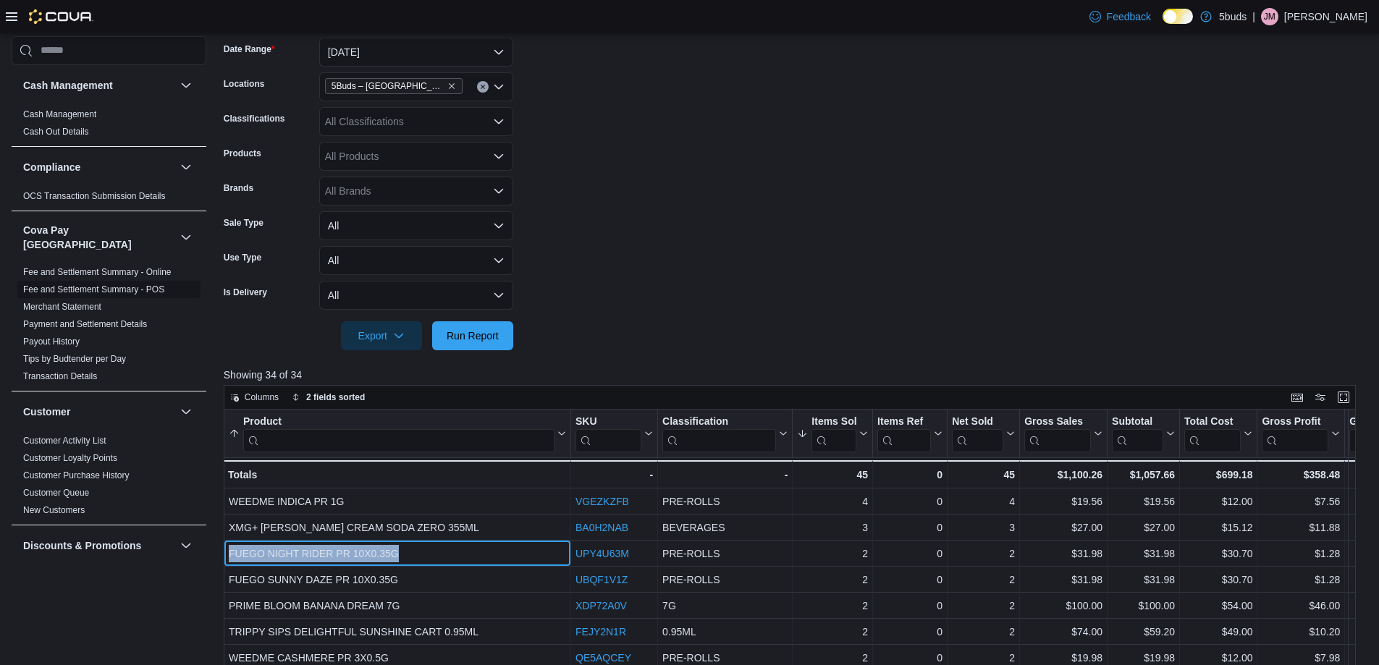
scroll to position [72, 0]
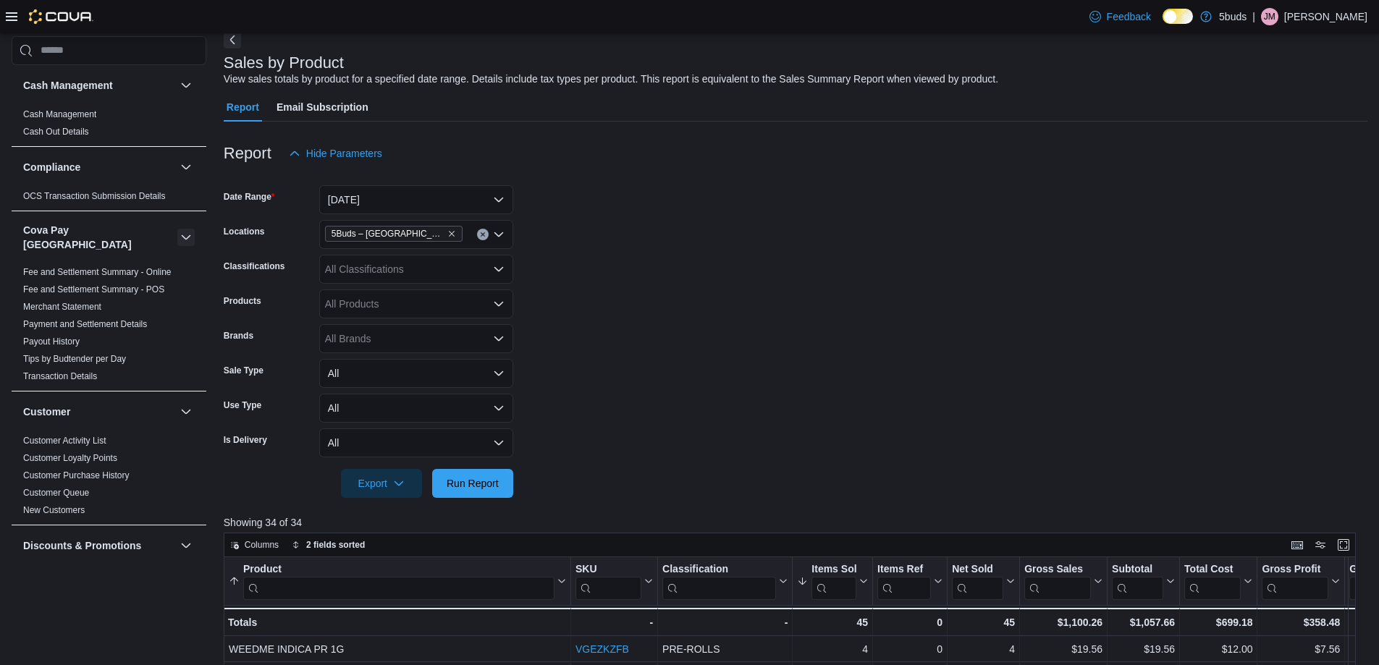
click at [177, 229] on button "button" at bounding box center [185, 237] width 17 height 17
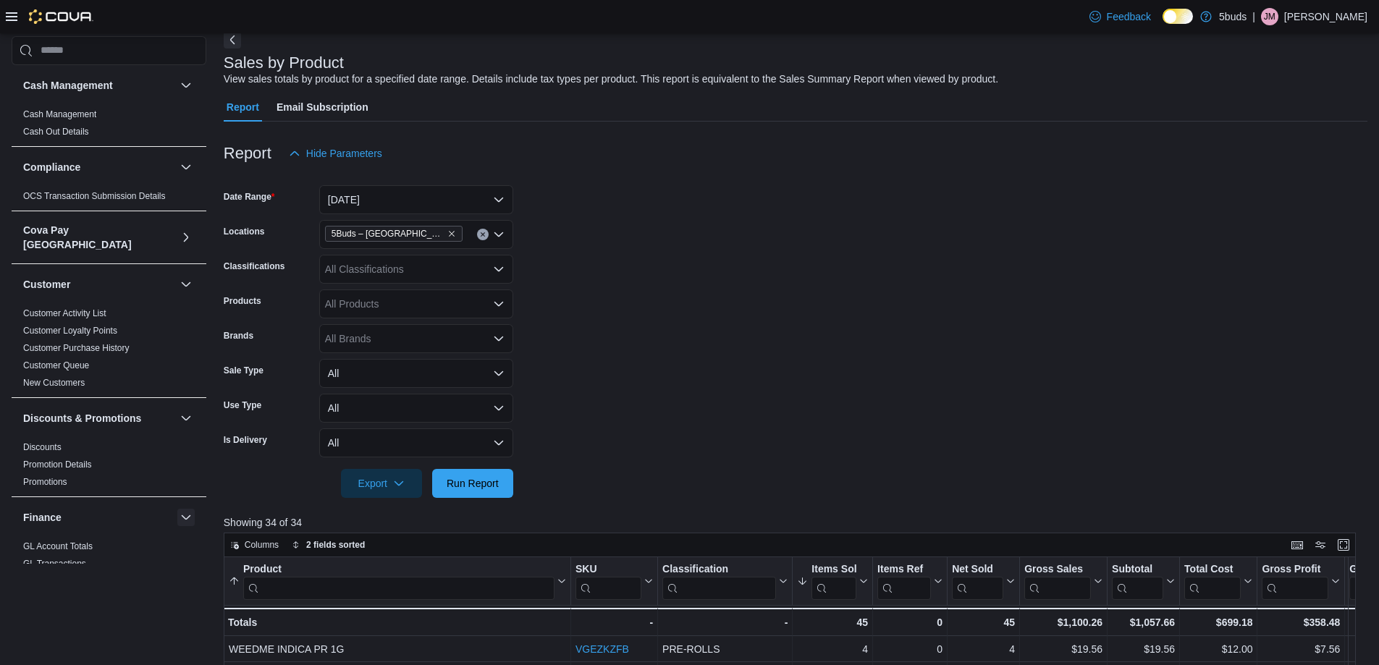
click at [181, 509] on button "button" at bounding box center [185, 517] width 17 height 17
click at [177, 410] on button "button" at bounding box center [185, 418] width 17 height 17
click at [177, 276] on button "button" at bounding box center [185, 284] width 17 height 17
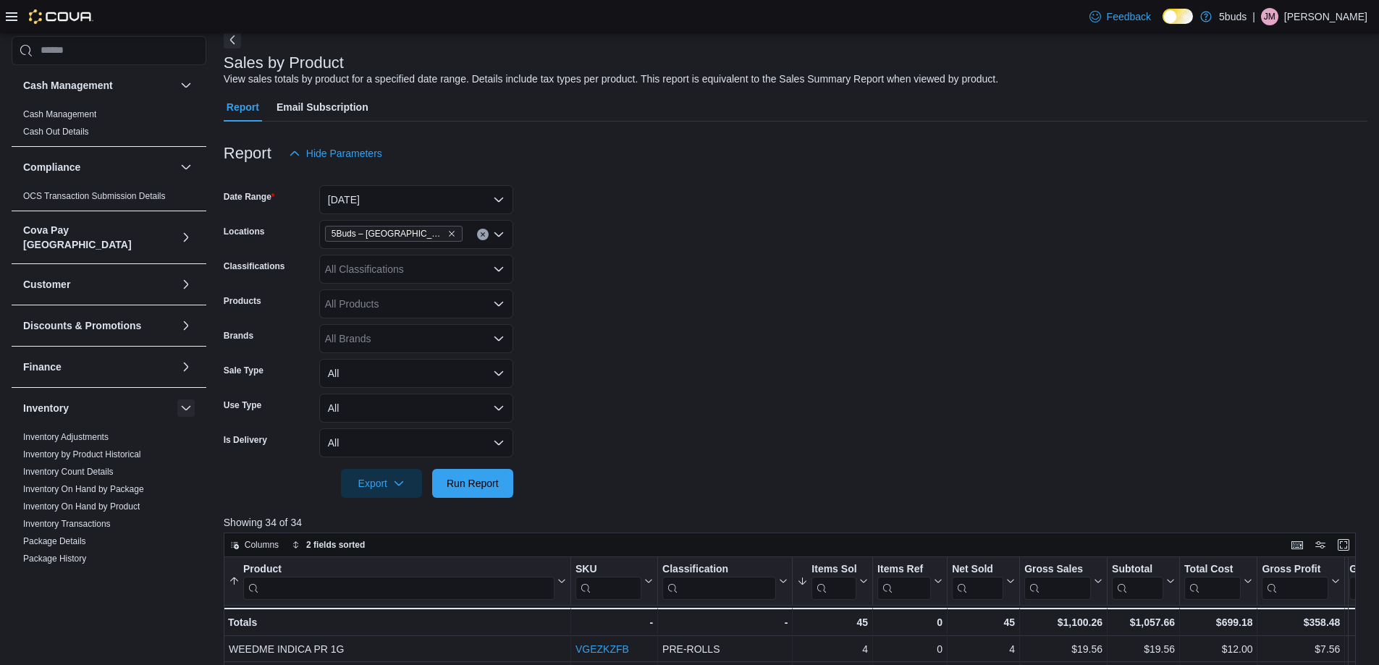
click at [177, 401] on button "button" at bounding box center [185, 408] width 17 height 17
click at [177, 441] on button "button" at bounding box center [185, 449] width 17 height 17
click at [178, 156] on div "Compliance" at bounding box center [109, 167] width 195 height 41
click at [177, 83] on button "button" at bounding box center [185, 85] width 17 height 17
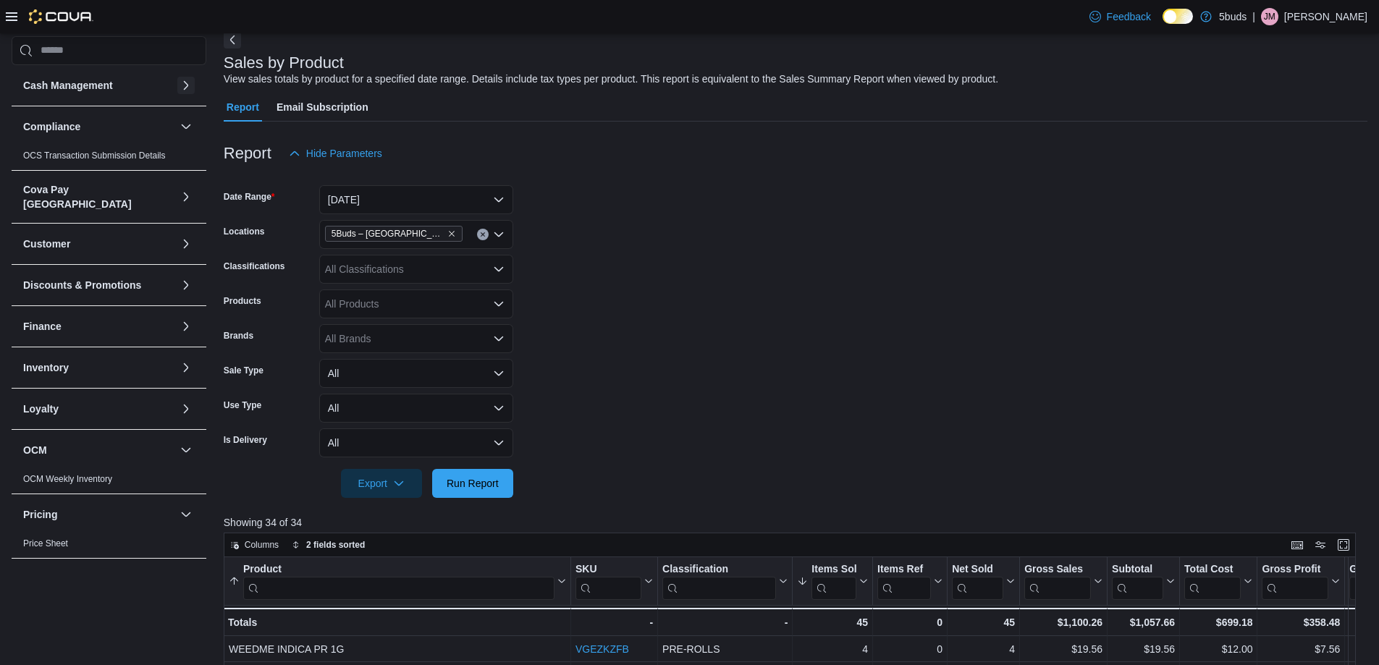
click at [177, 83] on button "button" at bounding box center [185, 85] width 17 height 17
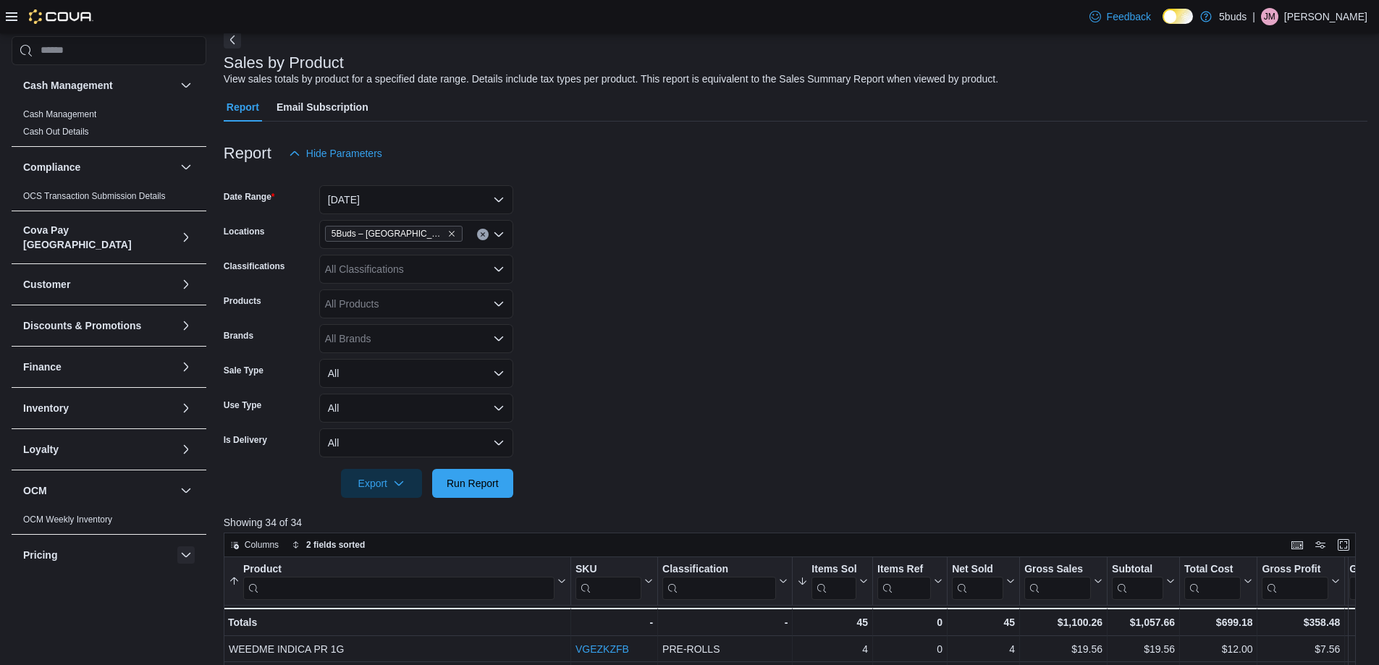
click at [177, 546] on button "button" at bounding box center [185, 554] width 17 height 17
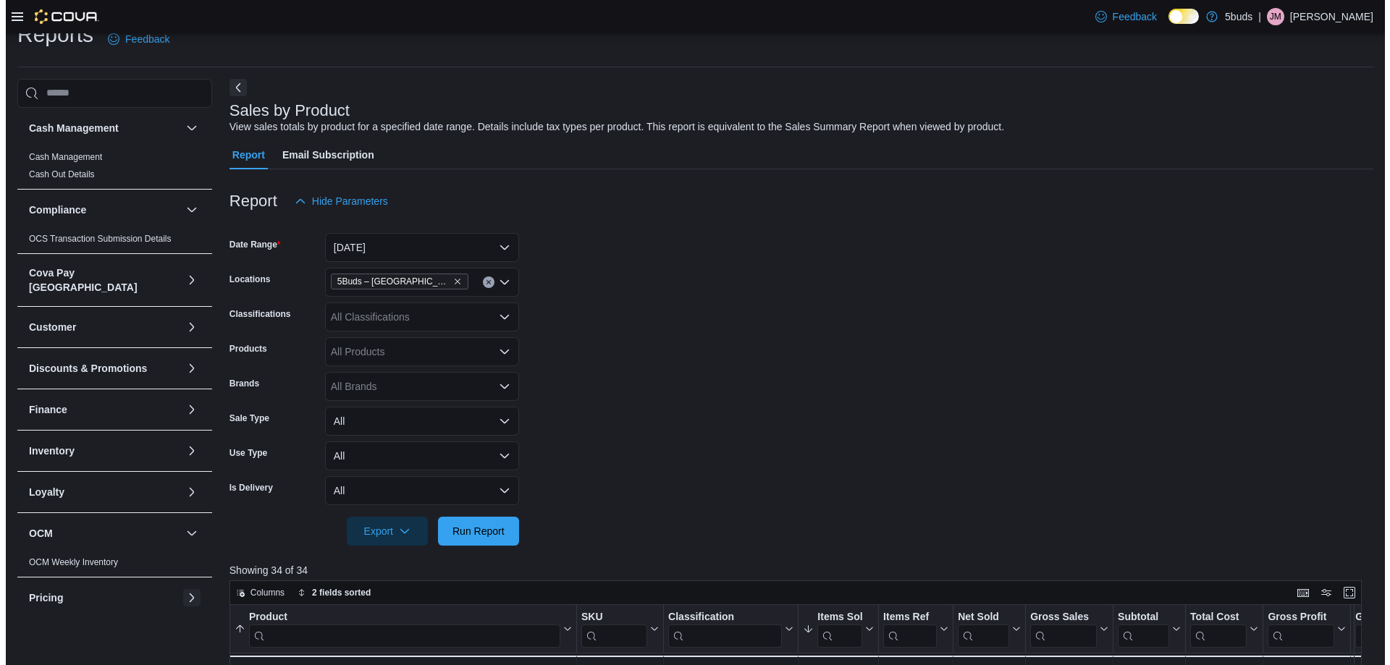
scroll to position [0, 0]
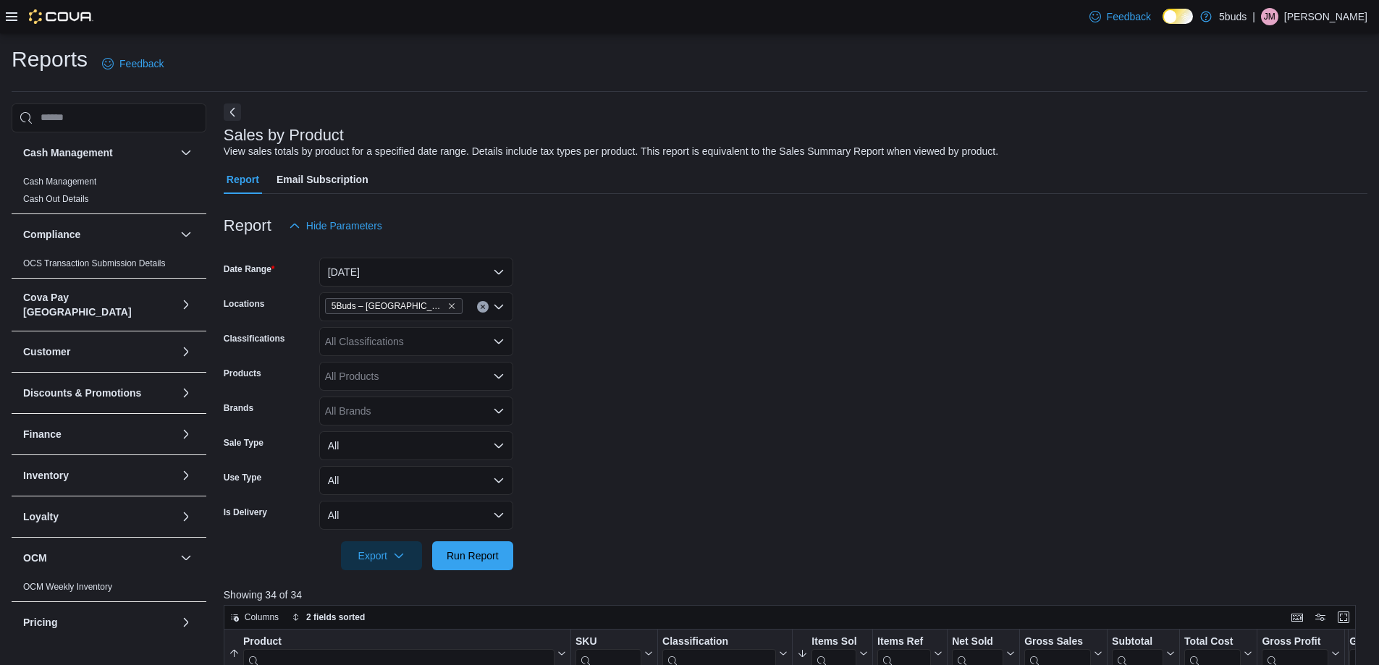
click at [14, 16] on icon at bounding box center [12, 16] width 12 height 9
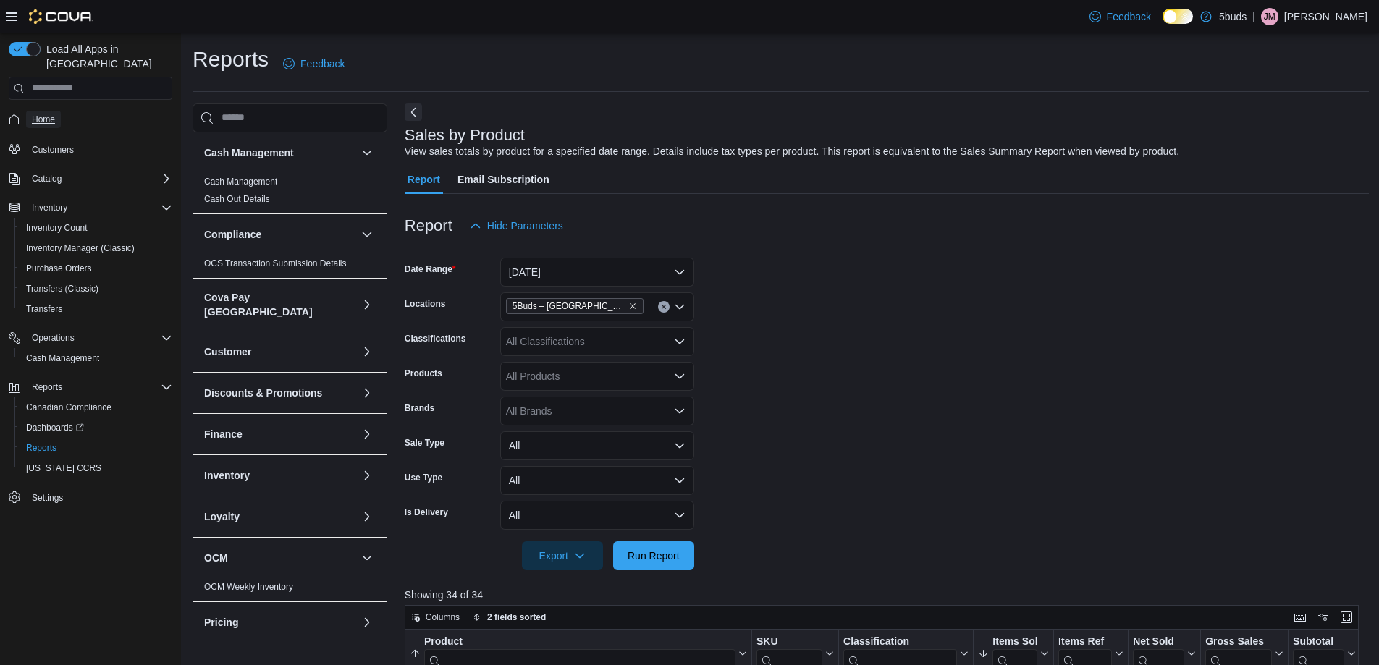
click at [54, 114] on span "Home" at bounding box center [43, 120] width 23 height 12
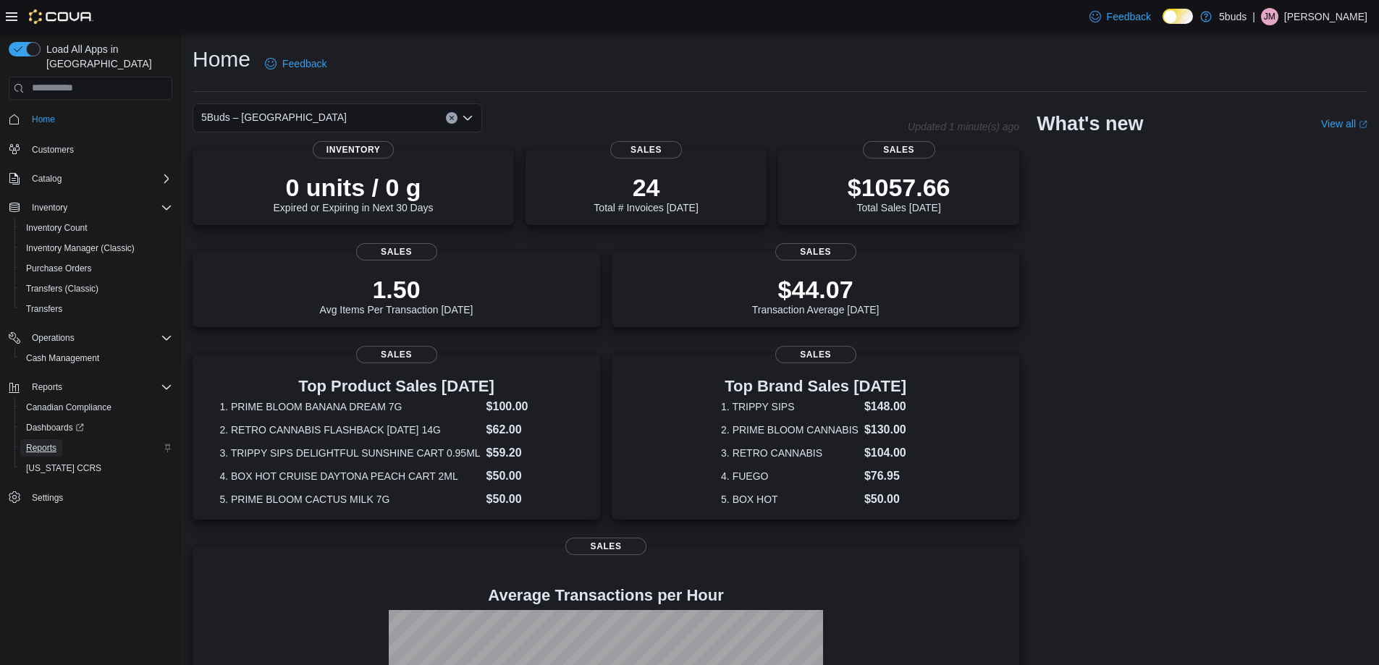
click at [45, 442] on span "Reports" at bounding box center [41, 448] width 30 height 12
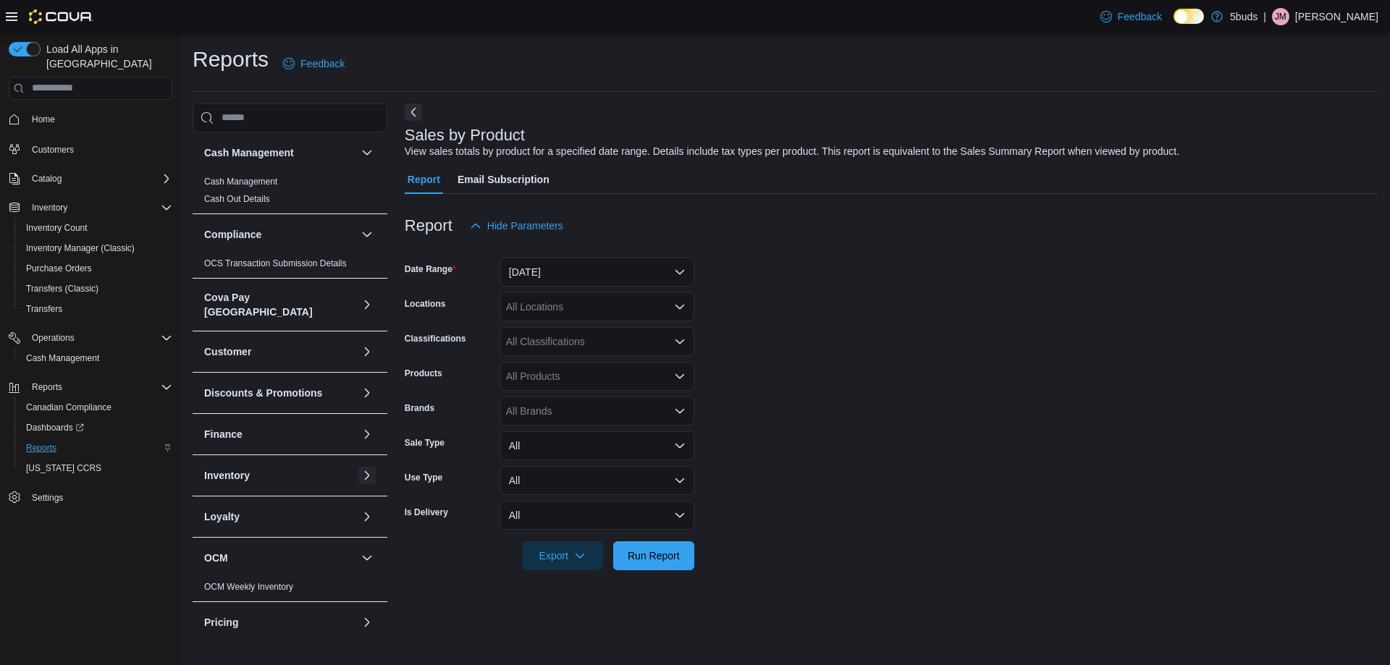
click at [360, 467] on button "button" at bounding box center [366, 475] width 17 height 17
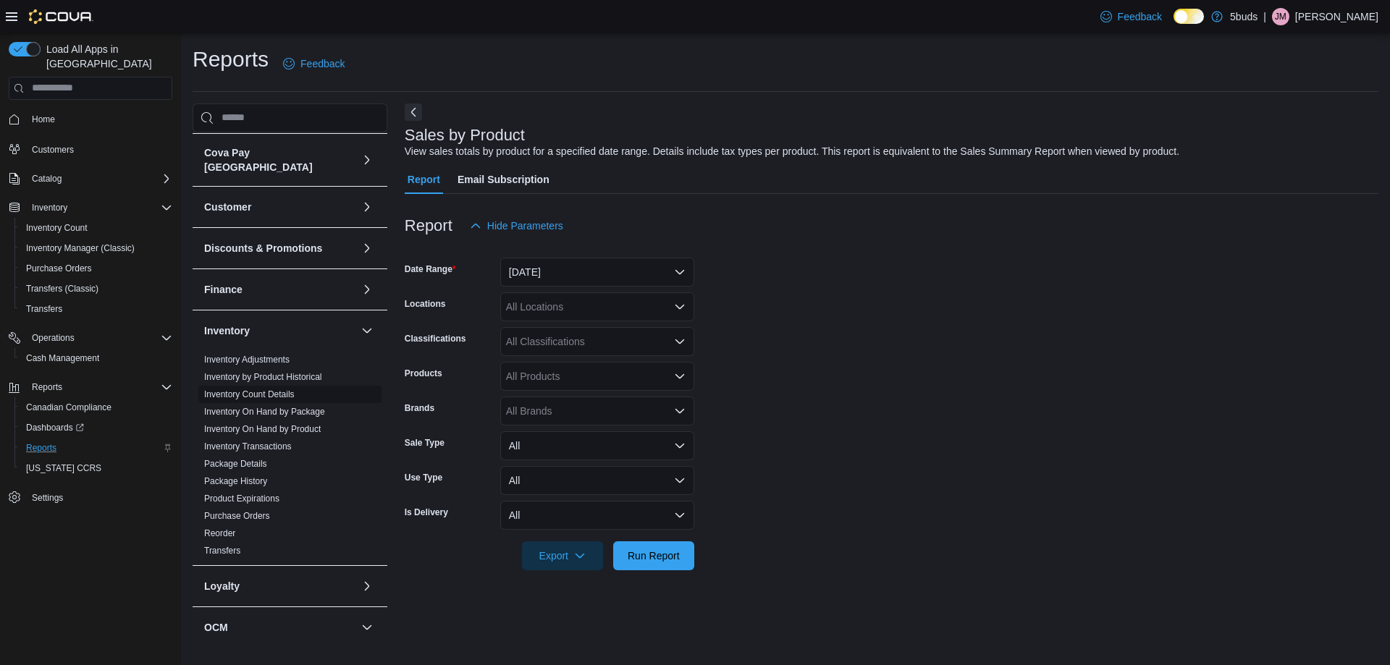
scroll to position [72, 0]
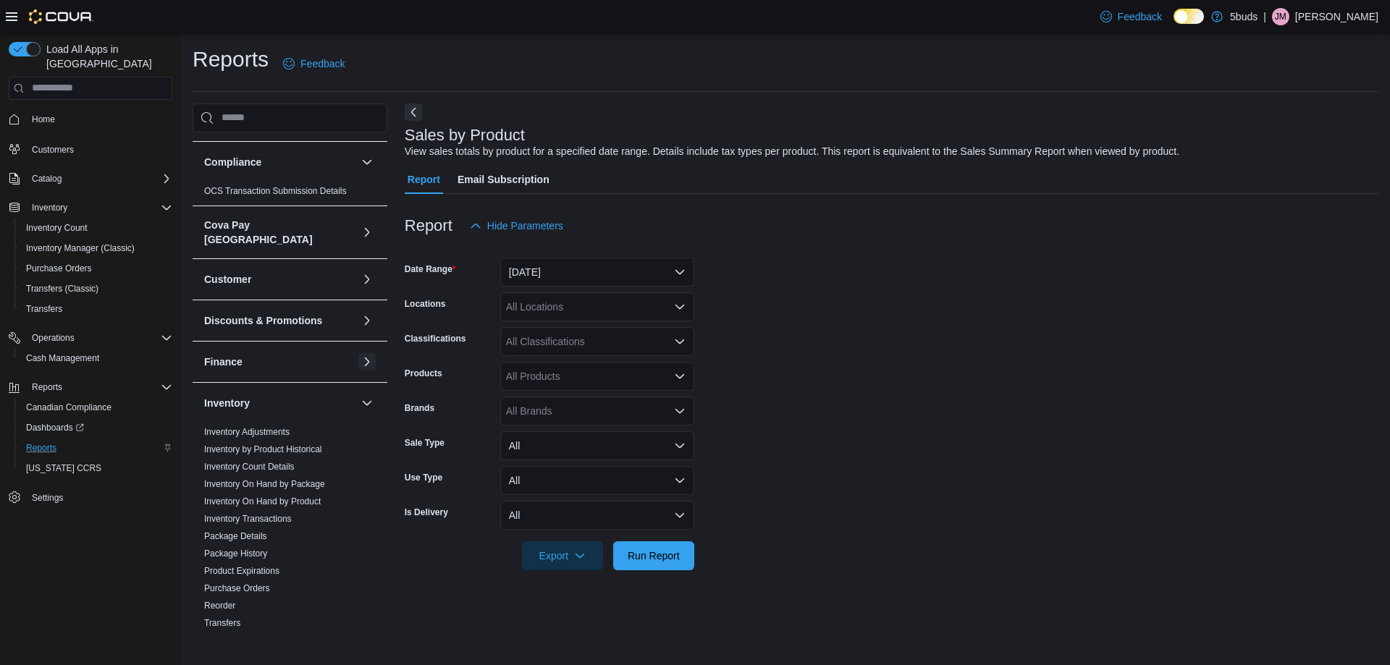
click at [358, 353] on button "button" at bounding box center [366, 361] width 17 height 17
click at [358, 316] on button "button" at bounding box center [366, 320] width 17 height 17
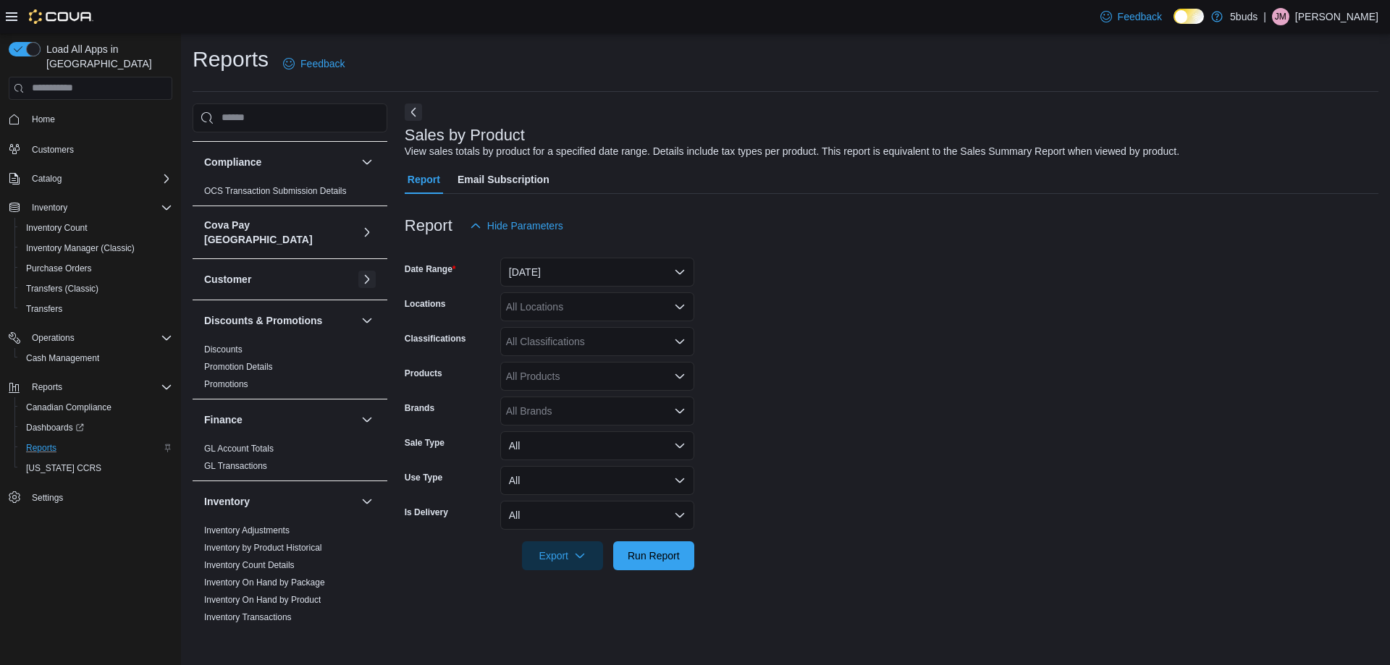
click at [347, 271] on div "Customer" at bounding box center [290, 279] width 195 height 41
click at [358, 229] on button "button" at bounding box center [366, 232] width 17 height 17
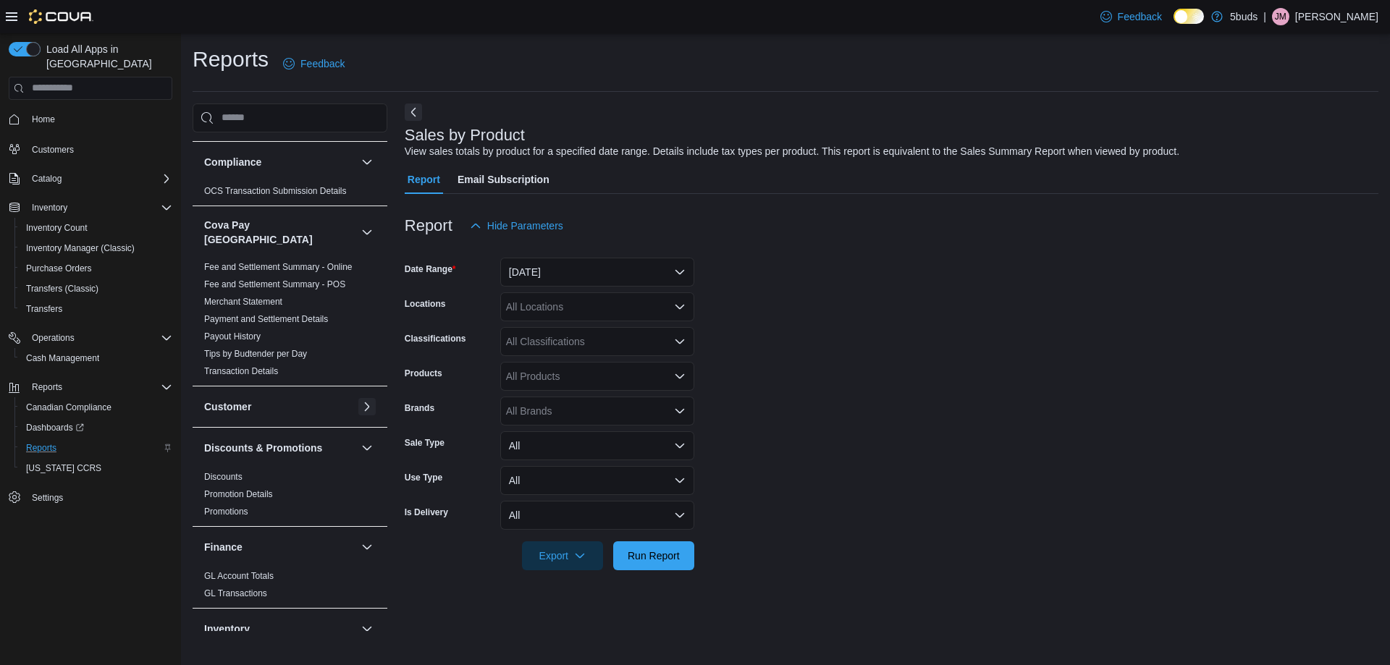
click at [358, 398] on button "button" at bounding box center [366, 406] width 17 height 17
click at [936, 355] on form "Date Range Yesterday Locations All Locations Classifications All Classification…" at bounding box center [892, 405] width 974 height 330
click at [855, 464] on form "Date Range Yesterday Locations All Locations Classifications All Classification…" at bounding box center [892, 405] width 974 height 330
click at [622, 306] on div "All Locations" at bounding box center [597, 306] width 194 height 29
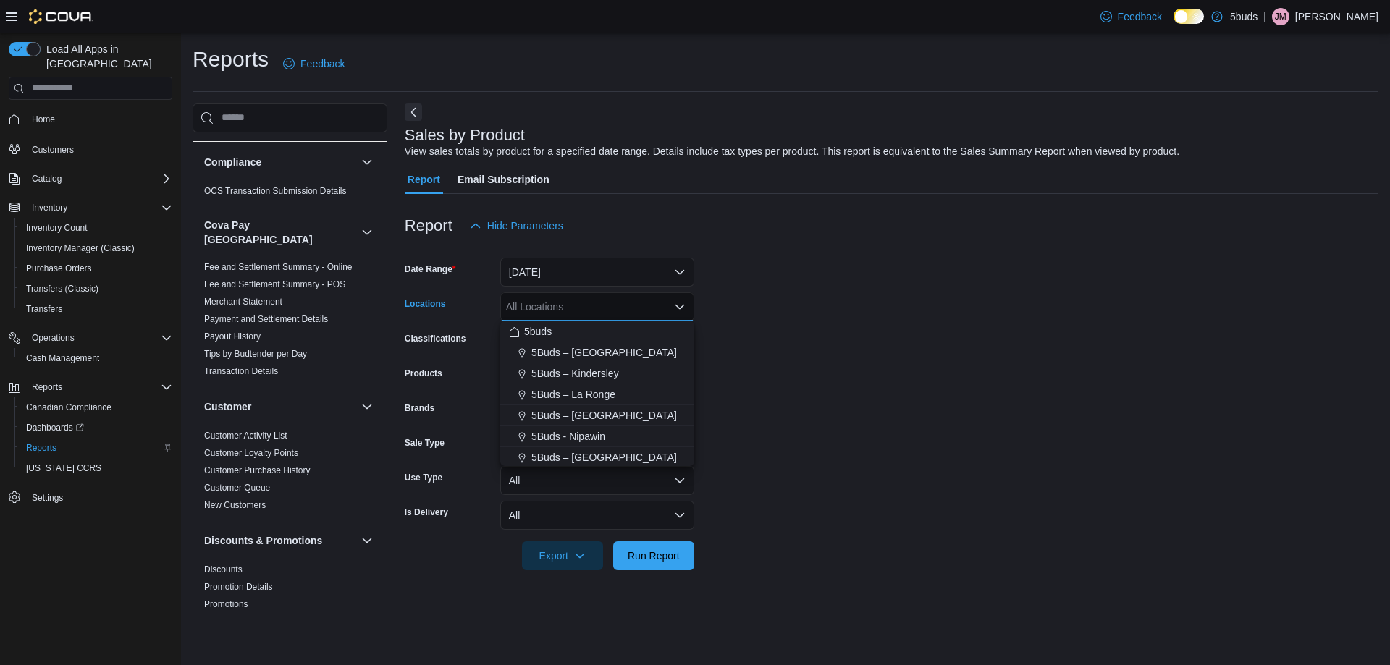
click at [552, 354] on span "5Buds – Humboldt" at bounding box center [603, 352] width 145 height 14
click at [845, 330] on form "Date Range Yesterday Locations 5Buds – Humboldt Combo box. Selected. 5Buds – Hu…" at bounding box center [892, 405] width 974 height 330
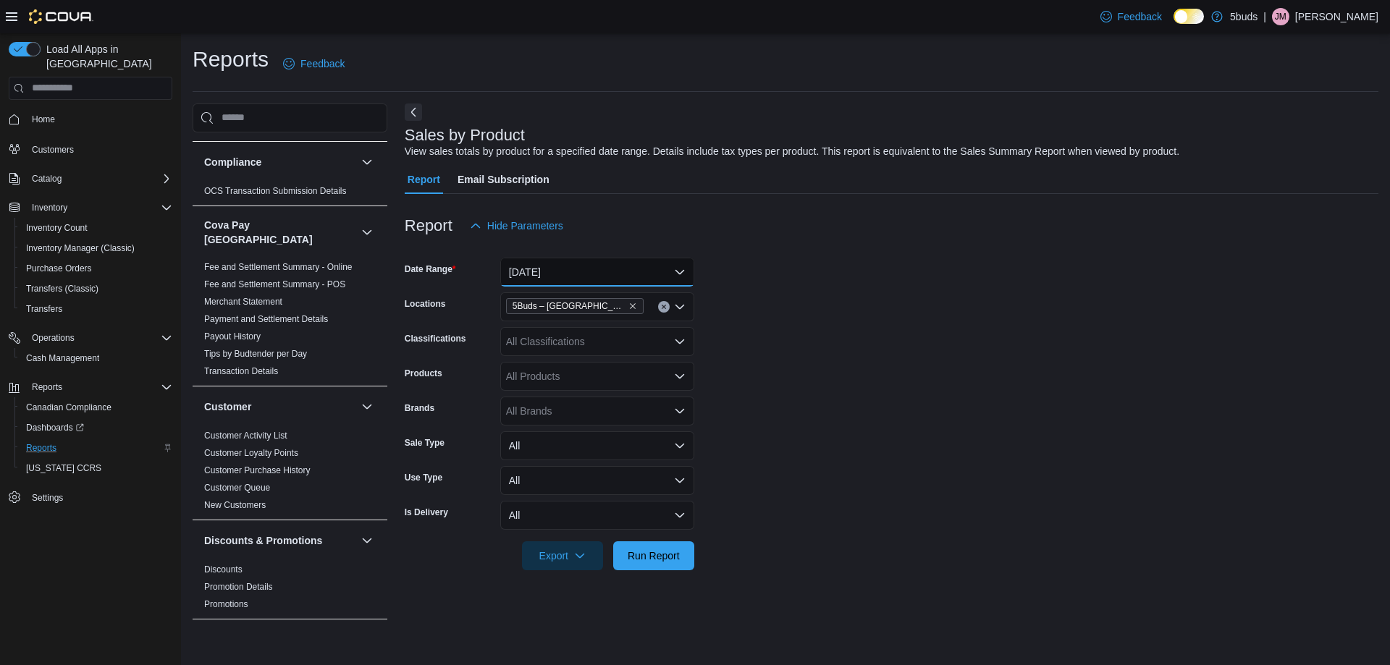
click at [645, 266] on button "Yesterday" at bounding box center [597, 272] width 194 height 29
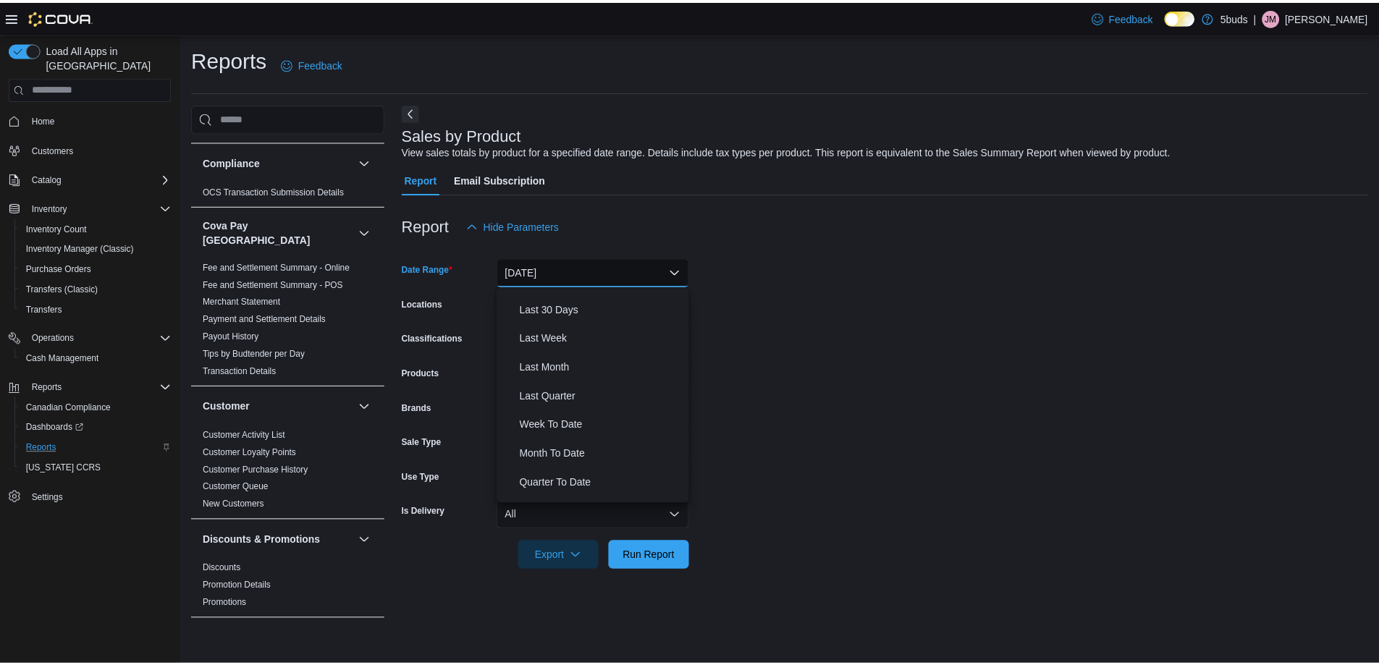
scroll to position [217, 0]
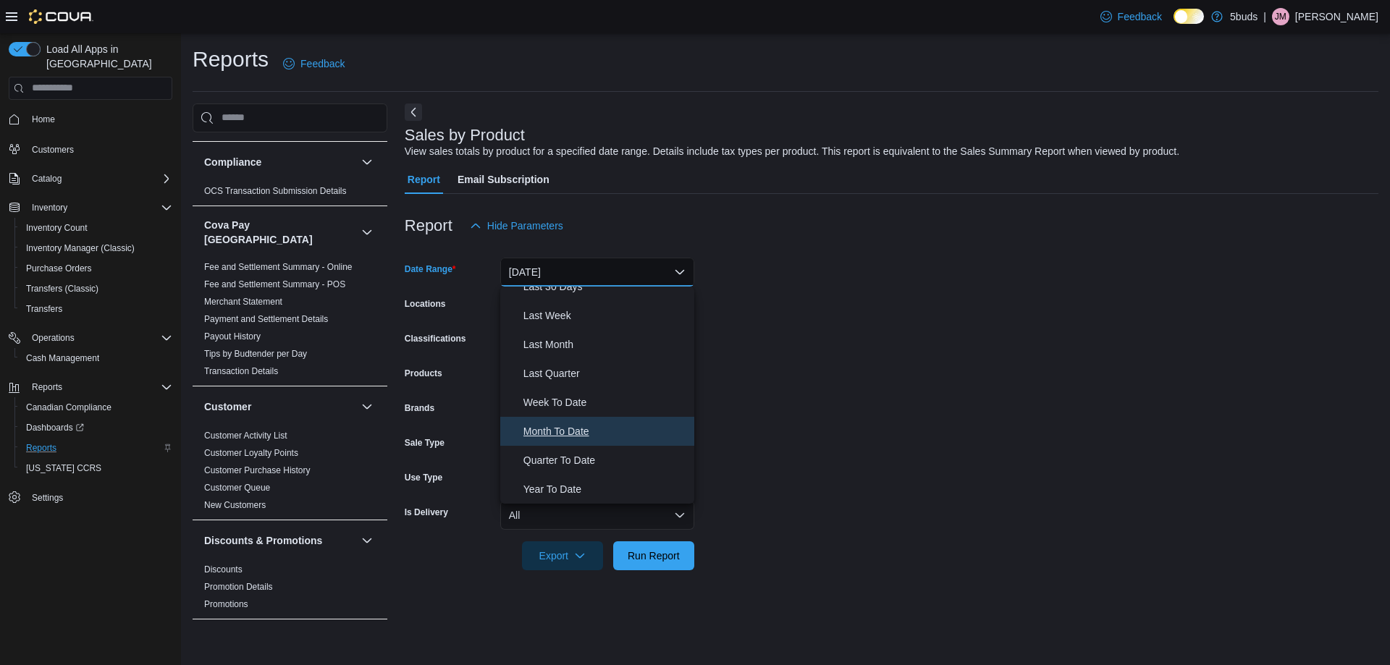
click at [555, 427] on span "Month To Date" at bounding box center [605, 431] width 165 height 17
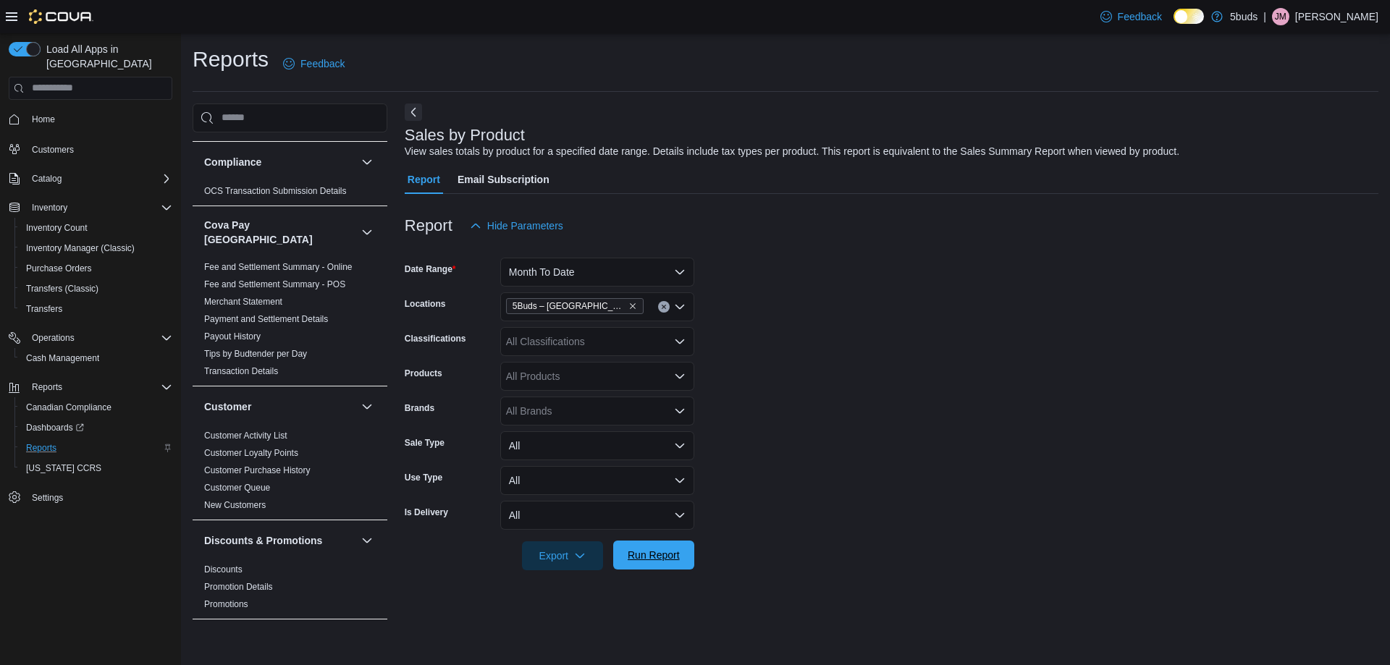
click at [662, 552] on span "Run Report" at bounding box center [654, 555] width 52 height 14
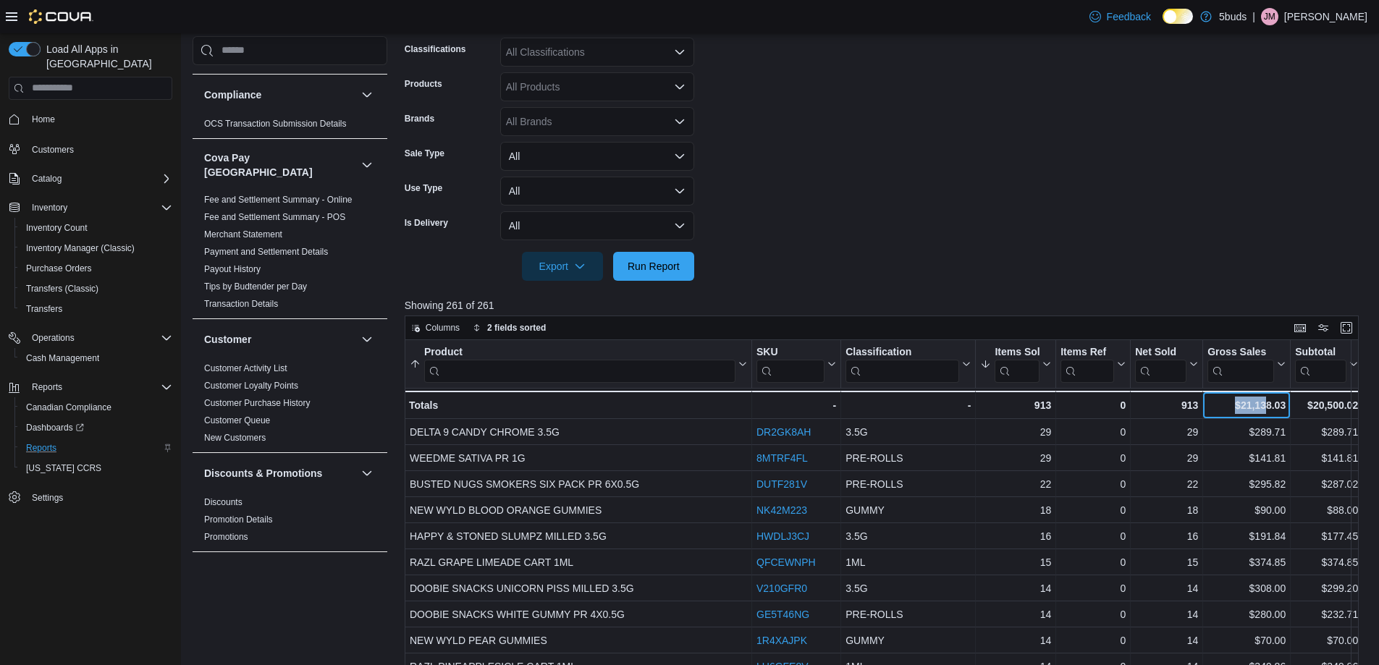
drag, startPoint x: 1233, startPoint y: 405, endPoint x: 1264, endPoint y: 402, distance: 31.3
click at [1264, 402] on div "$21,138.03" at bounding box center [1246, 405] width 78 height 17
copy div "$21,13"
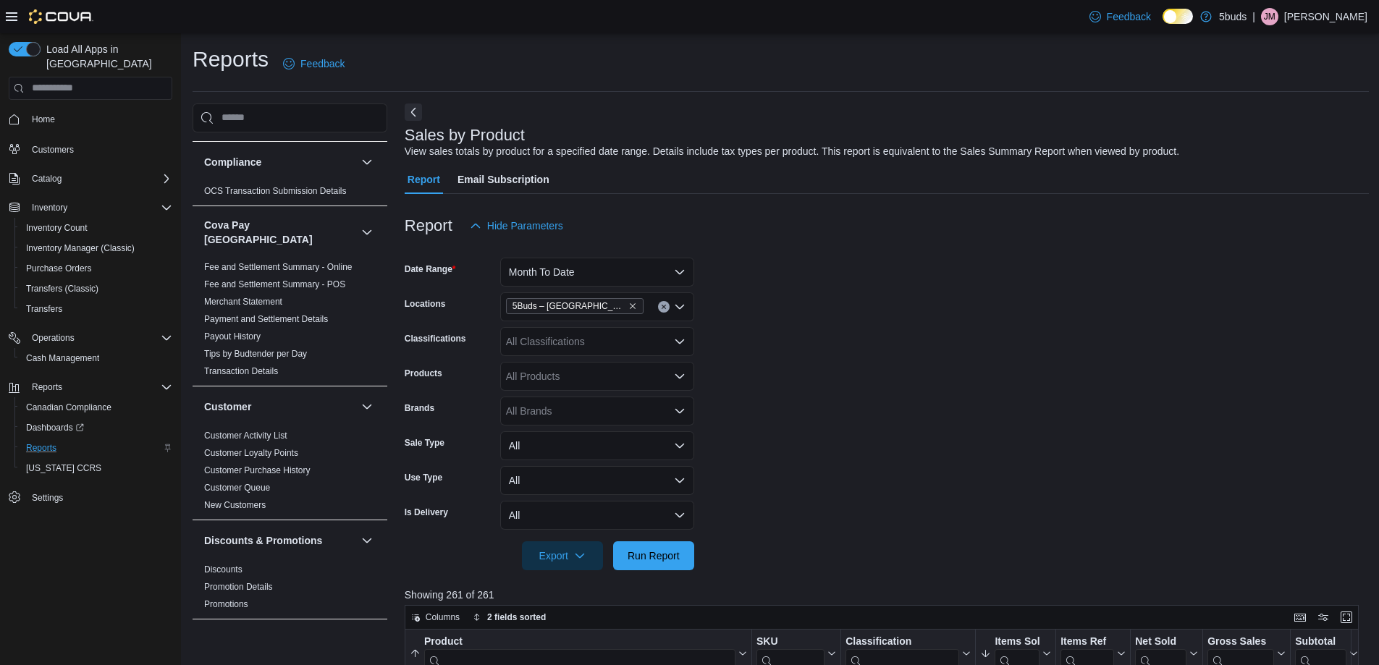
click at [1063, 565] on form "Date Range Month To Date Locations 5Buds – Humboldt Classifications All Classif…" at bounding box center [887, 405] width 964 height 330
click at [53, 114] on span "Home" at bounding box center [43, 120] width 23 height 12
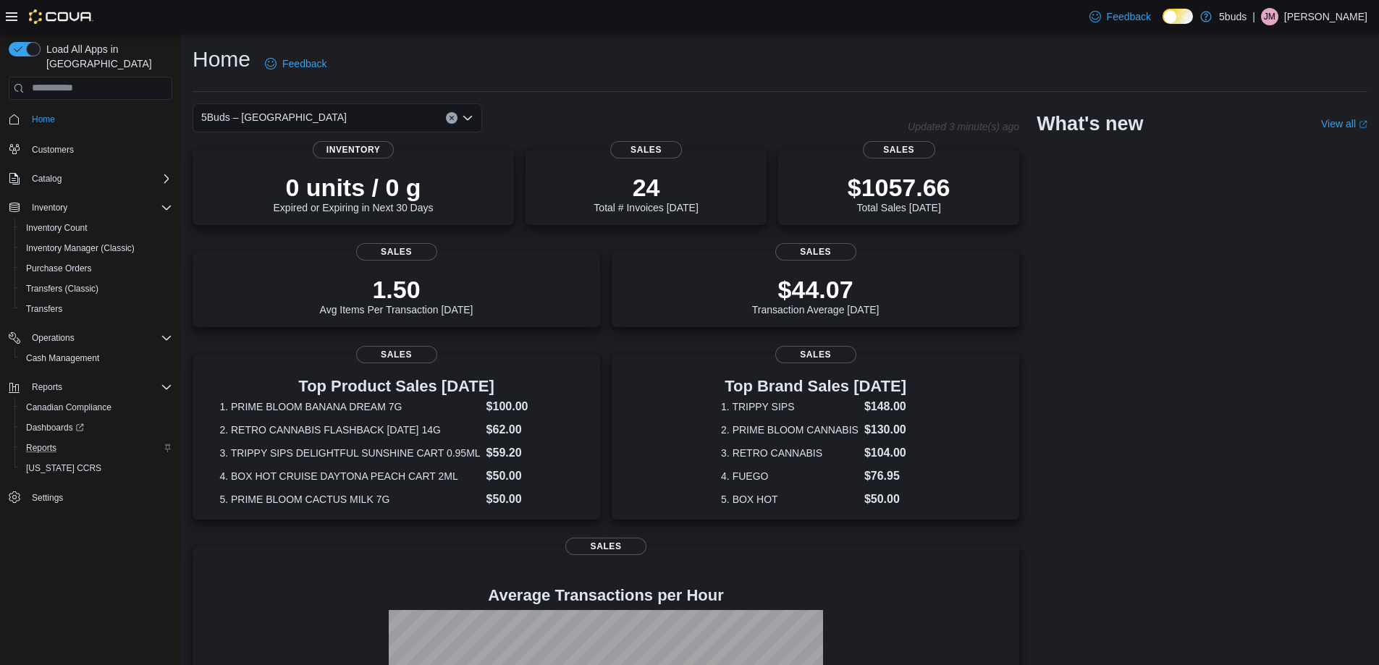
click at [1357, 69] on div "Home Feedback" at bounding box center [780, 64] width 1175 height 38
click at [7, 11] on icon at bounding box center [12, 17] width 12 height 12
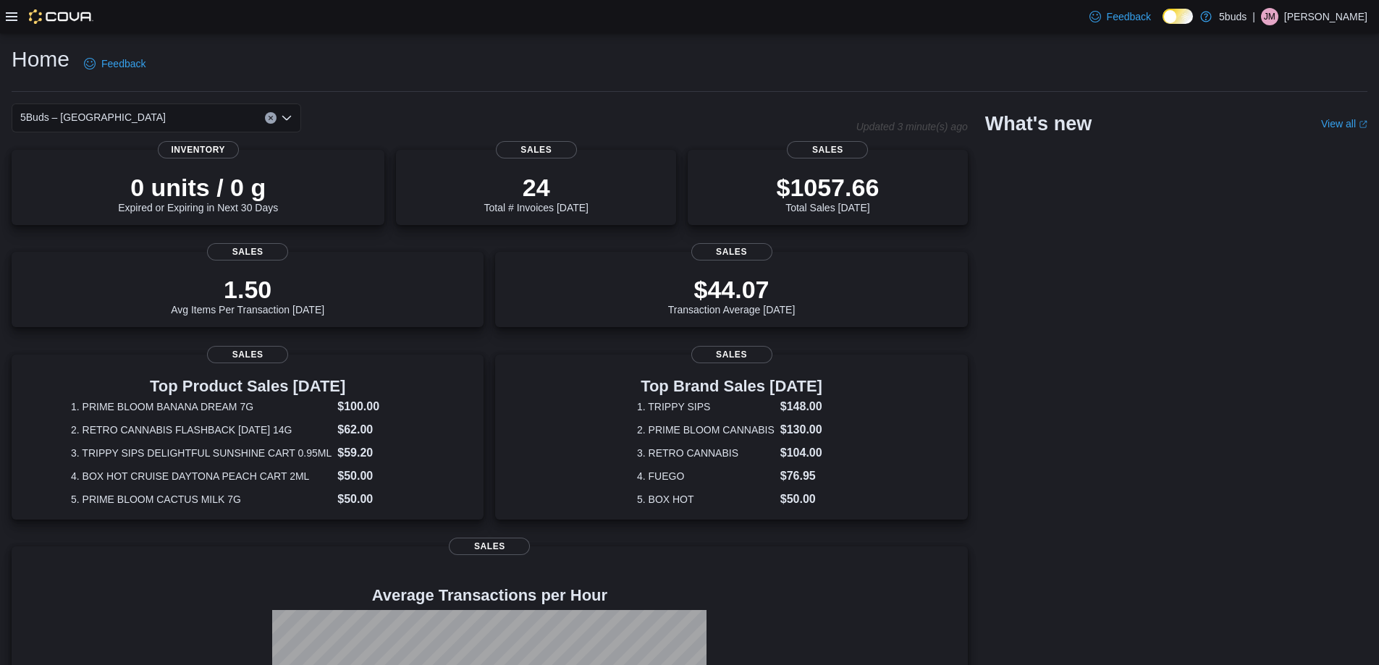
click at [16, 29] on div at bounding box center [50, 16] width 88 height 33
click at [13, 18] on icon at bounding box center [12, 17] width 12 height 12
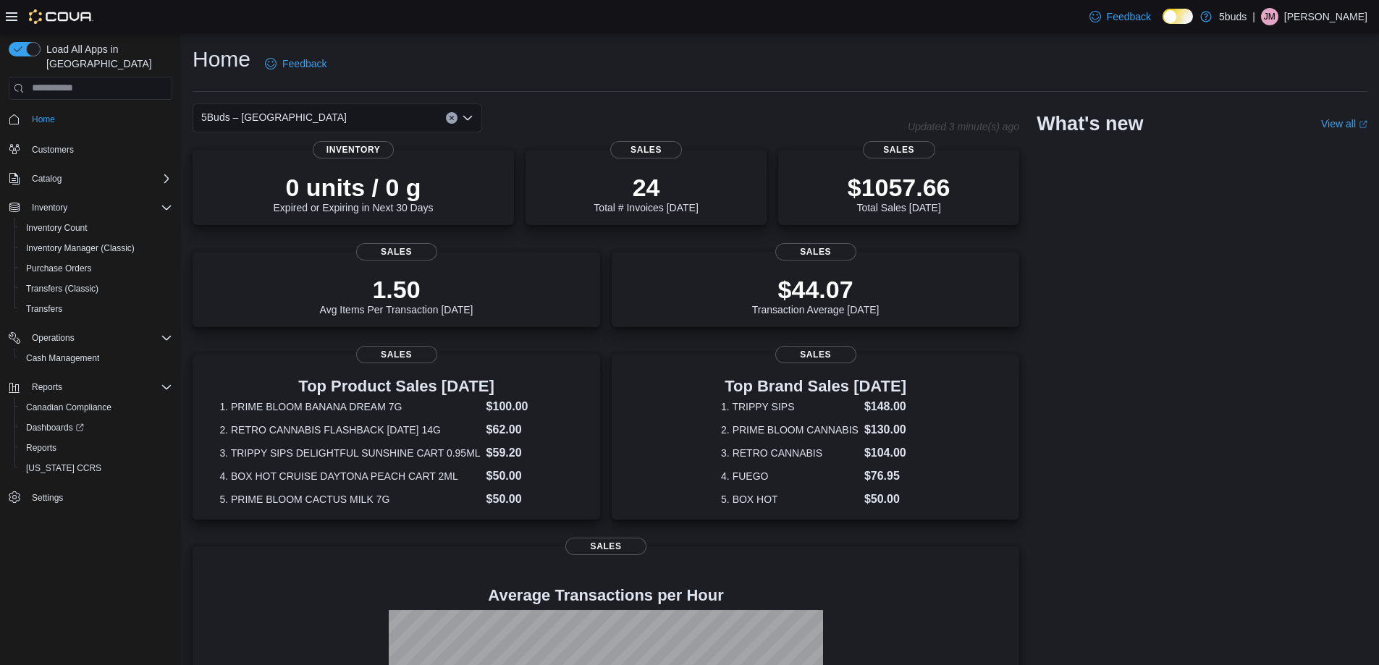
click at [1325, 11] on p "Julie Murdock" at bounding box center [1325, 16] width 83 height 17
click at [1280, 144] on span "Sign Out" at bounding box center [1273, 142] width 39 height 14
